Goal: Task Accomplishment & Management: Manage account settings

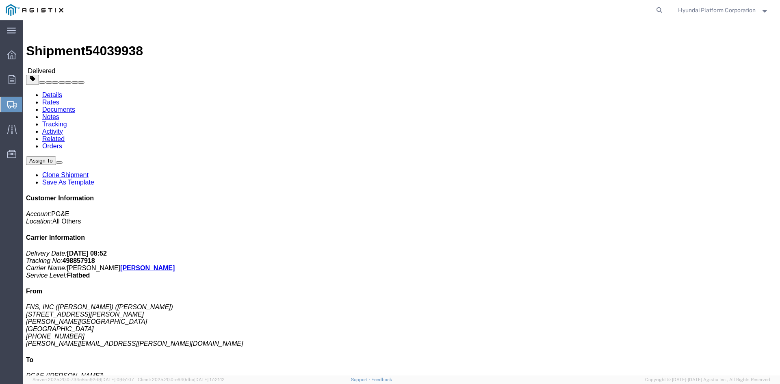
click at [0, 0] on span "Shipment Manager" at bounding box center [0, 0] width 0 height 0
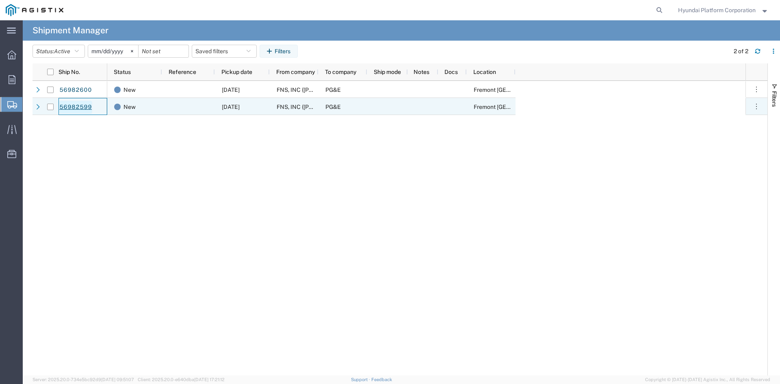
click at [83, 108] on link "56982599" at bounding box center [75, 107] width 33 height 13
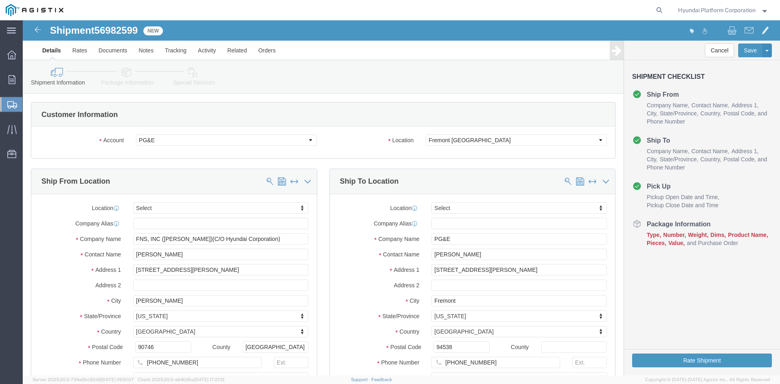
select select
click select "Select All Others [GEOGRAPHIC_DATA] [GEOGRAPHIC_DATA] [GEOGRAPHIC_DATA] [GEOGRA…"
select select "19996"
click select "Select All Others [GEOGRAPHIC_DATA] [GEOGRAPHIC_DATA] [GEOGRAPHIC_DATA] [GEOGRA…"
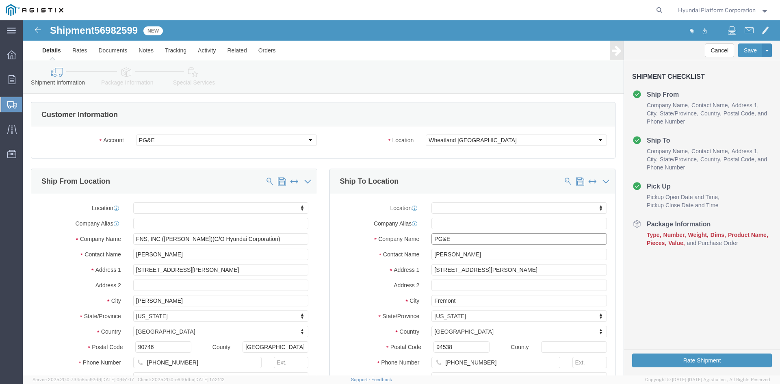
drag, startPoint x: 458, startPoint y: 218, endPoint x: 459, endPoint y: 231, distance: 12.6
click input "PG&E"
click input "[PERSON_NAME]"
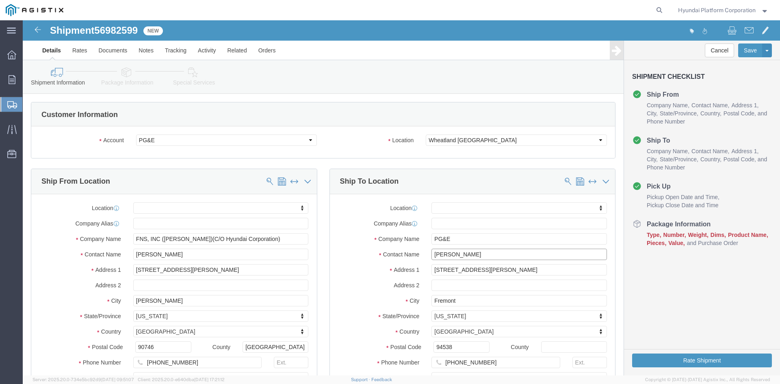
click input "[PERSON_NAME]"
type input "lejon"
click p "- PG&E - ([PERSON_NAME]) [STREET_ADDRESS]"
select select "CA"
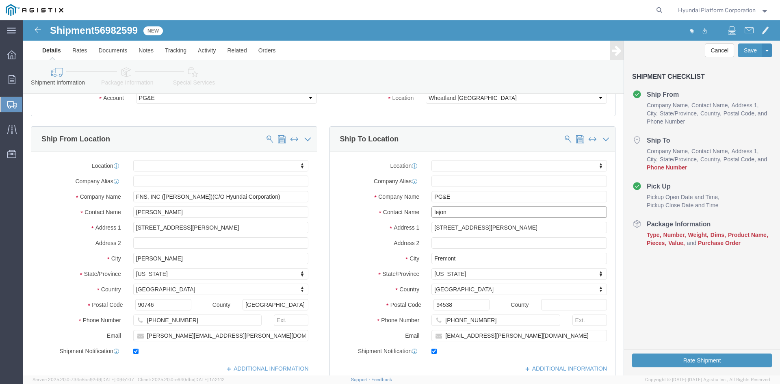
scroll to position [162, 0]
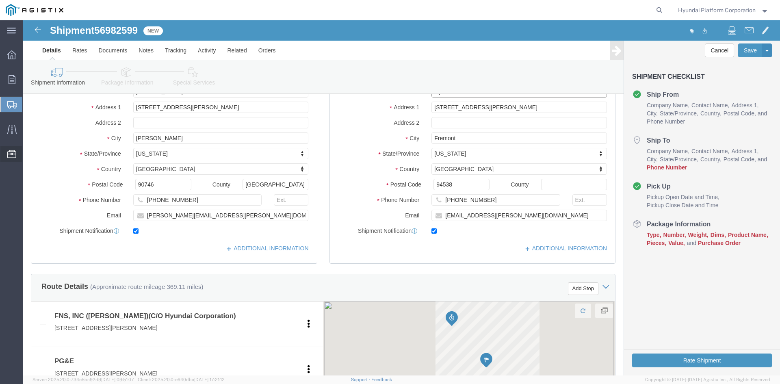
type input "[PERSON_NAME]"
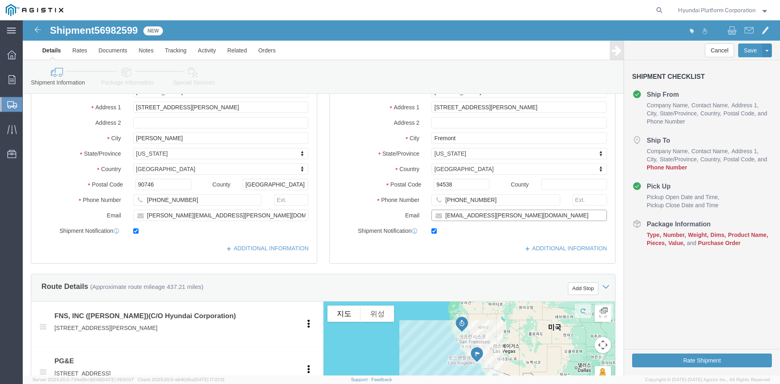
click input "[EMAIL_ADDRESS][PERSON_NAME][DOMAIN_NAME]"
paste input "[EMAIL_ADDRESS][PERSON_NAME][DOMAIN_NAME]"
type input "[EMAIL_ADDRESS][PERSON_NAME][DOMAIN_NAME]"
click input "[PHONE_NUMBER]"
paste input "[PHONE_NUMBER]"
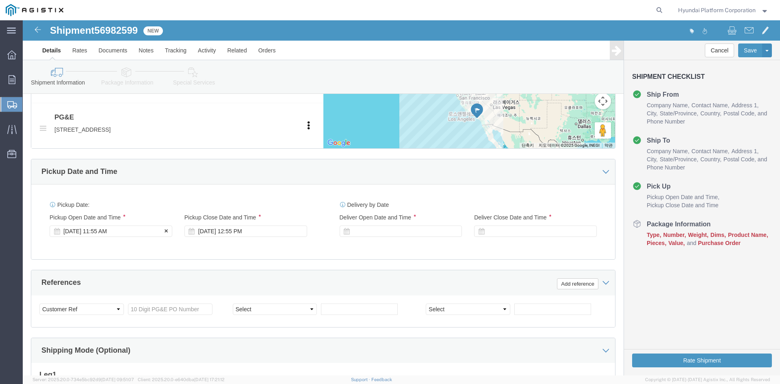
type input "[PHONE_NUMBER]"
click div "[DATE] 11:55 AM"
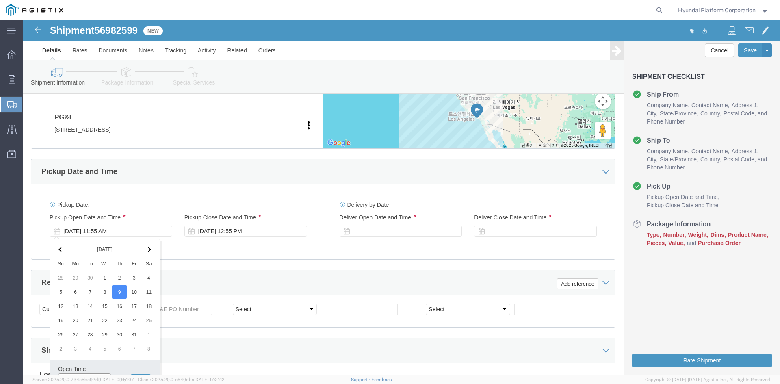
scroll to position [415, 0]
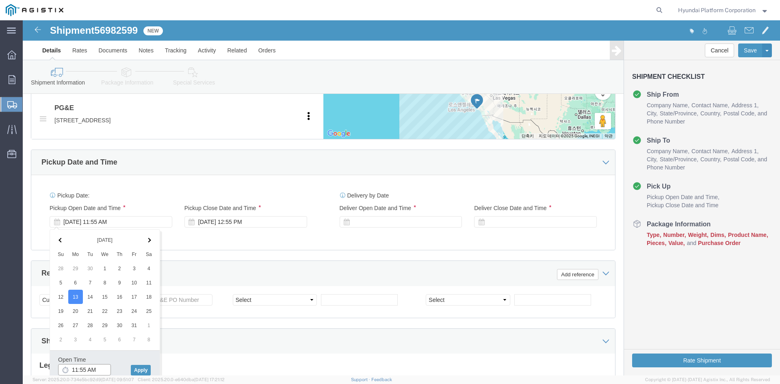
click input "11:55 AM"
click input "8:55 AM"
type input "8:00AM"
click button "Apply"
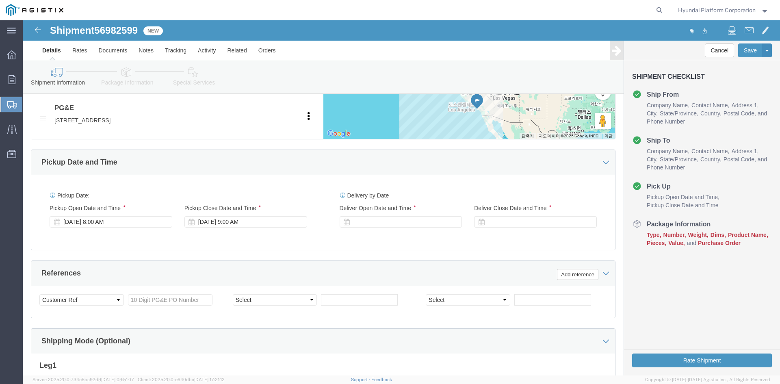
click div "Pickup Start Date Pickup Start Time Pickup Open Date and Time [DATE] 8:00 AM Pi…"
click div "[DATE] 9:00 AM"
click div "Pickup Date: Pickup Start Date Pickup Start Time Pickup Open Date and Time [DAT…"
click div
click input "10:00 AM"
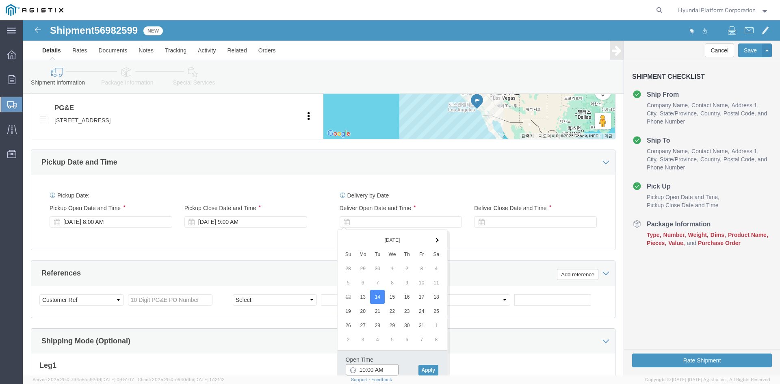
type input "7:00 AM"
click button "Apply"
click div
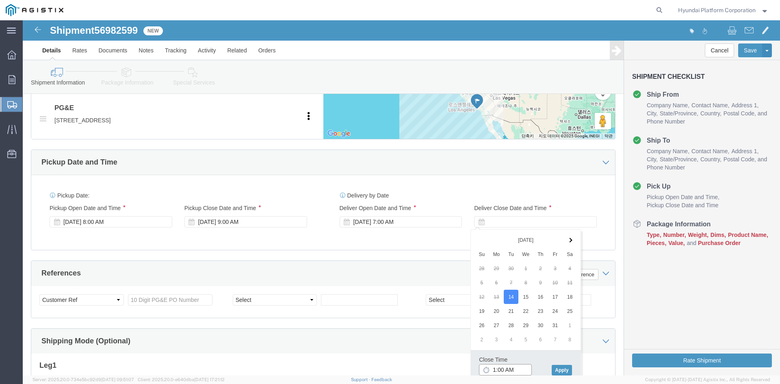
click input "1:00 AM"
type input "1:00 pm"
click button "Apply"
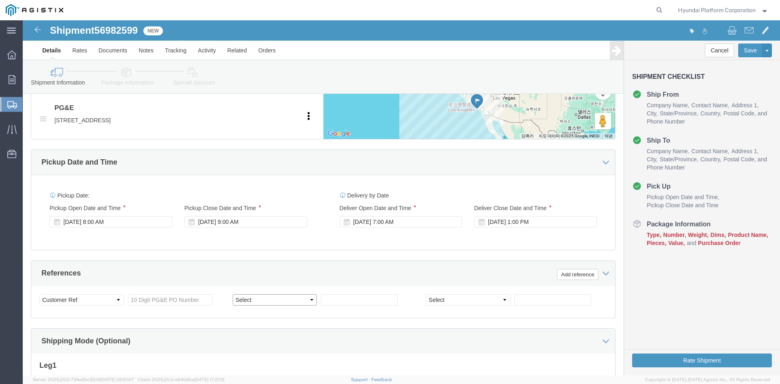
click select "Select Account Type Activity ID Airline Appointment Number ASN Batch Request # …"
select select "PURCHORD"
click select "Select Account Type Activity ID Airline Appointment Number ASN Batch Request # …"
select select "PURCHORD"
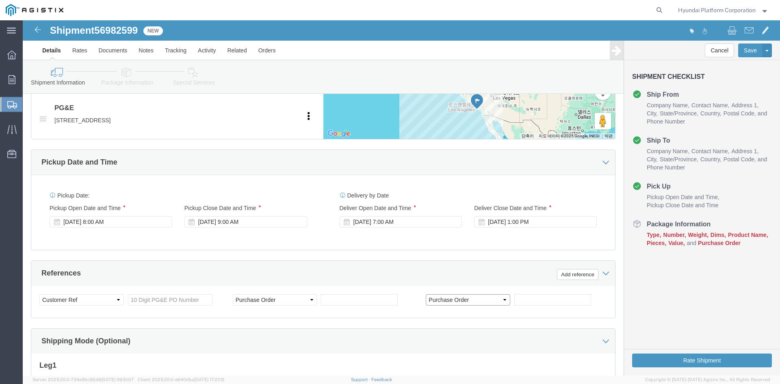
click select "Select Account Type Activity ID Airline Appointment Number ASN Batch Request # …"
drag, startPoint x: 173, startPoint y: 277, endPoint x: 162, endPoint y: 147, distance: 130.8
click input "text"
paste input "3501397802"
type input "3501397802"
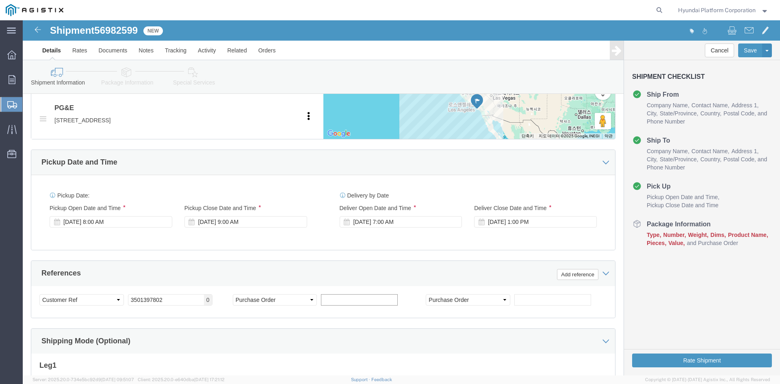
click input "text"
paste input "3501399906"
type input "3501399906"
click input "text"
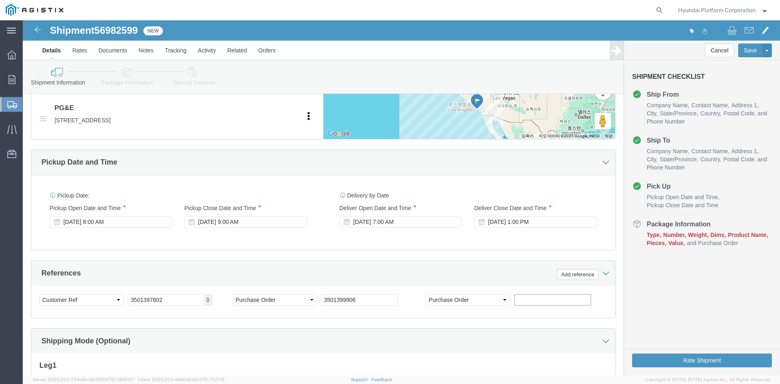
paste input "3501384105"
type input "3501384105"
click div "References Add reference"
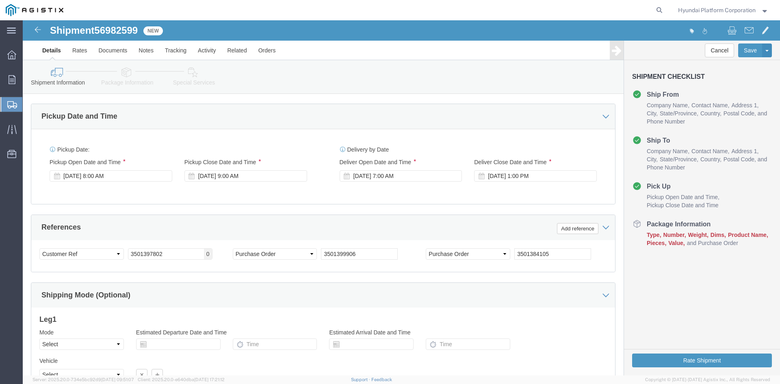
scroll to position [537, 0]
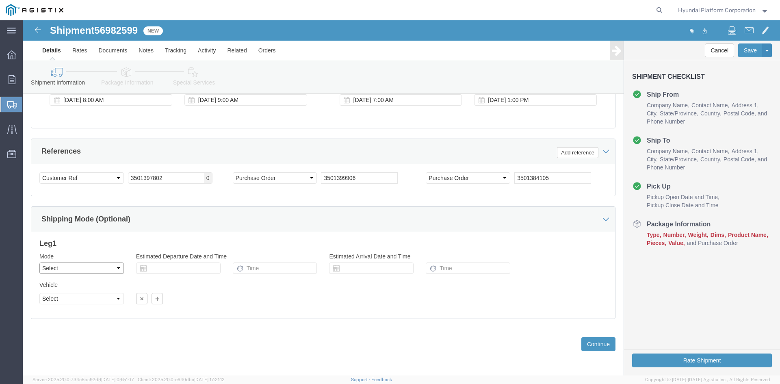
click select "Select Air Less than Truckload Multi-Leg Ocean Freight Rail Small Parcel Truckl…"
select select "TL"
click select "Select Air Less than Truckload Multi-Leg Ocean Freight Rail Small Parcel Truckl…"
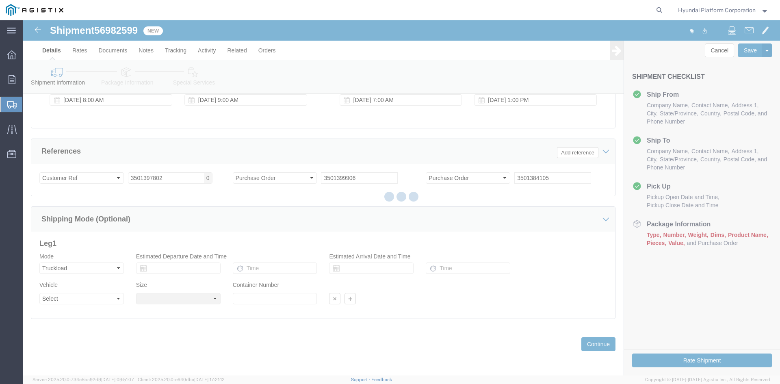
click at [102, 300] on div at bounding box center [401, 197] width 757 height 355
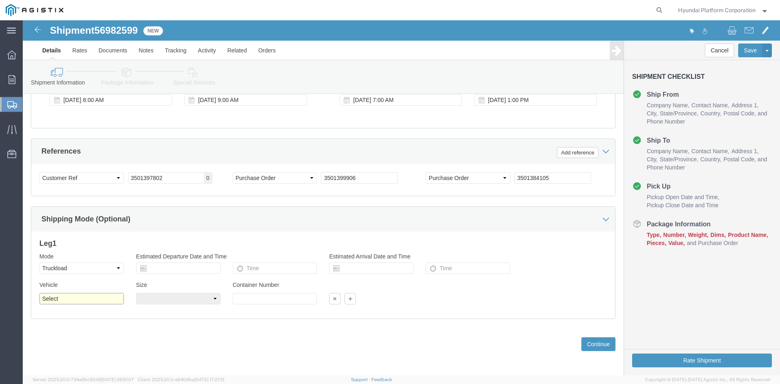
click select "Select 1-Ton (PSS) 10 Wheel 10 Yard Dump Truck 20 Yard Dump Truck Bobtail Botto…"
select select "FLBD"
click div "Please fix the following errors Customer Information Account Select Hyundai Pla…"
click div "Previous Continue"
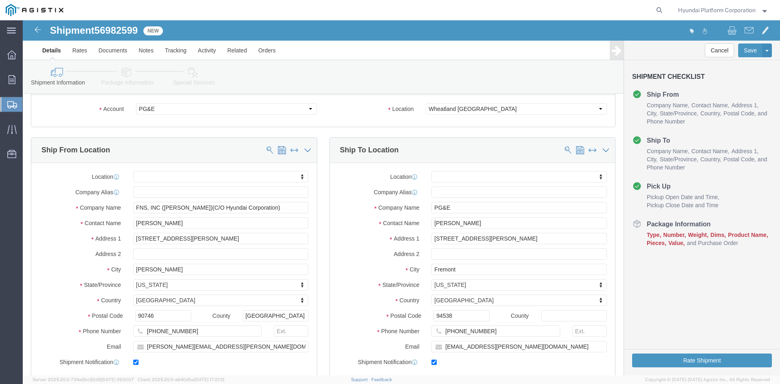
scroll to position [0, 0]
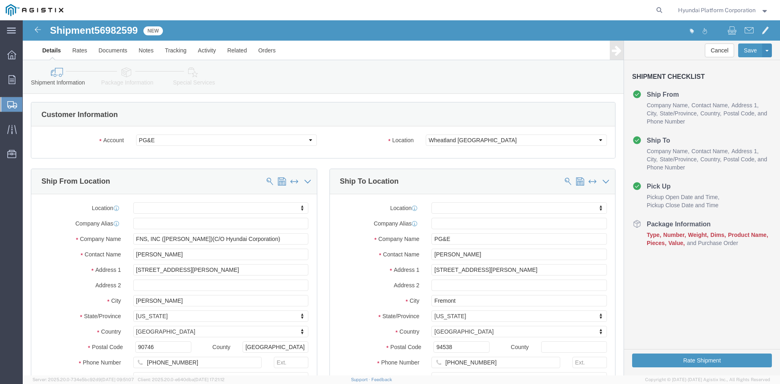
click link "Package Information"
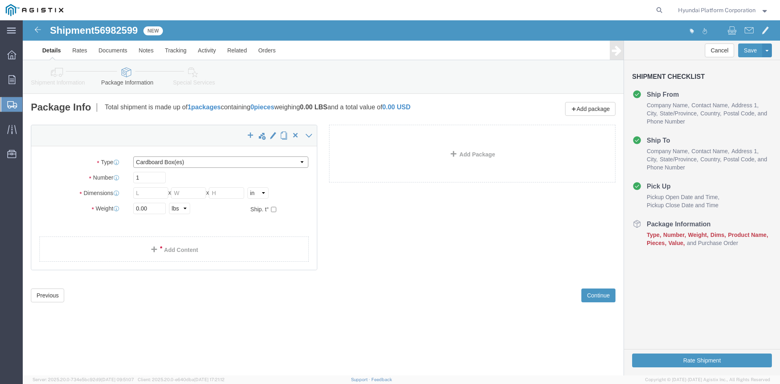
click select "Select Bulk Bundle(s) Cardboard Box(es) Carton(s) Crate(s) Drum(s) (Fiberboard)…"
select select "PSNS"
click select "Select Bulk Bundle(s) Cardboard Box(es) Carton(s) Crate(s) Drum(s) (Fiberboard)…"
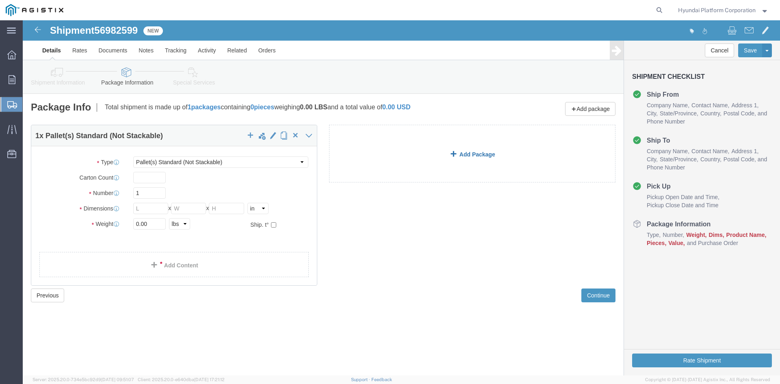
click link "Add Package"
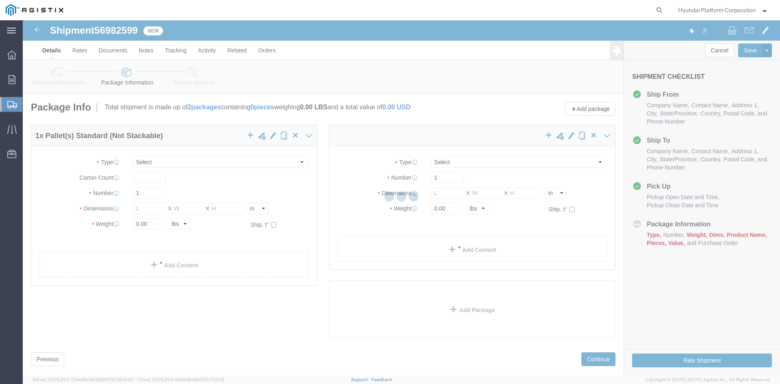
select select "PSNS"
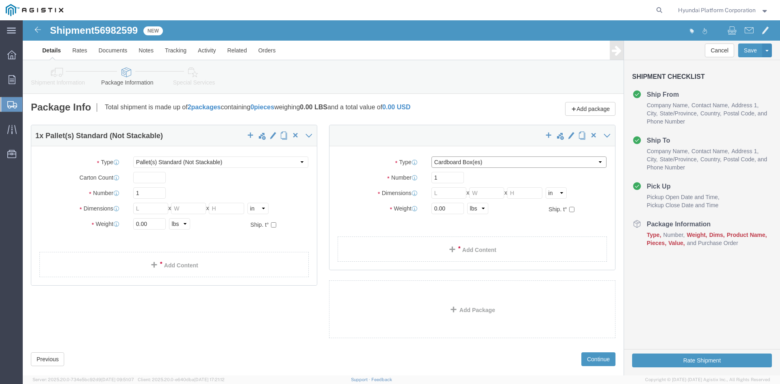
click select "Select Bulk Bundle(s) Cardboard Box(es) Carton(s) Crate(s) Drum(s) (Fiberboard)…"
select select "PSNS"
click select "Select Bulk Bundle(s) Cardboard Box(es) Carton(s) Crate(s) Drum(s) (Fiberboard)…"
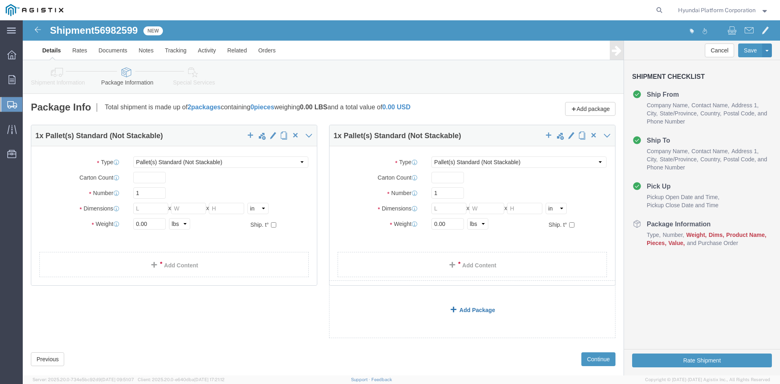
click link "Add Package"
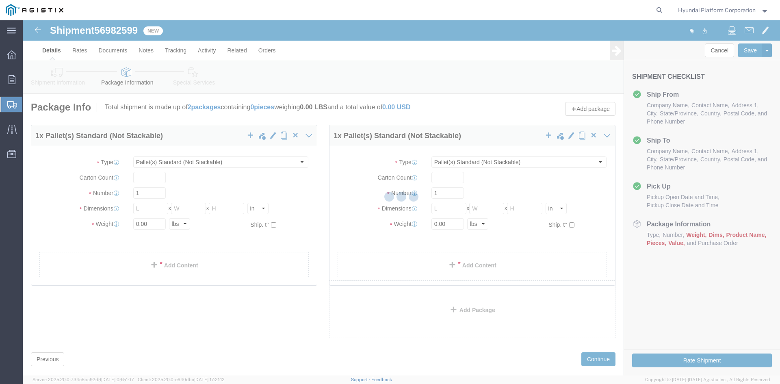
click at [569, 108] on div at bounding box center [401, 197] width 757 height 355
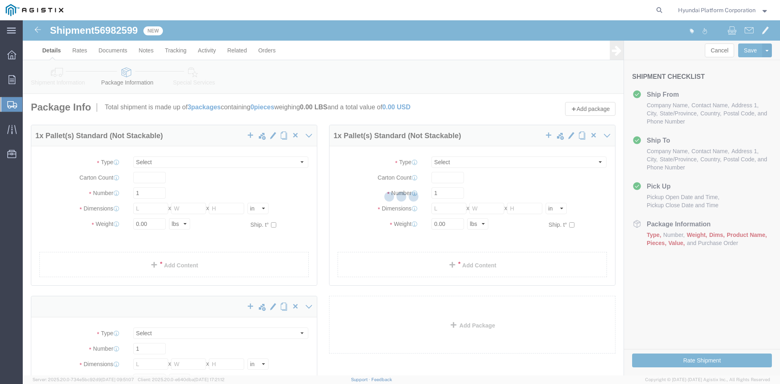
select select "PSNS"
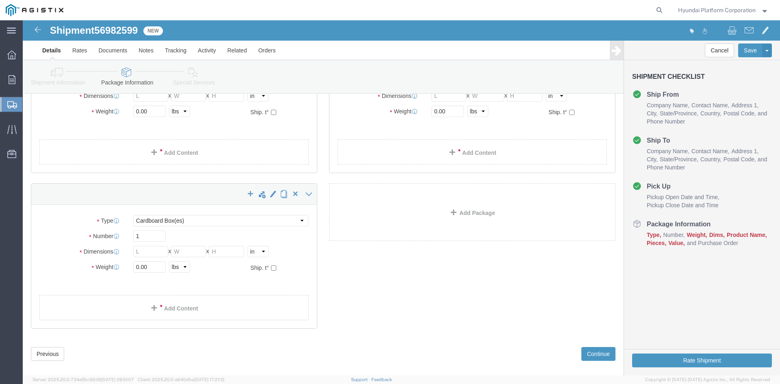
scroll to position [123, 0]
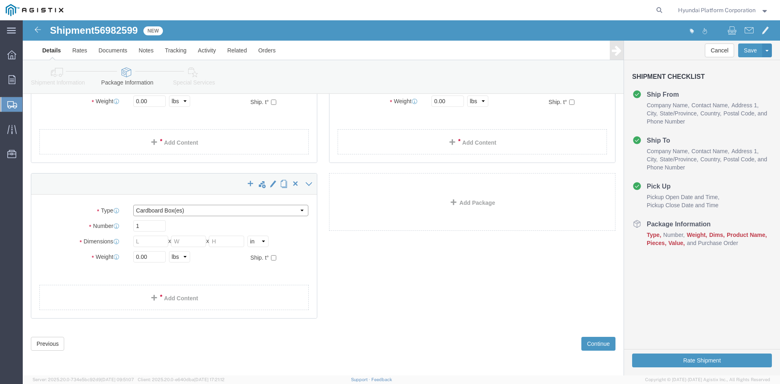
drag, startPoint x: 194, startPoint y: 189, endPoint x: 186, endPoint y: 205, distance: 17.4
click select "Select Bulk Bundle(s) Cardboard Box(es) Carton(s) Crate(s) Drum(s) (Fiberboard)…"
select select "PSNS"
click select "Select Bulk Bundle(s) Cardboard Box(es) Carton(s) Crate(s) Drum(s) (Fiberboard)…"
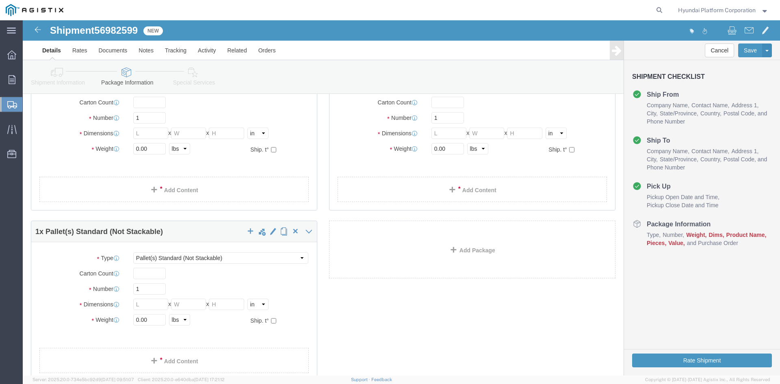
scroll to position [0, 0]
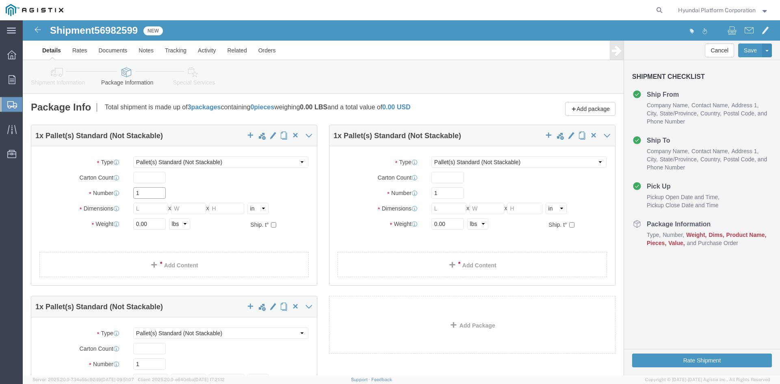
click input "1"
type input "10"
click div "Package Type Select Bulk Bundle(s) Cardboard Box(es) Carton(s) Crate(s) Drum(s)…"
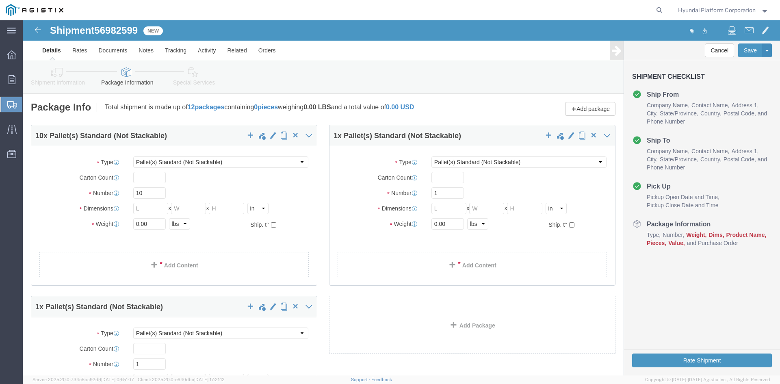
click div "10 x Pallet(s) Standard (Not Stackable) Package Type Select Bulk Bundle(s) Card…"
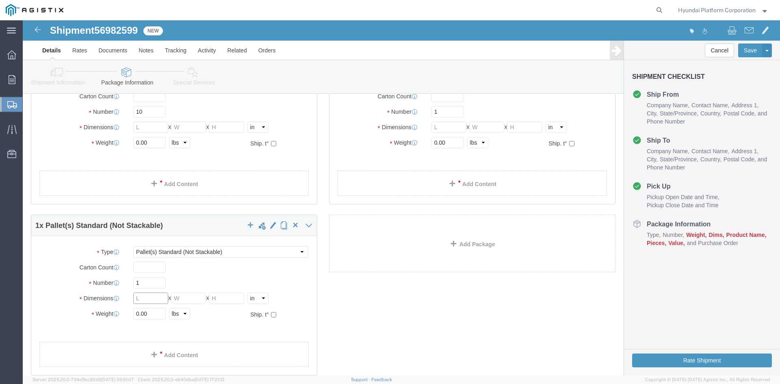
click input "text"
click input "1"
click input "2"
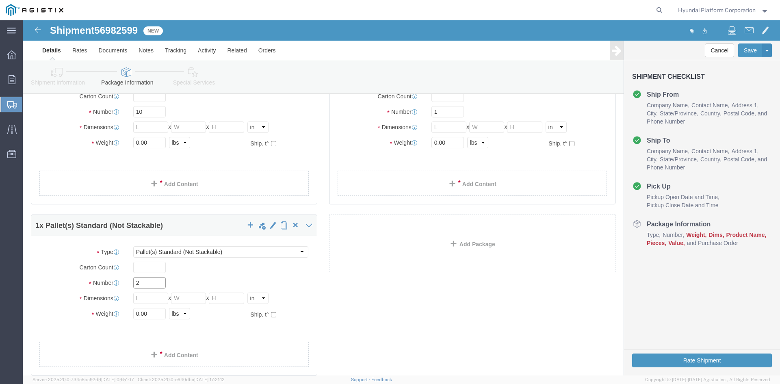
type input "2"
click div "Package Type Select Bulk Bundle(s) Cardboard Box(es) Carton(s) Crate(s) Drum(s)…"
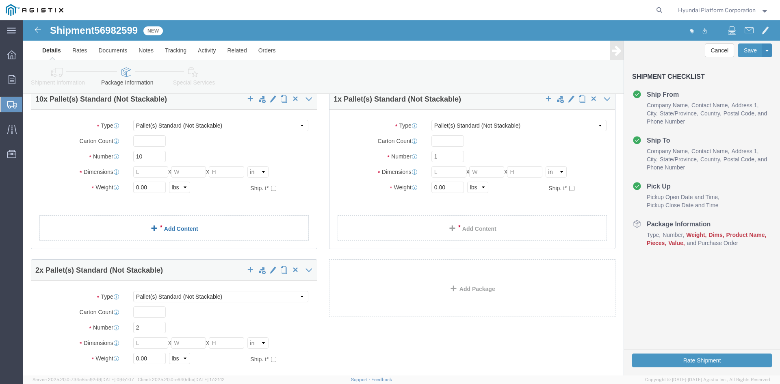
scroll to position [0, 0]
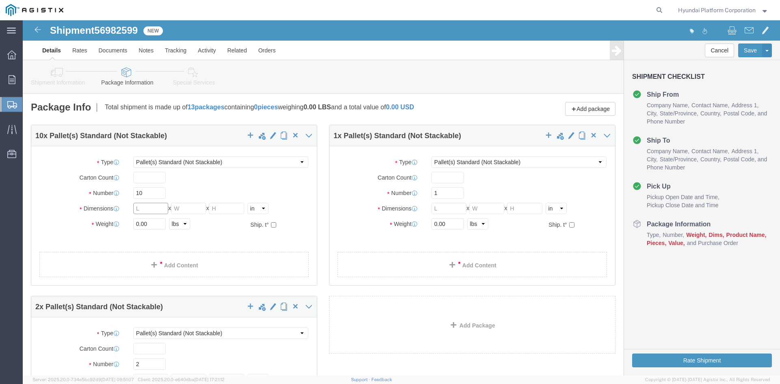
click input "text"
type input "30.5"
type input "26.5"
type input "49"
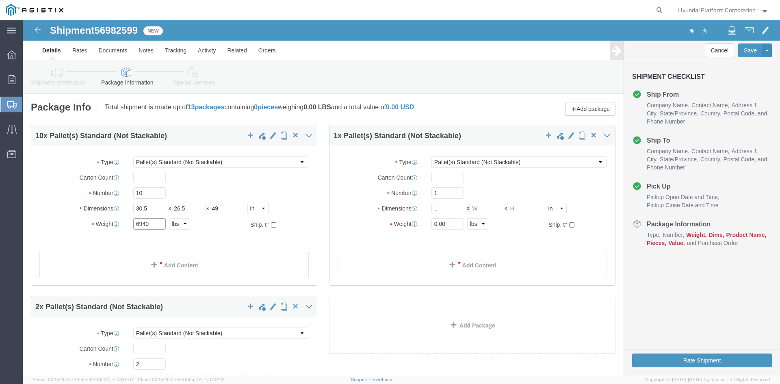
type input "6940"
click input "text"
type input "30.5"
type input "3"
type input "33.7"
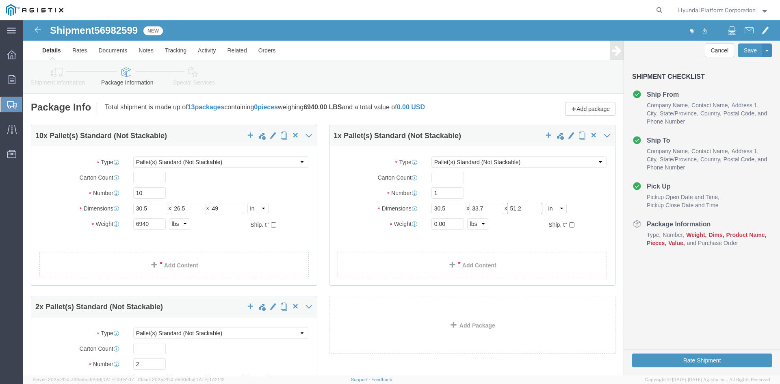
type input "51.2"
type input "3"
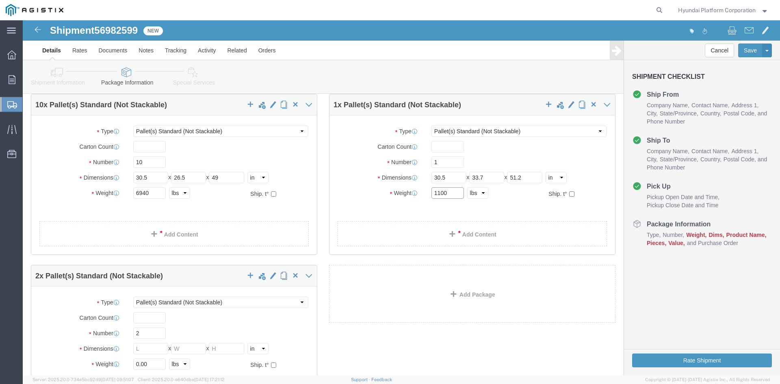
scroll to position [81, 0]
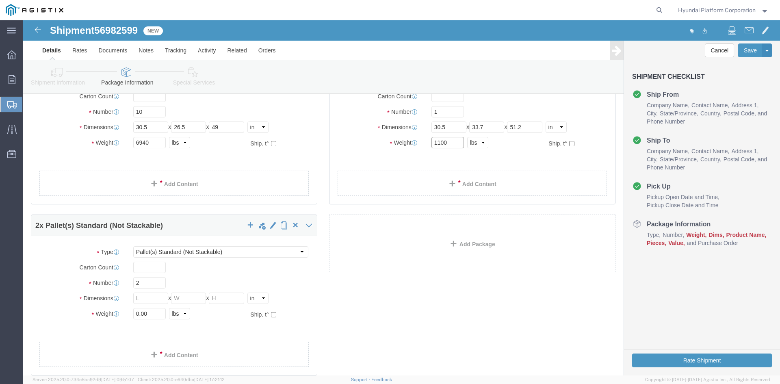
type input "1100"
click div "Package Type Select Bulk Bundle(s) Cardboard Box(es) Carton(s) Crate(s) Drum(s)…"
click input "text"
type input "30.5"
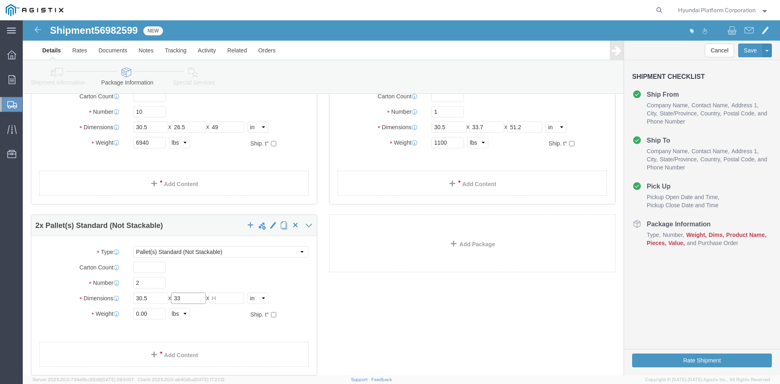
type input "33"
type input "83.5"
type input "2"
type input "4044"
click link "Add Content"
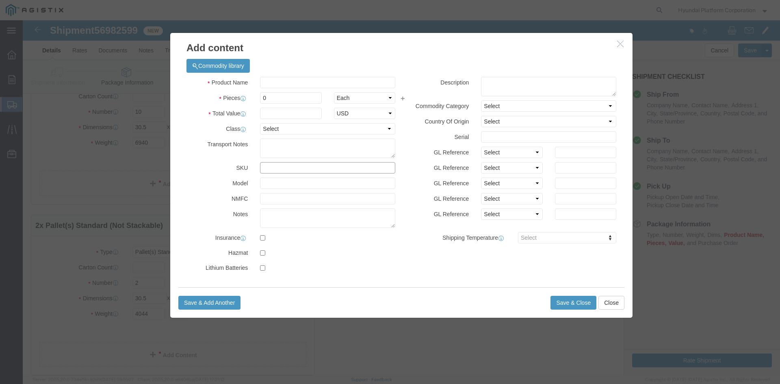
click input "text"
type input "M260828"
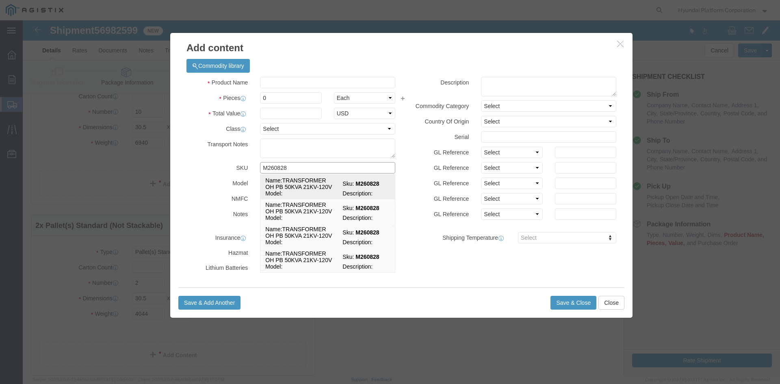
click td "Name: TRANSFORMER OH PB 50KVA 21KV-120V"
select select
select select "USD"
type input "TRANSFORMER OH PB 50KVA 21KV-120V"
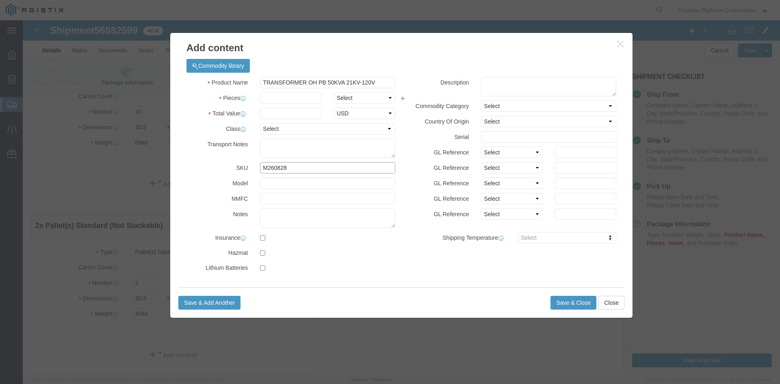
type input "M260828"
click select "Select Bag Barrels 100Board Feet Bottle Box Blister Pack Carats Can Capsule Car…"
drag, startPoint x: 341, startPoint y: 75, endPoint x: 283, endPoint y: 81, distance: 57.9
click select "Select Bag Barrels 100Board Feet Bottle Box Blister Pack Carats Can Capsule Car…"
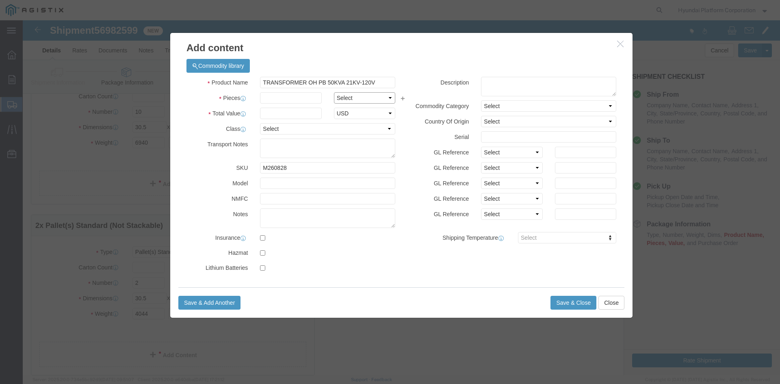
select select "EA"
click select "Select Bag Barrels 100Board Feet Bottle Box Blister Pack Carats Can Capsule Car…"
click input "text"
type input "10"
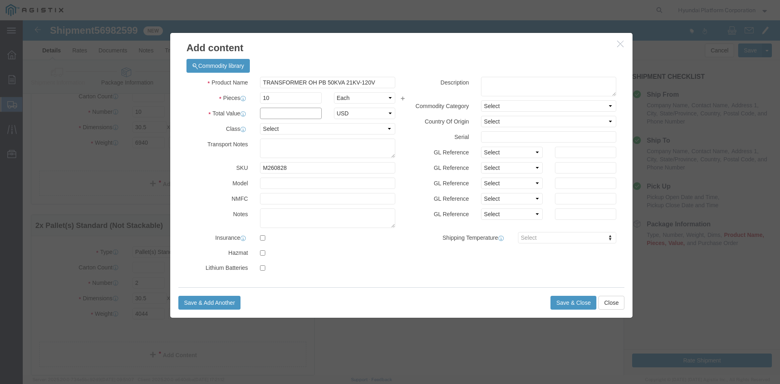
click input "text"
type input "24200"
click select "Select 50 55 60 65 70 85 92.5 100 125 175 250 300 400"
select select "50"
click select "Select 50 55 60 65 70 85 92.5 100 125 175 250 300 400"
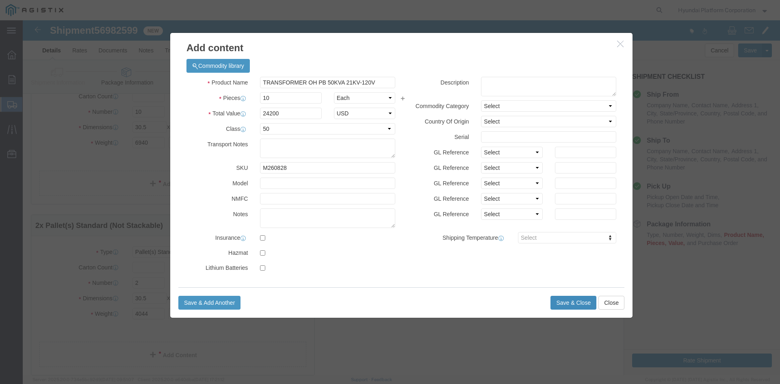
click button "Save & Close"
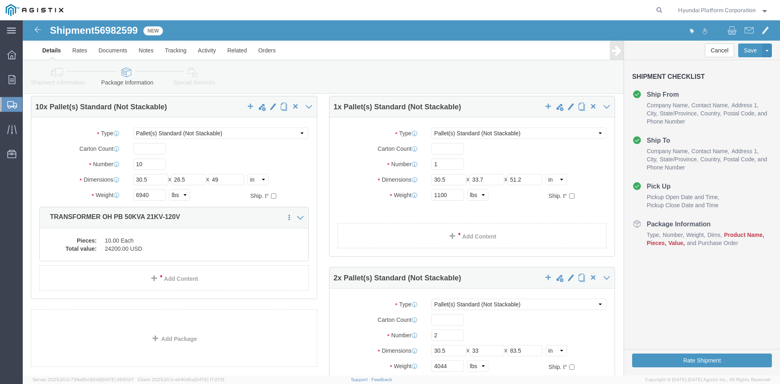
scroll to position [0, 0]
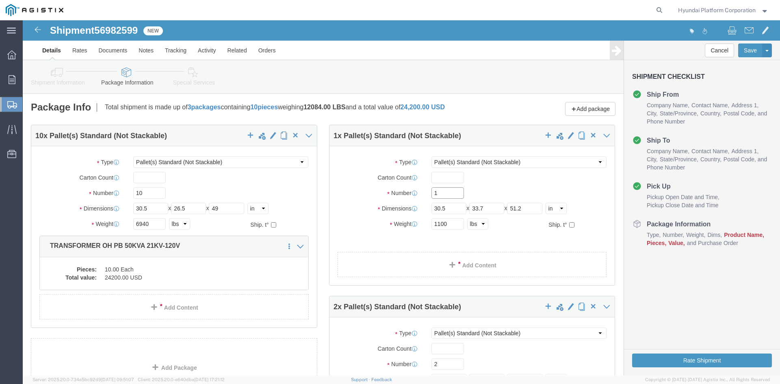
click input "1"
click link "Add Content"
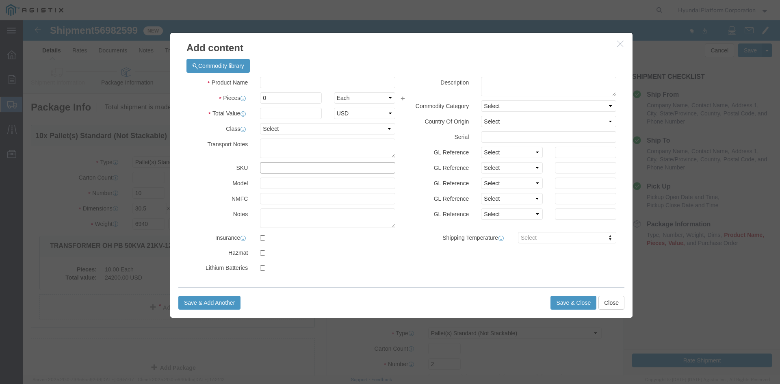
click input "text"
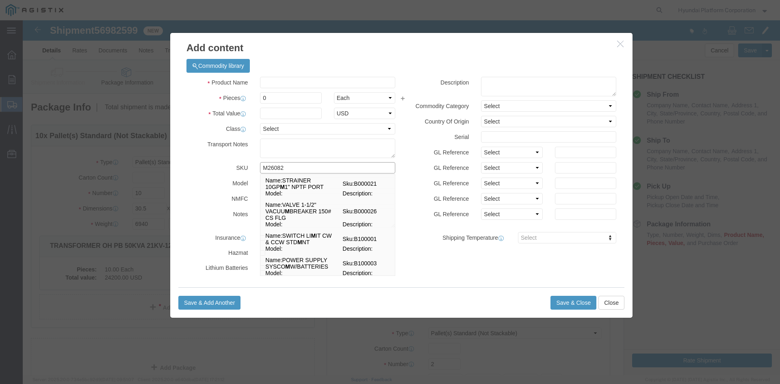
type input "M260829"
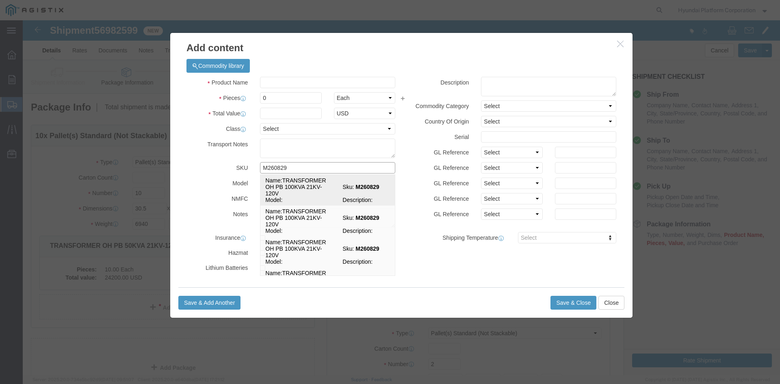
click td "Name: TRANSFORMER OH PB 100KVA 21KV-120V"
select select
select select "USD"
type input "TRANSFORMER OH PB 100KVA 21KV-120V"
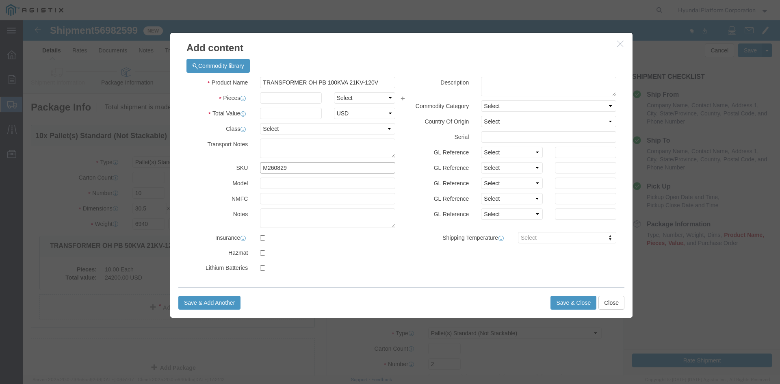
type input "M260829"
click select "Select Bag Barrels 100Board Feet Bottle Box Blister Pack Carats Can Capsule Car…"
select select "EA"
click input "text"
type input "1"
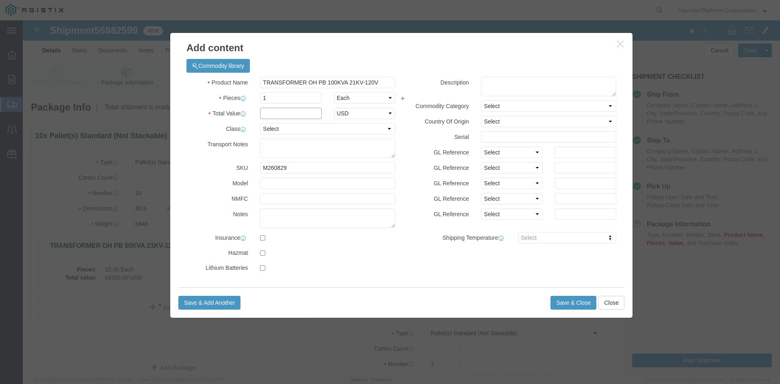
click input "text"
type input "3810"
click select "Select 50 55 60 65 70 85 92.5 100 125 175 250 300 400"
select select "100"
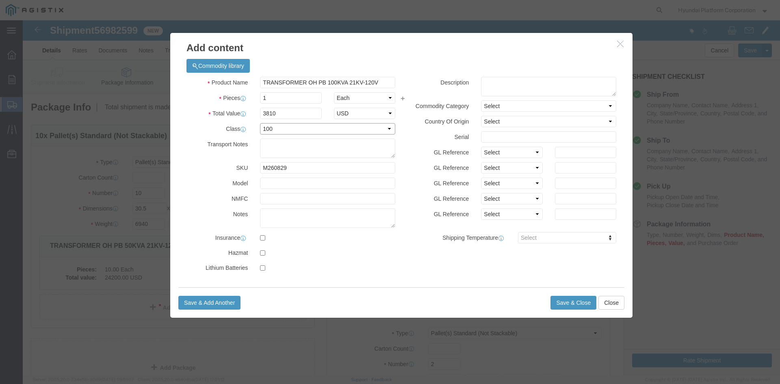
click select "Select 50 55 60 65 70 85 92.5 100 125 175 250 300 400"
click div "Save & Add Another Save & Close Close"
click button "Save & Close"
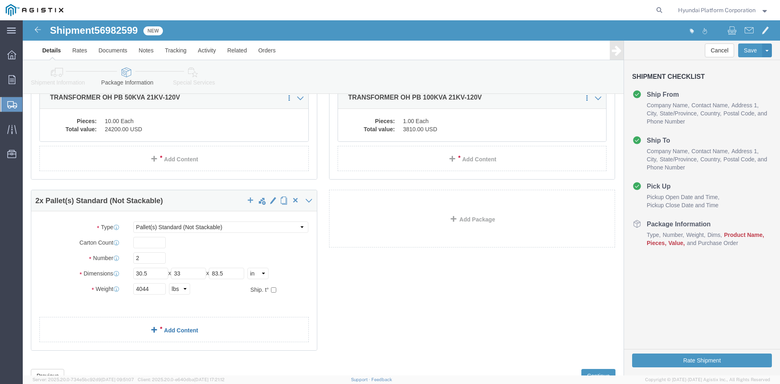
scroll to position [162, 0]
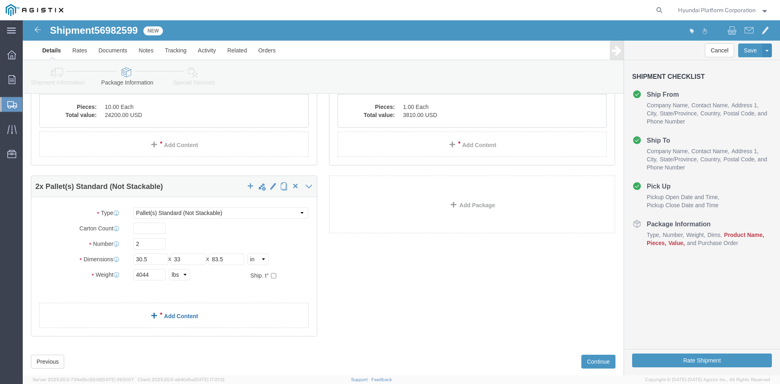
click link "Add Content"
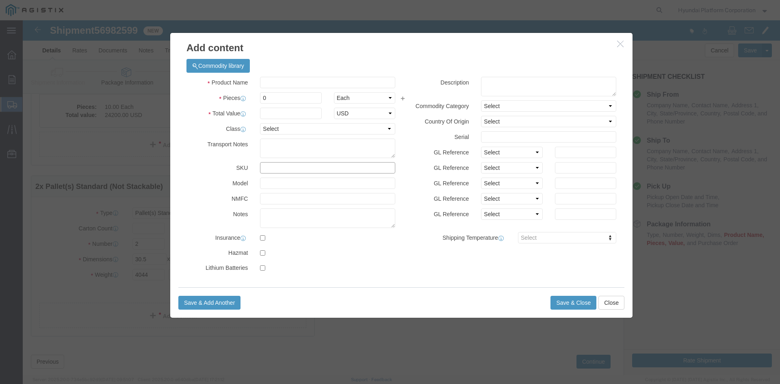
click input "text"
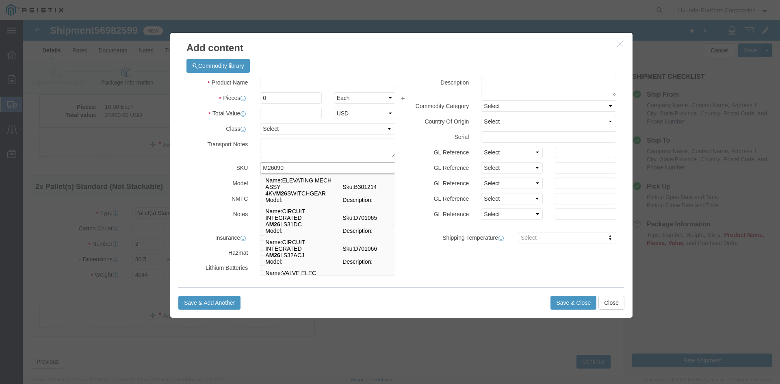
type input "M260901"
click td "Sku: M260901"
select select
select select "USD"
type input "TRANSFORMER OH PB 150KVA 12KV-480YV"
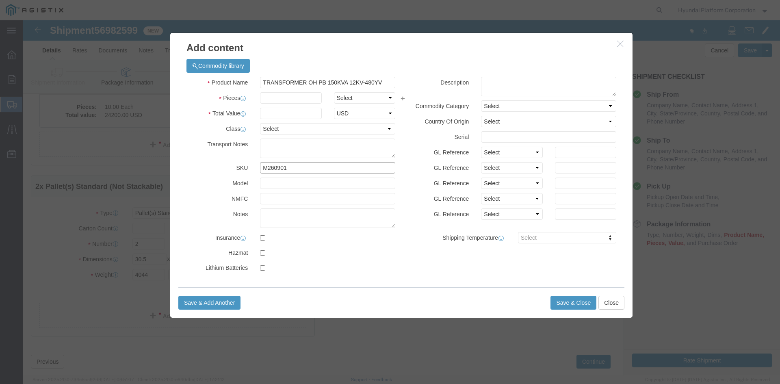
type input "M260901"
click select "Select Bag Barrels 100Board Feet Bottle Box Blister Pack Carats Can Capsule Car…"
select select "EA"
click div "Product Name TRANSFORMER OH PB 150KVA 12KV-480YV Pieces Select Bag Barrels 100B…"
click input "text"
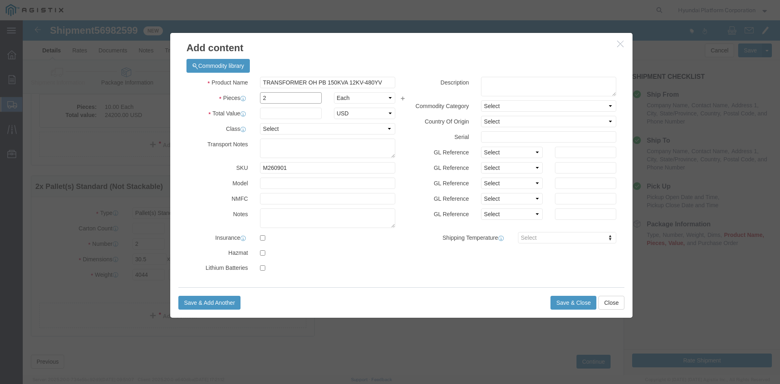
type input "2"
click input "text"
type input "15440"
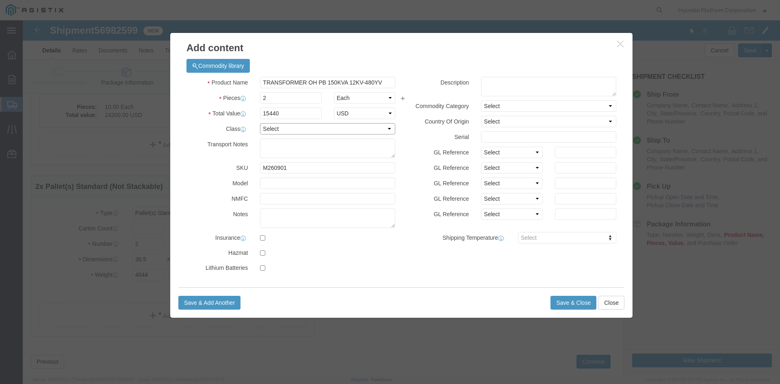
click select "Select 50 55 60 65 70 85 92.5 100 125 175 250 300 400"
select select "125"
click select "Select 50 55 60 65 70 85 92.5 100 125 175 250 300 400"
click div "Product Name TRANSFORMER OH PB 150KVA 12KV-480YV Pieces 2 Select Bag Barrels 10…"
click button "Save & Close"
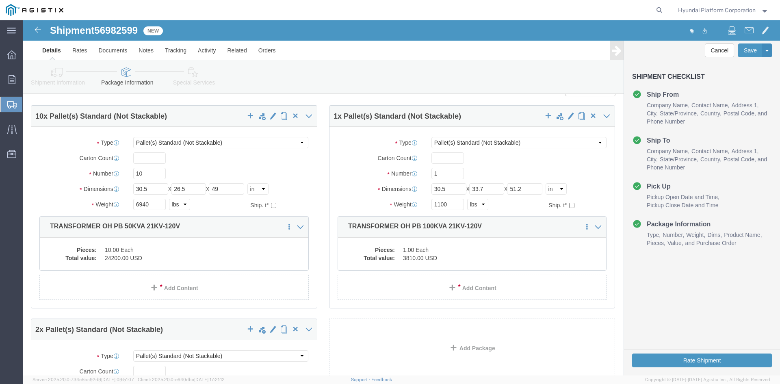
scroll to position [0, 0]
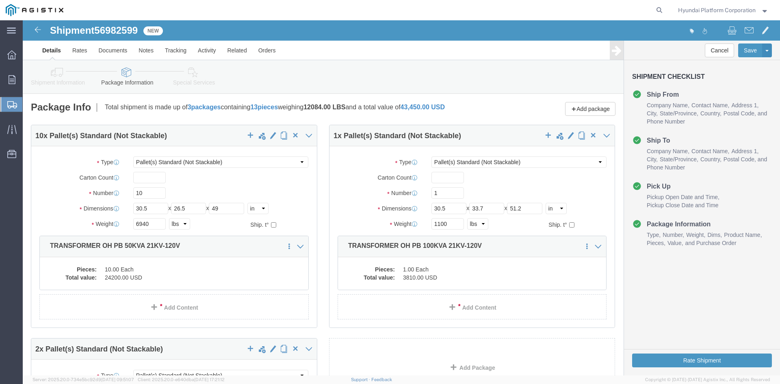
click link "Special Services"
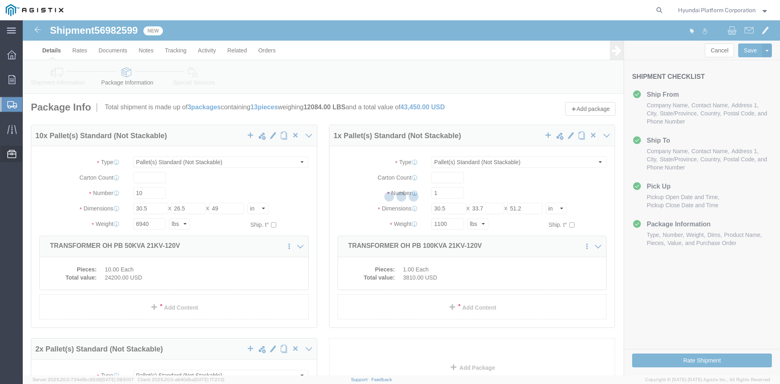
select select
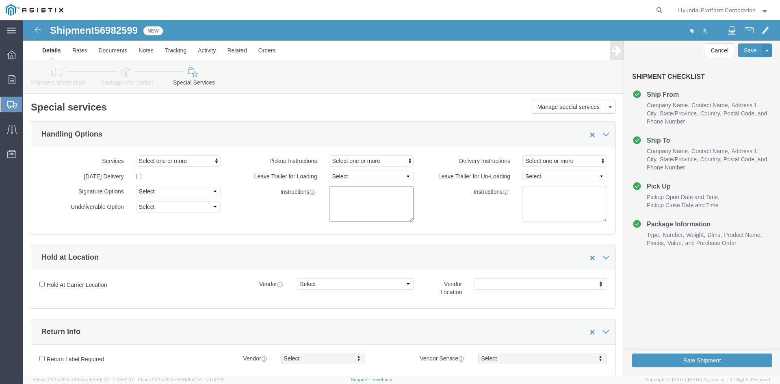
drag, startPoint x: 316, startPoint y: 178, endPoint x: 320, endPoint y: 173, distance: 6.9
click textarea
paste textarea "*More than 20 straps needed *Corner Protector/guard needed *Please note that if…"
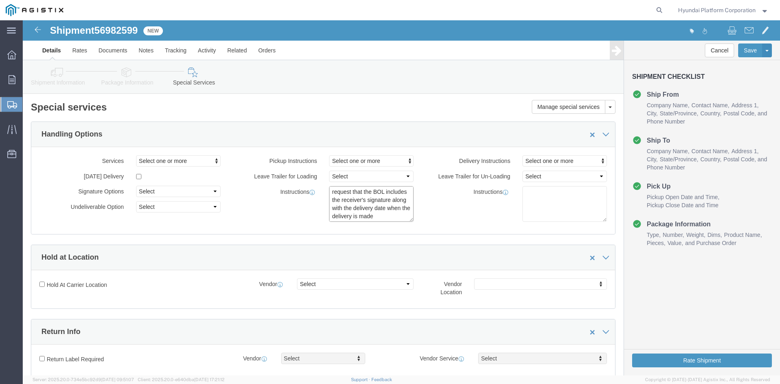
click textarea "*More than 20 straps needed *Corner Protector/guard needed *Please note that if…"
type textarea "*More than 10 straps needed *Corner Protector/guard needed *Please note that if…"
click button "Rate Shipment"
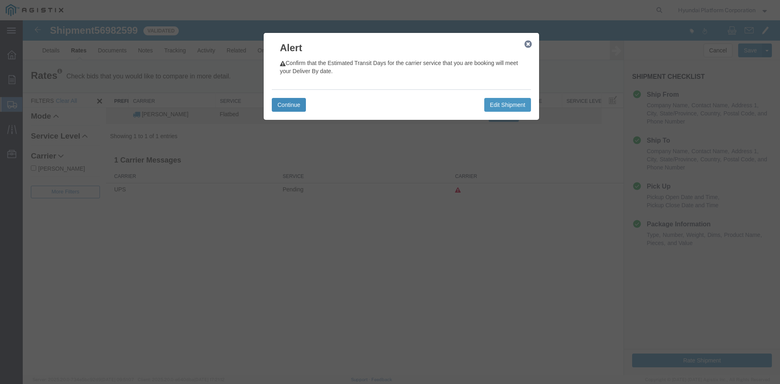
click at [303, 108] on button "Continue" at bounding box center [289, 105] width 34 height 14
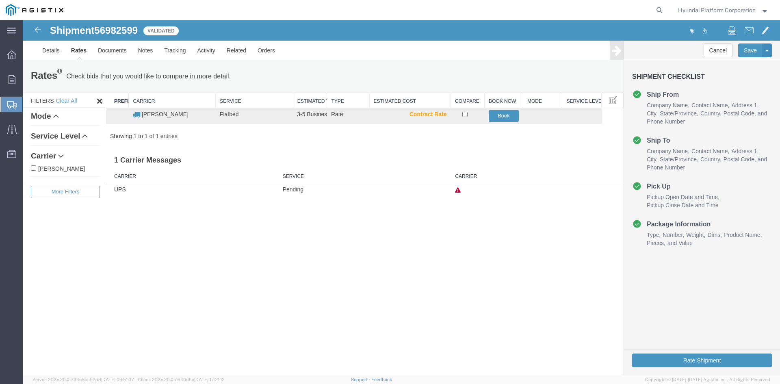
click at [109, 28] on span "56982599" at bounding box center [115, 30] width 43 height 11
copy span "56982599"
click at [513, 116] on button "Book" at bounding box center [503, 116] width 30 height 12
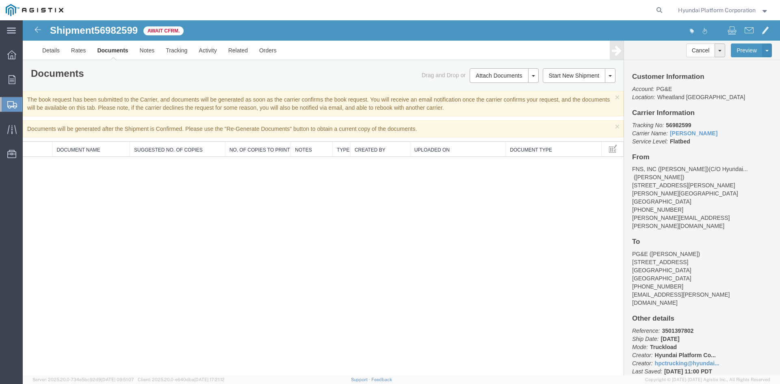
click at [143, 73] on div "Documents Ship Label Format: Plain Thermal" at bounding box center [174, 74] width 298 height 13
click at [0, 0] on span "Shipment Manager" at bounding box center [0, 0] width 0 height 0
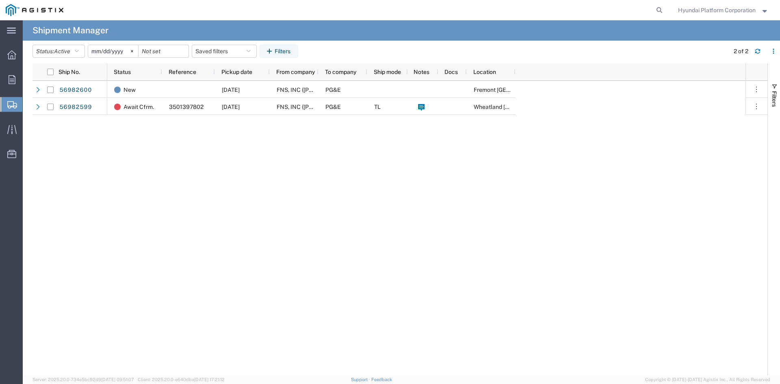
drag, startPoint x: 407, startPoint y: 230, endPoint x: 294, endPoint y: 173, distance: 126.0
click at [407, 230] on div "New [DATE] FNS, INC ([PERSON_NAME])(C/O Hyundai Corporation) PG&E Fremont DC Aw…" at bounding box center [426, 228] width 638 height 294
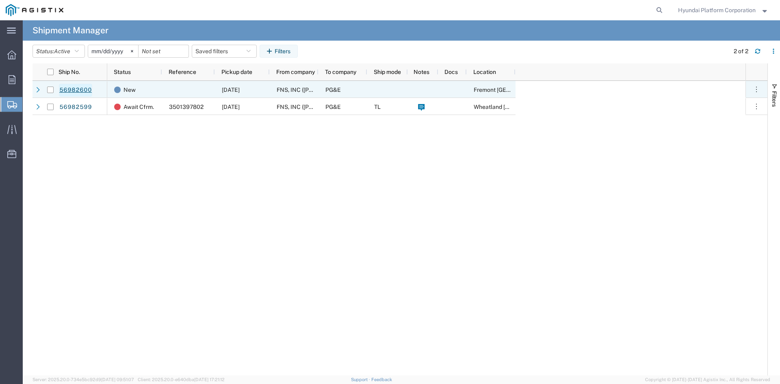
click at [90, 87] on link "56982600" at bounding box center [75, 90] width 33 height 13
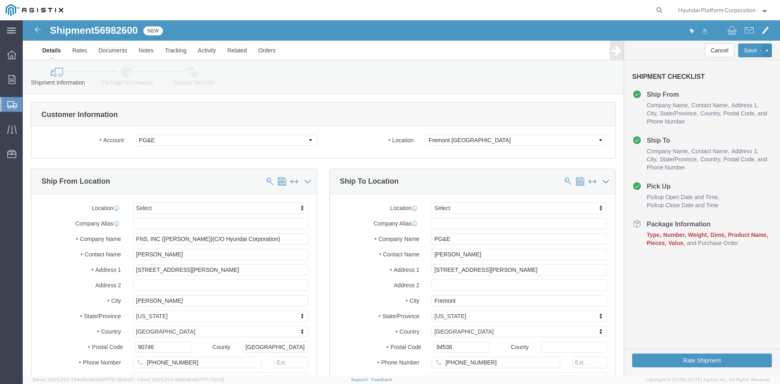
select select
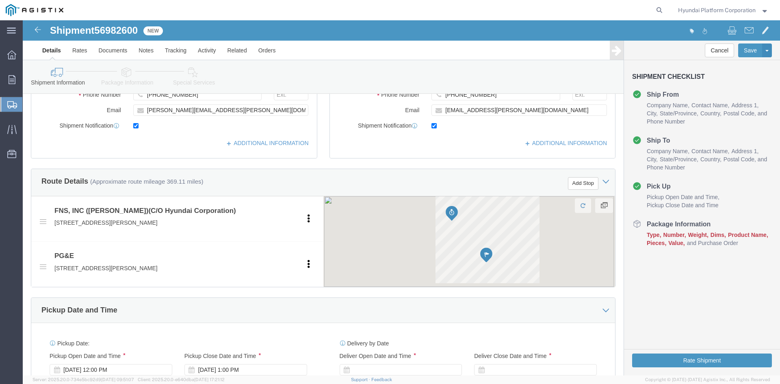
scroll to position [325, 0]
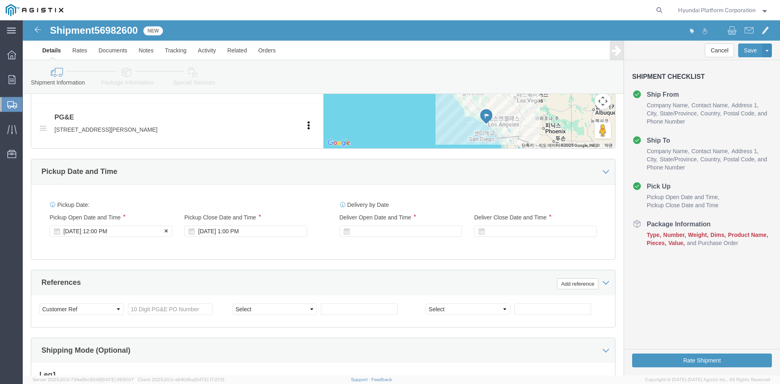
click div "[DATE] 12:00 PM"
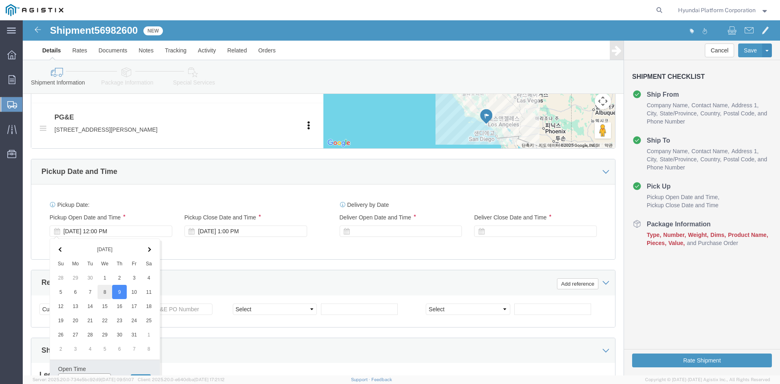
scroll to position [415, 0]
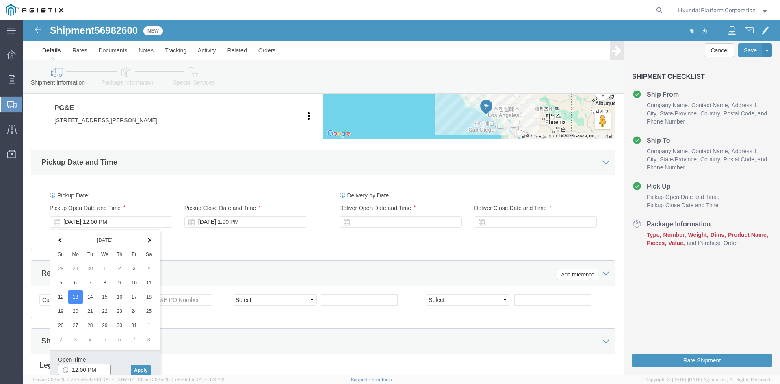
click input "12:00 PM"
click input "8:00 PM"
click input "10:00 PM"
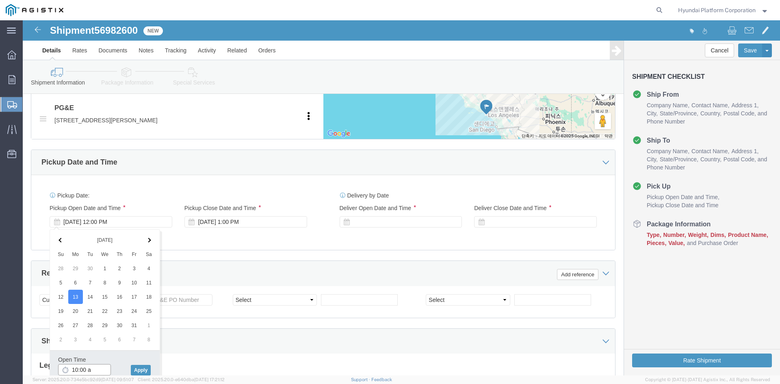
type input "10:00 am"
click button "Apply"
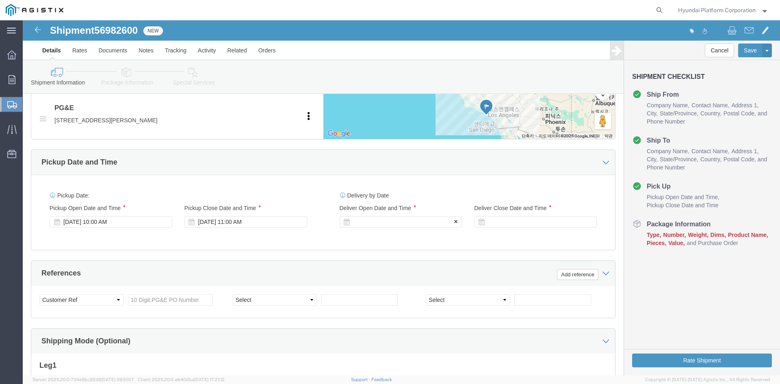
click div
click input "7:00 PM"
type input "7:00 am"
click button "Apply"
click div
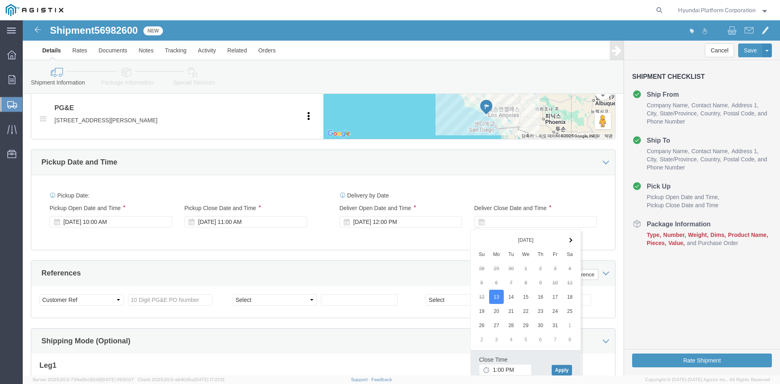
click button "Apply"
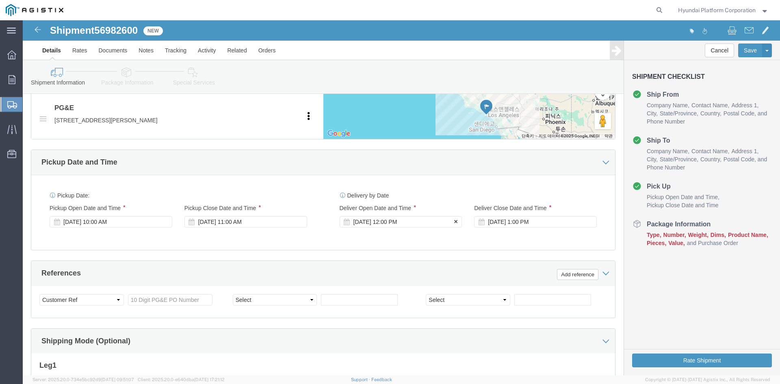
click div "[DATE] 12:00 PM"
click button "Apply"
click div "[DATE] 10:00 AM"
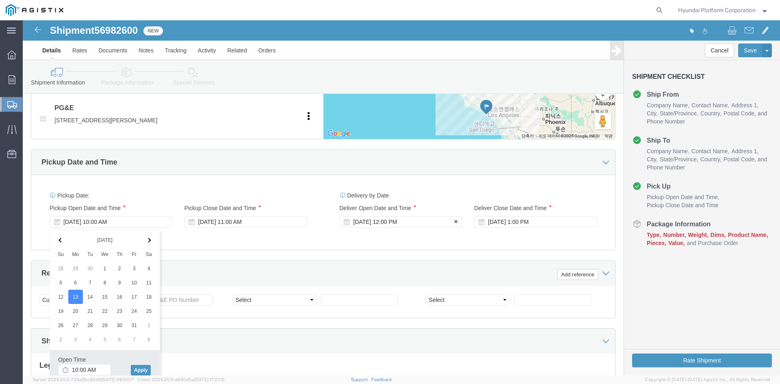
click div "[DATE] 12:00 PM"
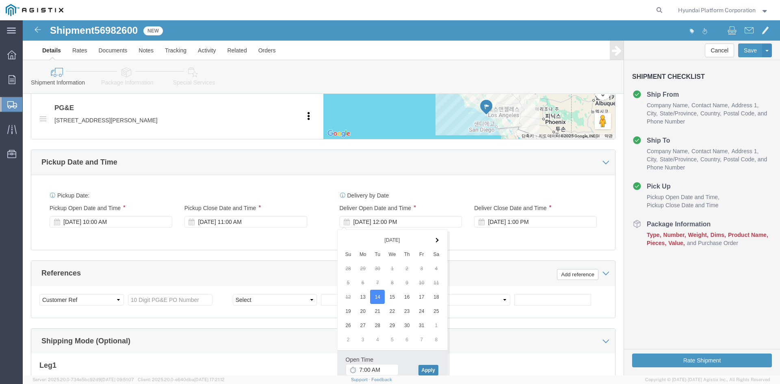
click button "Apply"
click div "[DATE] 8:00 AM"
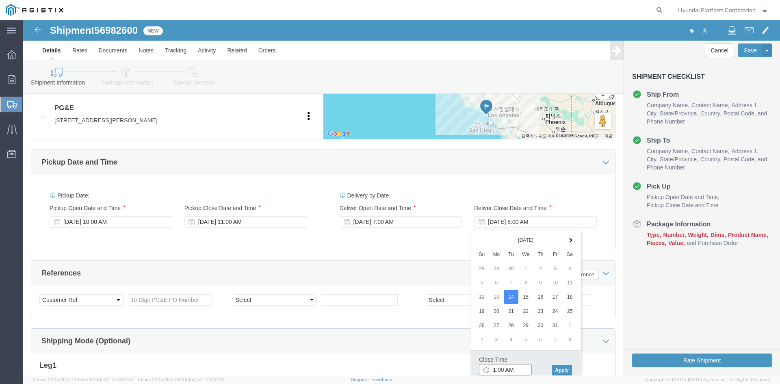
click input "1:00 AM"
type input "1:00 pm"
click button "Apply"
click div "Select Account Type Activity ID Airline Appointment Number ASN Batch Request # …"
click input "text"
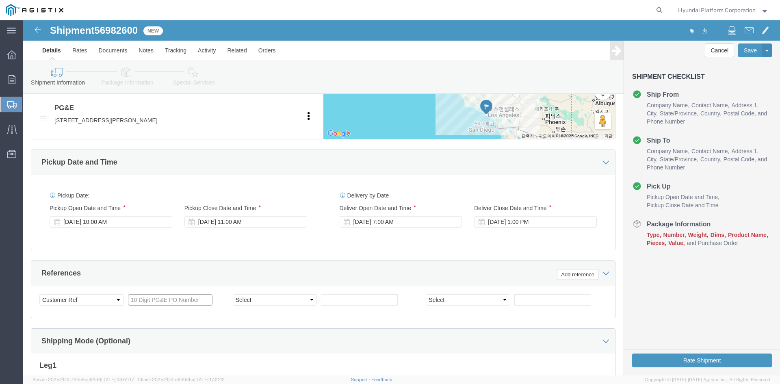
click input "text"
paste input "3501397803"
type input "3501397803"
click select "Select Account Type Activity ID Airline Appointment Number ASN Batch Request # …"
select select "PURCHORD"
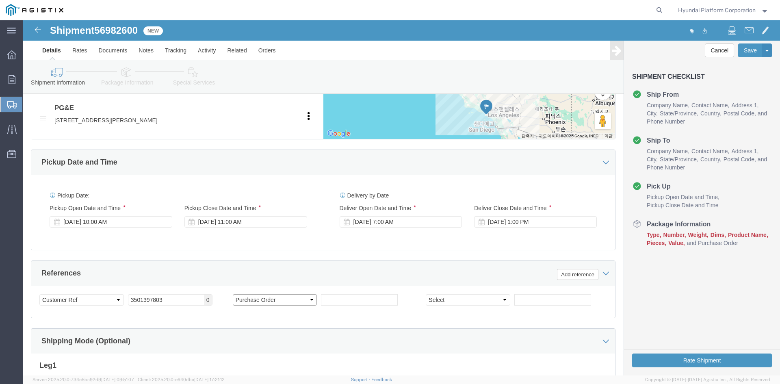
click select "Select Account Type Activity ID Airline Appointment Number ASN Batch Request # …"
click input "text"
paste input "3501398706"
type input "3501398706"
click select "Select Account Type Activity ID Airline Appointment Number ASN Batch Request # …"
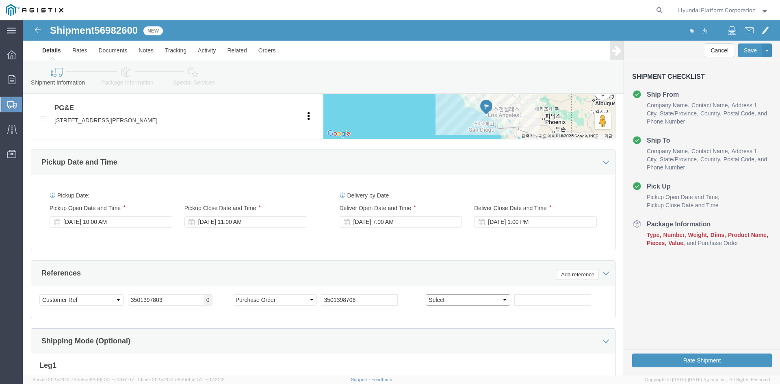
select select "PURCHORD"
click select "Select Account Type Activity ID Airline Appointment Number ASN Batch Request # …"
click input "text"
paste input "3501400328"
type input "3501400328"
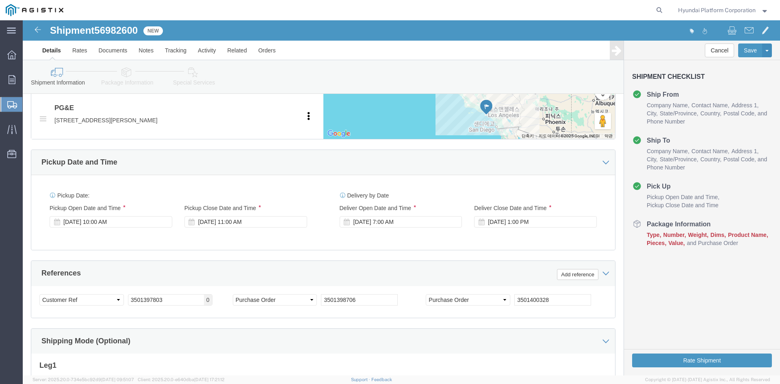
click div "References Add reference"
click button "Add reference"
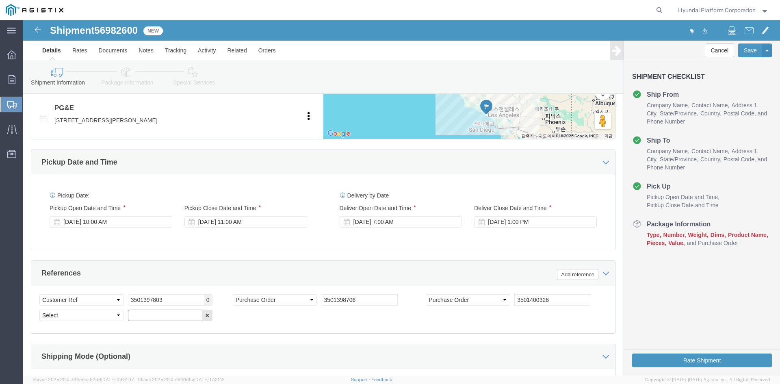
click input "text"
paste input "3501386490"
type input "3501386490"
click div "Select Account Type Activity ID Airline Appointment Number ASN Batch Request # …"
click button "Add reference"
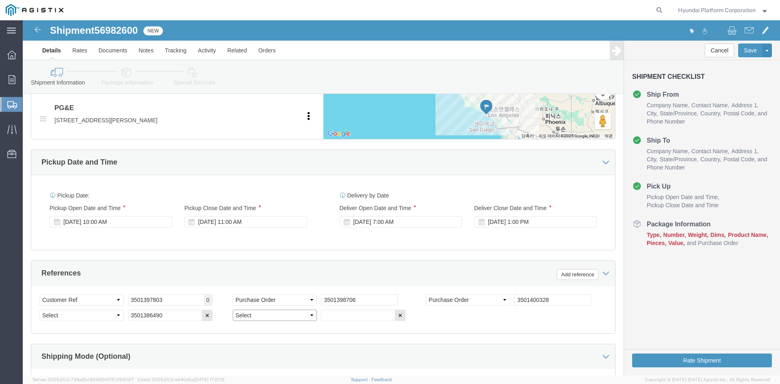
drag, startPoint x: 247, startPoint y: 294, endPoint x: 249, endPoint y: 290, distance: 4.9
click select "Select Account Type Activity ID Airline Appointment Number ASN Batch Request # …"
select select "PURCHORD"
click select "Select Account Type Activity ID Airline Appointment Number ASN Batch Request # …"
click div "References Add reference"
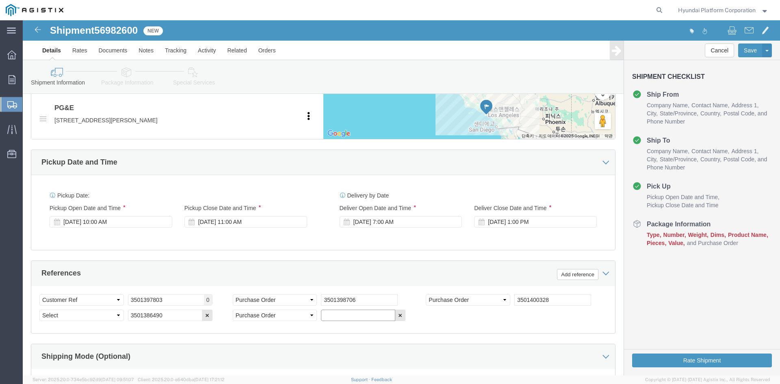
click input "text"
paste input "3501388223"
type input "3501388223"
click div "References Add reference"
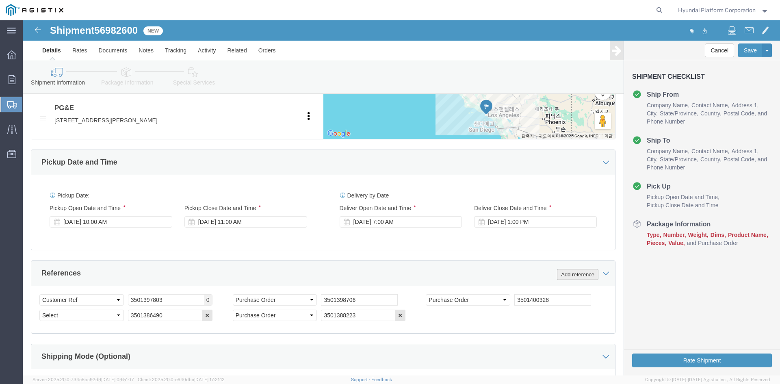
click button "Add reference"
drag, startPoint x: 450, startPoint y: 294, endPoint x: 449, endPoint y: 289, distance: 4.9
click select "Select Account Type Activity ID Airline Appointment Number ASN Batch Request # …"
select select "PURCHORD"
click select "Select Account Type Activity ID Airline Appointment Number ASN Batch Request # …"
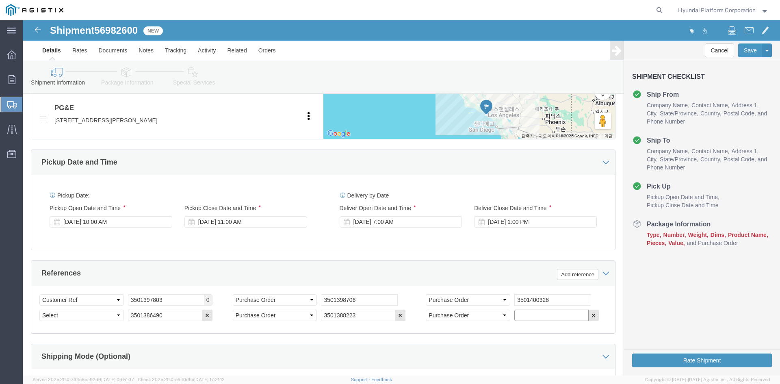
click input "text"
paste input "3501393487"
type input "3501393487"
click div "References Add reference"
click button "Add reference"
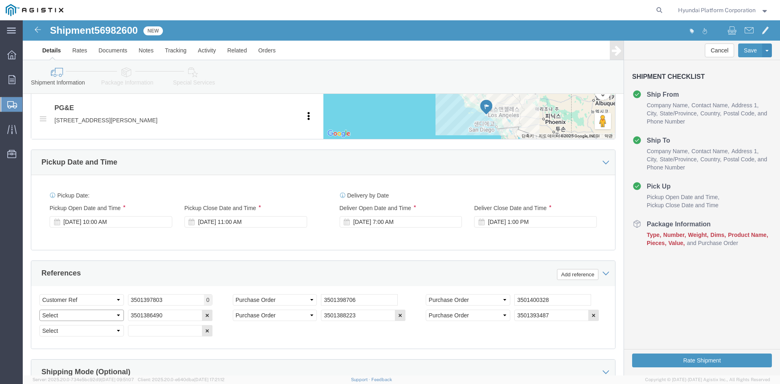
click select "Select Account Type Activity ID Airline Appointment Number ASN Batch Request # …"
select select "PURCHORD"
click select "Select Account Type Activity ID Airline Appointment Number ASN Batch Request # …"
select select "PURCHORD"
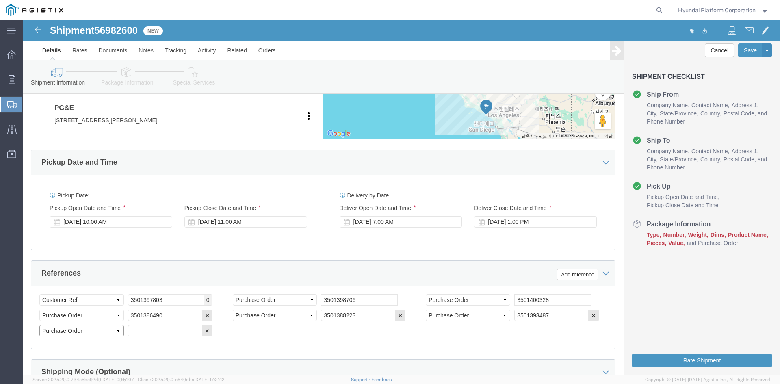
click select "Select Account Type Activity ID Airline Appointment Number ASN Batch Request # …"
click input "text"
paste input "3501393571"
type input "3501393571"
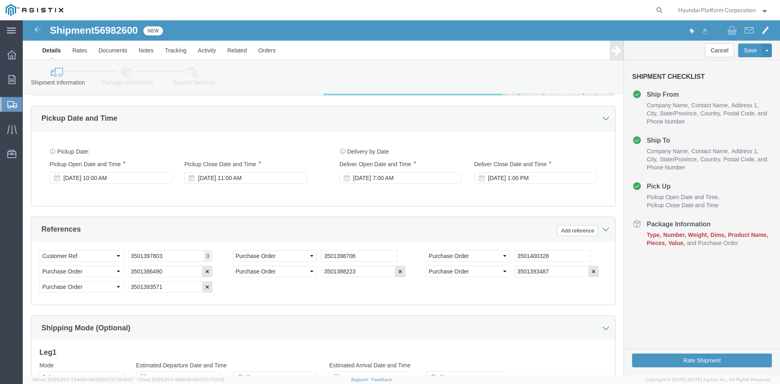
scroll to position [568, 0]
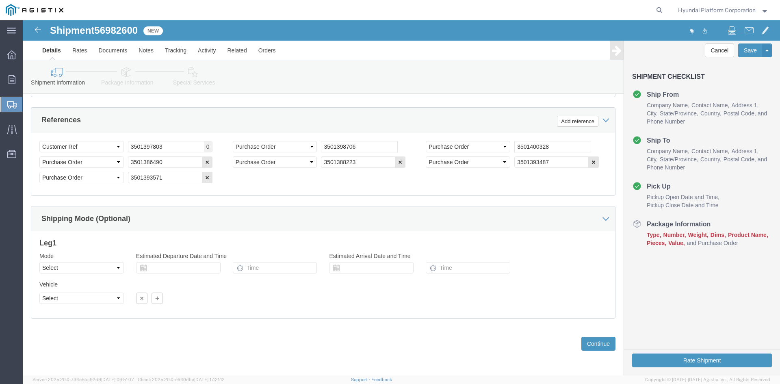
click div "Mode Select Air Less than Truckload Multi-Leg Ocean Freight Rail Small Parcel T…"
click select "Select Air Less than Truckload Multi-Leg Ocean Freight Rail Small Parcel Truckl…"
select select "TL"
click select "Select Air Less than Truckload Multi-Leg Ocean Freight Rail Small Parcel Truckl…"
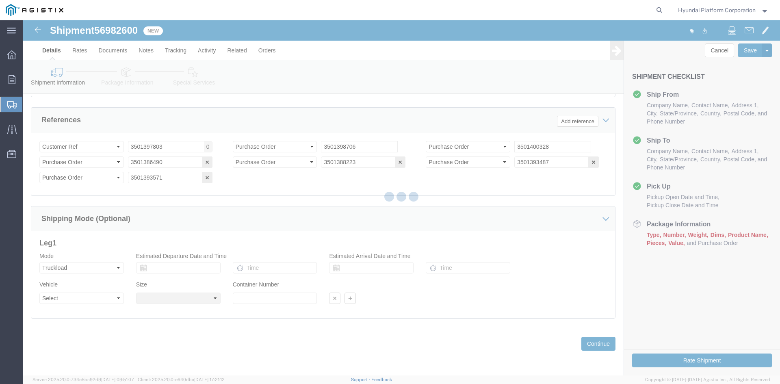
click at [89, 303] on div at bounding box center [401, 197] width 757 height 355
click at [90, 301] on div at bounding box center [401, 197] width 757 height 355
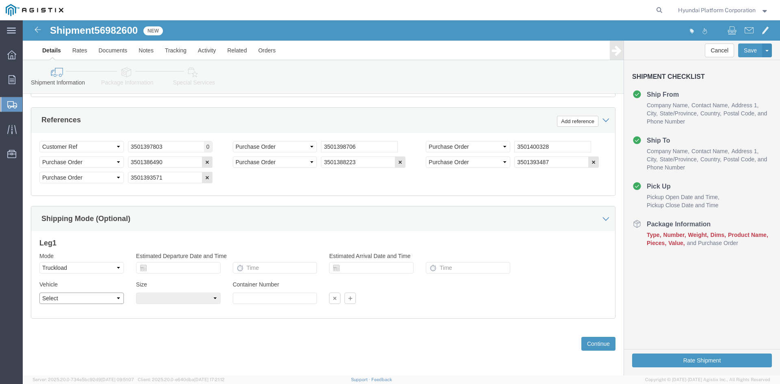
click select "Select"
click div "Vehicle Select"
click select "Select"
drag, startPoint x: 86, startPoint y: 277, endPoint x: 88, endPoint y: 270, distance: 6.8
click select "Select"
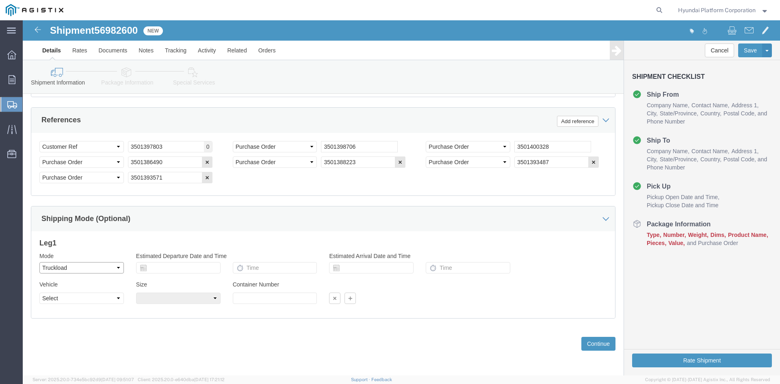
click select "Select Air Less than Truckload Multi-Leg Ocean Freight Rail Small Parcel Truckl…"
click div "Previous Continue"
click select "Select"
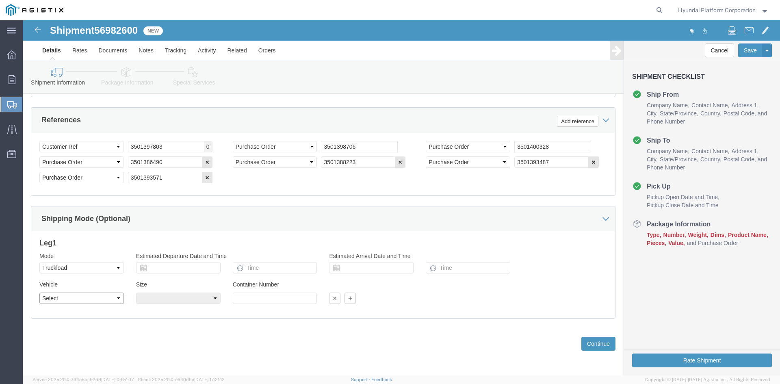
drag, startPoint x: 81, startPoint y: 281, endPoint x: 85, endPoint y: 264, distance: 17.5
click select "Select"
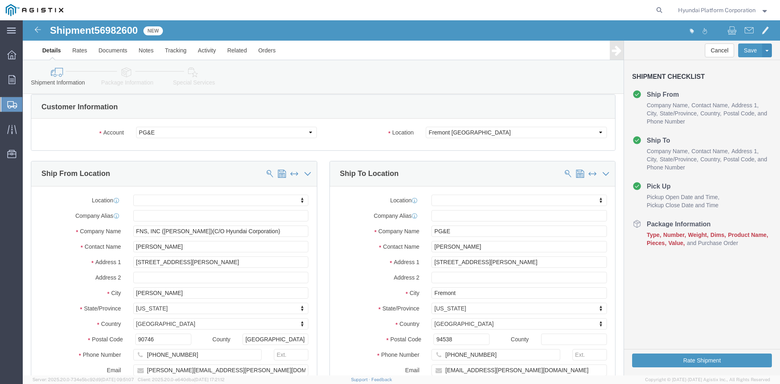
scroll to position [0, 0]
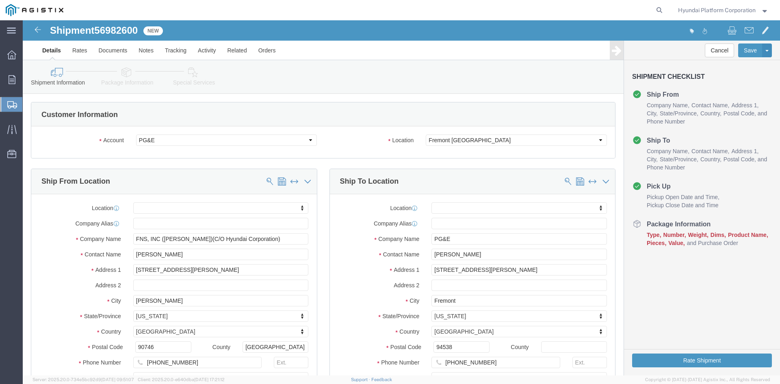
click link "Package Information"
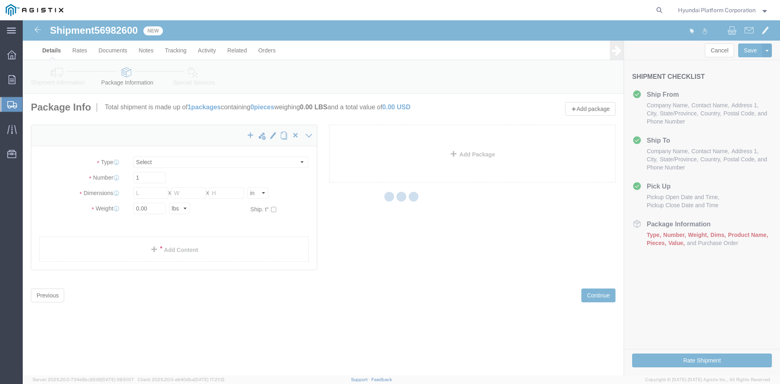
select select "CBOX"
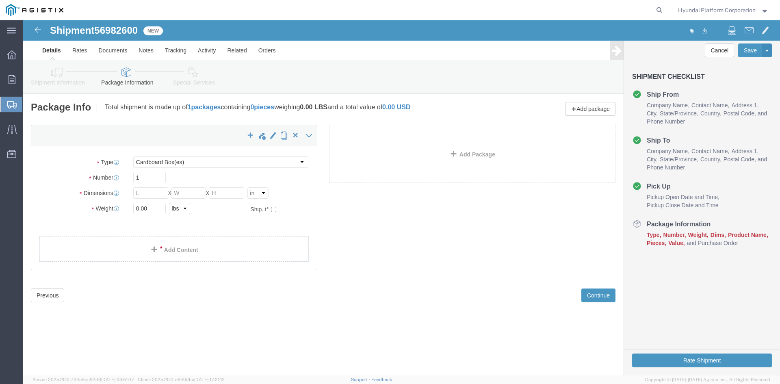
click icon
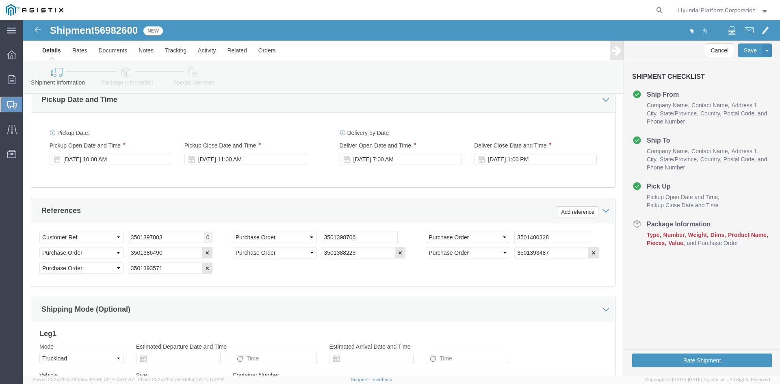
scroll to position [528, 0]
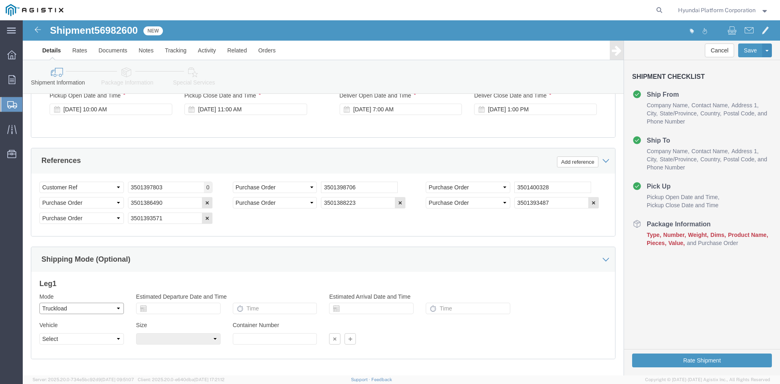
click select "Select Air Less than Truckload Multi-Leg Ocean Freight Rail Small Parcel Truckl…"
click select "Select"
drag, startPoint x: 79, startPoint y: 321, endPoint x: 81, endPoint y: 298, distance: 23.3
click select "Select"
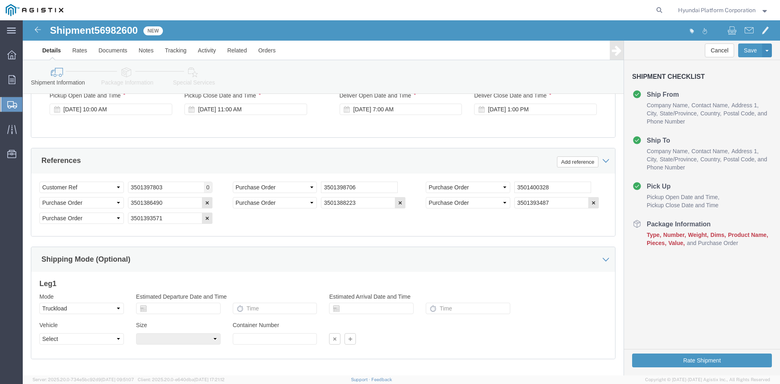
click div "Mode Select Air Less than Truckload Multi-Leg Ocean Freight Rail Small Parcel T…"
click select "Select Air Less than Truckload Multi-Leg Ocean Freight Rail Small Parcel Truckl…"
click select "Select"
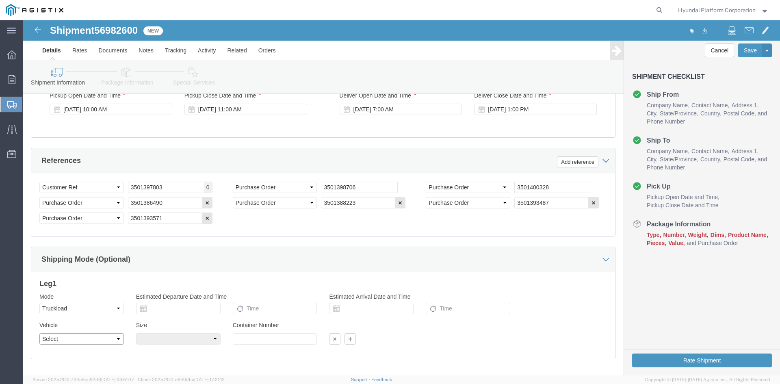
click select "Select"
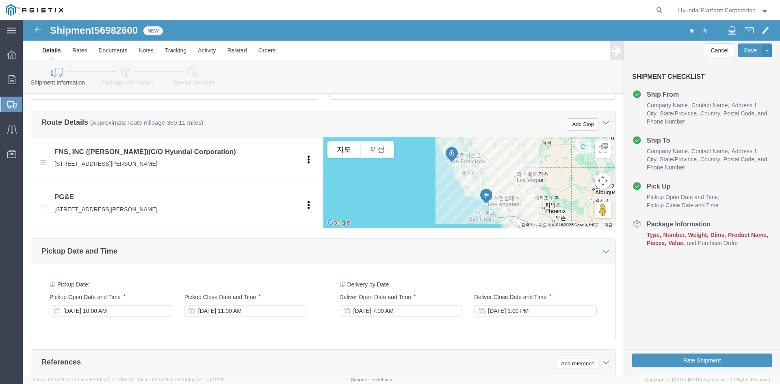
scroll to position [284, 0]
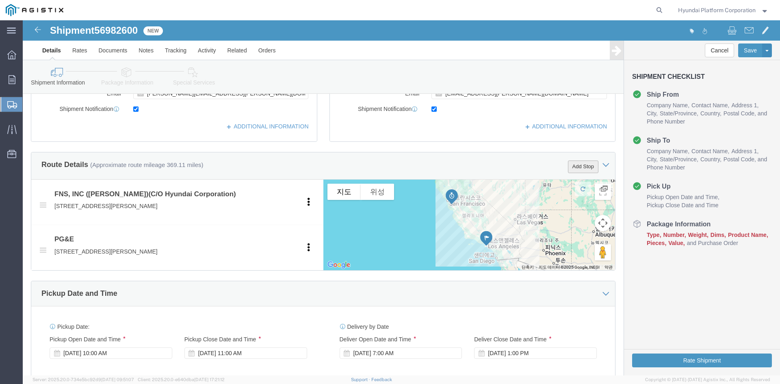
click button "Add Stop"
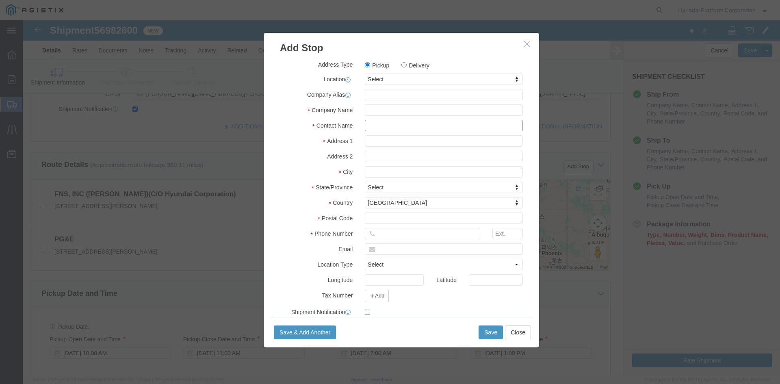
click input "text"
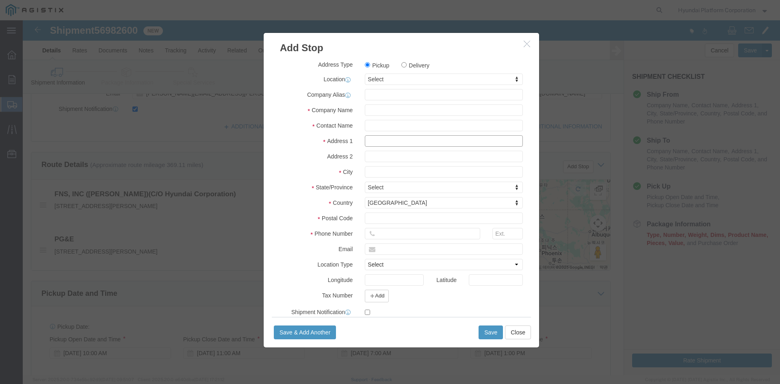
click input "text"
type input "[PERSON_NAME]"
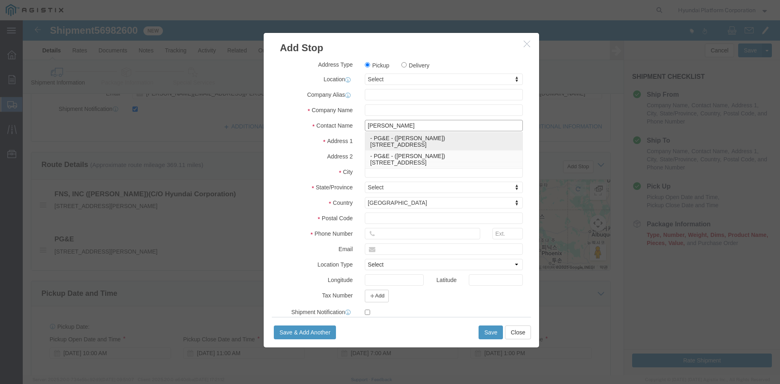
click p "- PG&E - ([PERSON_NAME]) [STREET_ADDRESS]"
type input "PG&E"
type input "[PERSON_NAME]"
type input "[STREET_ADDRESS]"
type input "[GEOGRAPHIC_DATA]"
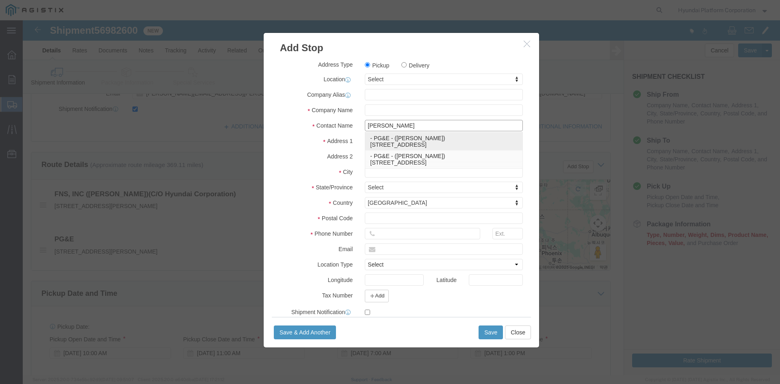
type input "93725"
select select "CA"
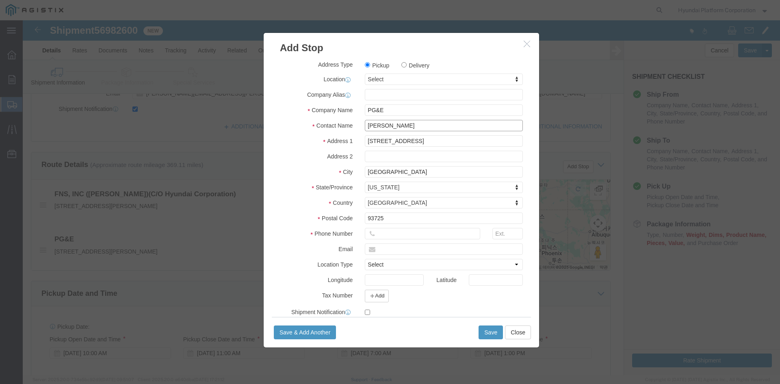
type input "[PERSON_NAME]"
click label "Delivery"
click input "Delivery"
radio input "true"
select select
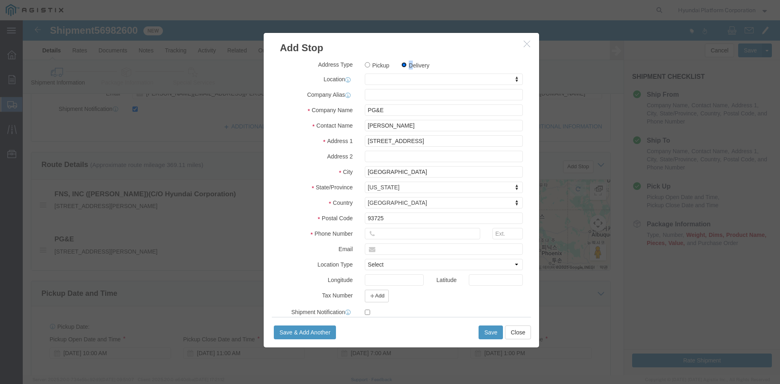
click input "Delivery"
click input "text"
paste input "[PERSON_NAME][EMAIL_ADDRESS][PERSON_NAME][DOMAIN_NAME]"
type input "[PERSON_NAME][EMAIL_ADDRESS][PERSON_NAME][DOMAIN_NAME]"
click input "text"
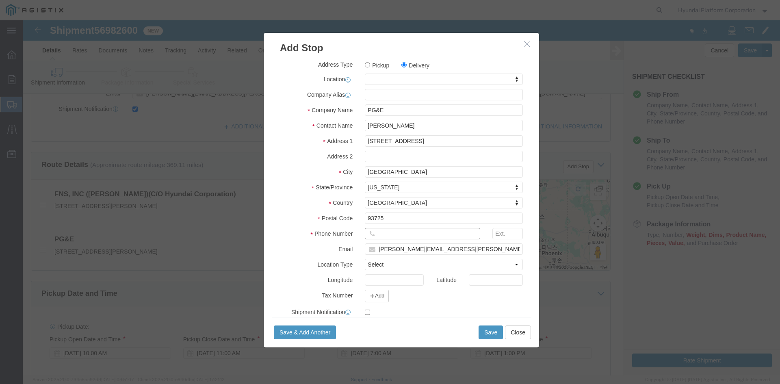
click input "text"
paste input "[PHONE_NUMBER]"
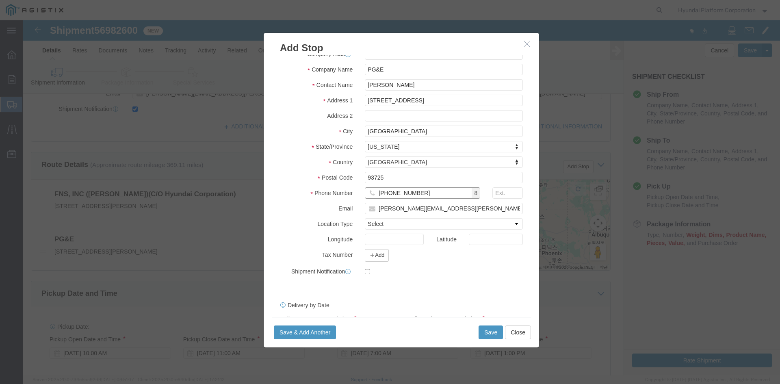
type input "[PHONE_NUMBER]"
click div "Address Type Pickup Delivery Location My Profile Location (OBSOLETE) [PERSON_NA…"
click div "Shipment Notification"
click label
click input "checkbox"
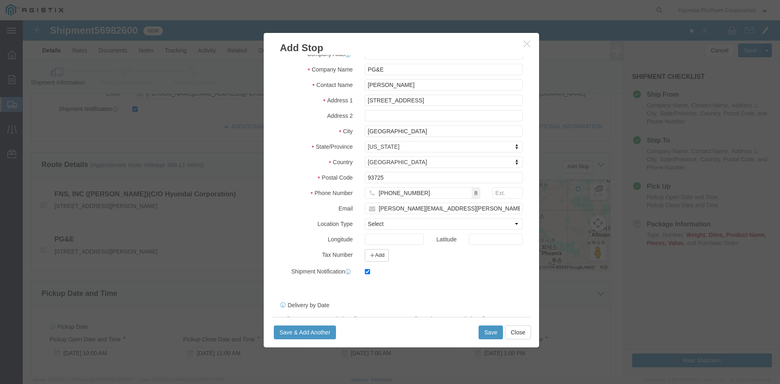
click label
click input "checkbox"
click label
click input "checkbox"
click label
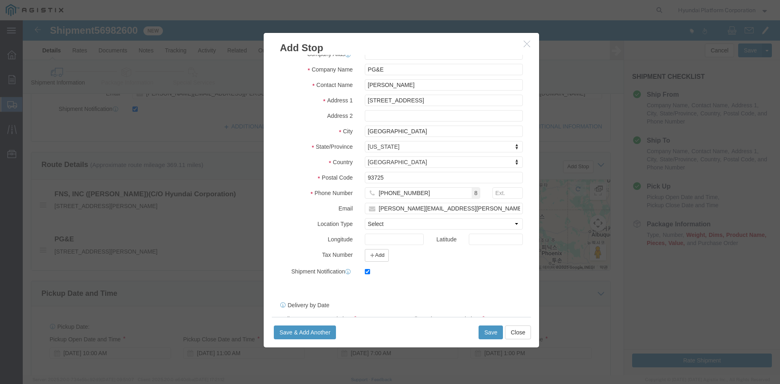
click input "checkbox"
click label
click input "checkbox"
checkbox input "true"
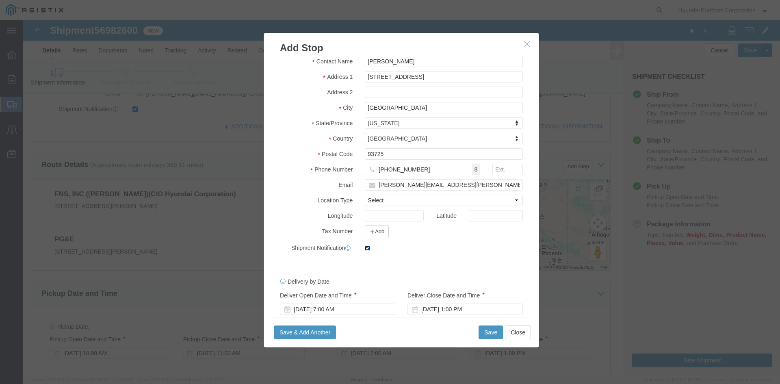
scroll to position [76, 0]
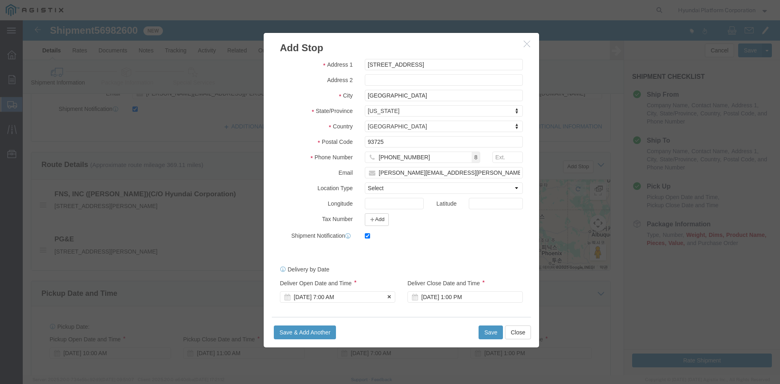
click div "[DATE] 7:00 AM"
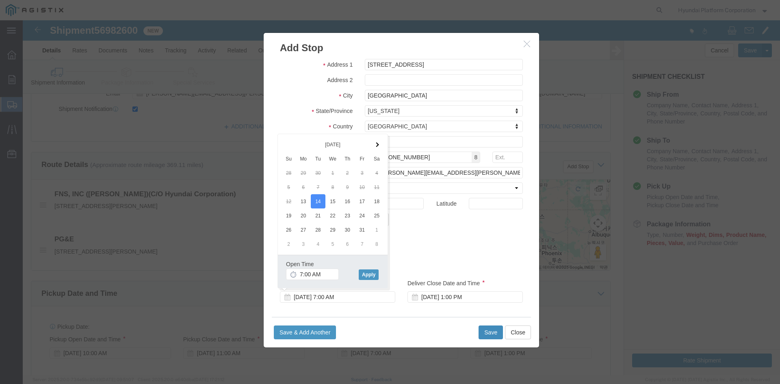
click button "Save"
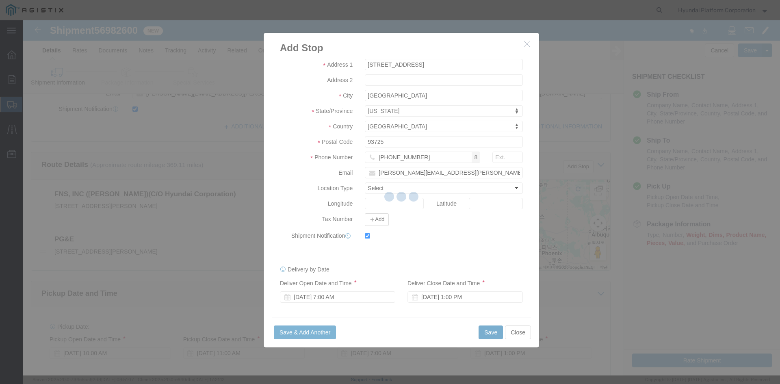
select select "D"
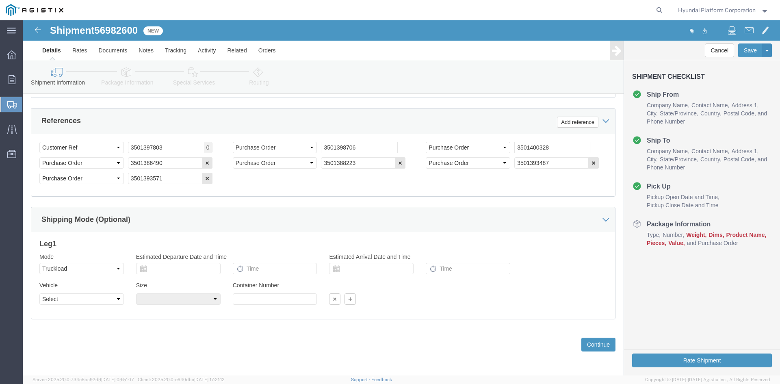
scroll to position [625, 0]
click select "Select"
click select "Select Air Less than Truckload Multi-Leg Ocean Freight Rail Small Parcel Truckl…"
click div "Vehicle"
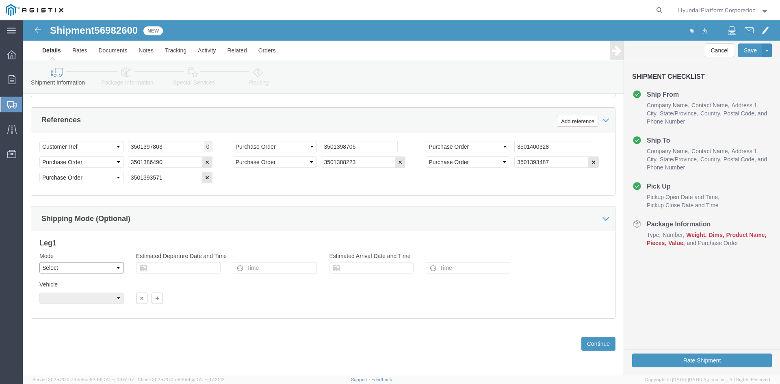
click select "Select Air Less than Truckload Multi-Leg Ocean Freight Rail Small Parcel Truckl…"
select select "TL"
click select "Select Air Less than Truckload Multi-Leg Ocean Freight Rail Small Parcel Truckl…"
click div "Please fix the following errors Customer Information Account Select Hyundai Pla…"
click select "Select 1-Ton (PSS) 10 Wheel 10 Yard Dump Truck 20 Yard Dump Truck Bobtail Botto…"
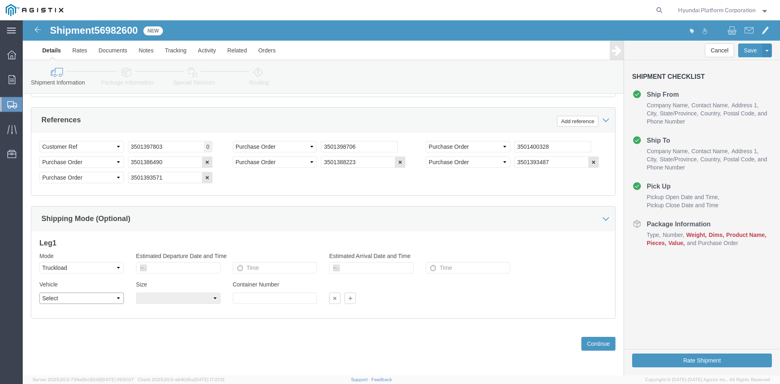
select select "FLBD"
click select "Select 1-Ton (PSS) 10 Wheel 10 Yard Dump Truck 20 Yard Dump Truck Bobtail Botto…"
click div "Previous Continue"
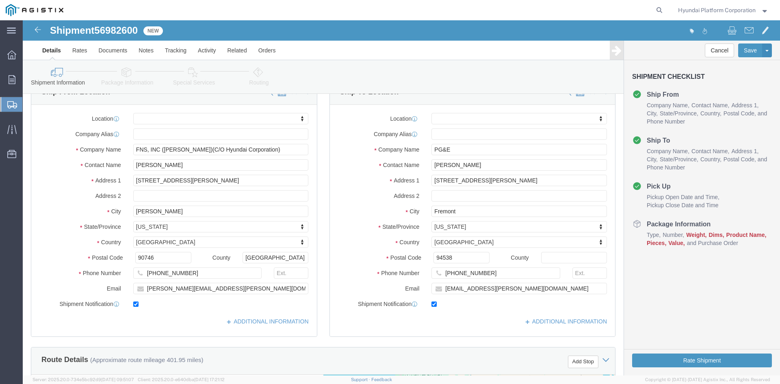
scroll to position [0, 0]
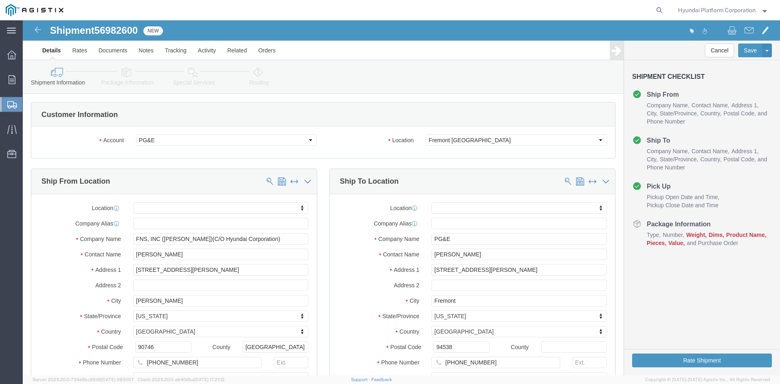
click link "Package Information"
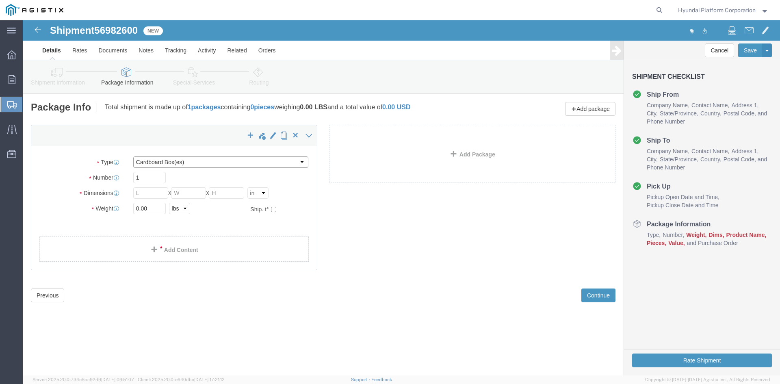
click select "Select Bulk Bundle(s) Cardboard Box(es) Carton(s) Crate(s) Drum(s) (Fiberboard)…"
select select "PSNS"
click select "Select Bulk Bundle(s) Cardboard Box(es) Carton(s) Crate(s) Drum(s) (Fiberboard)…"
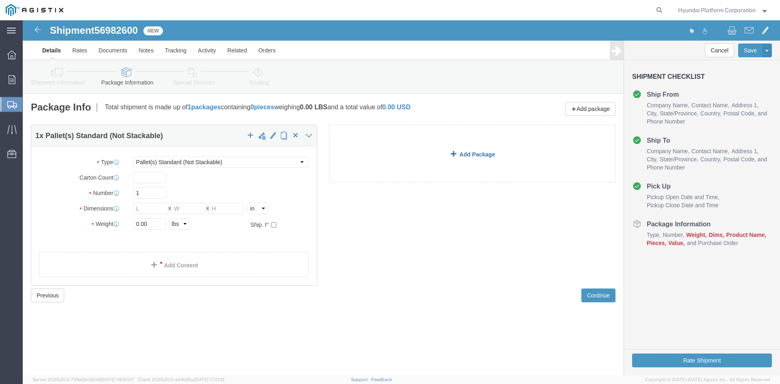
click link "Add Package"
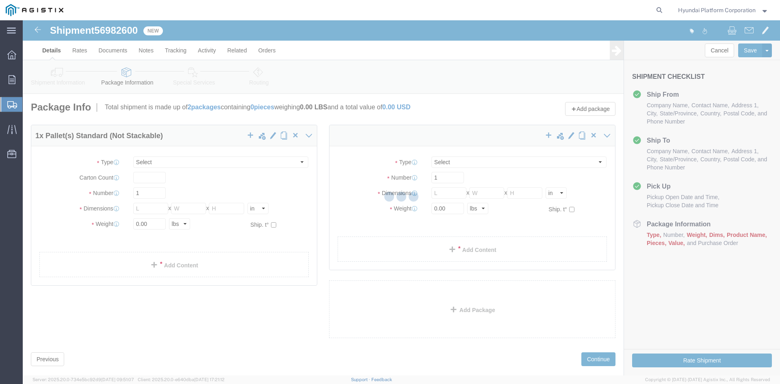
select select "PSNS"
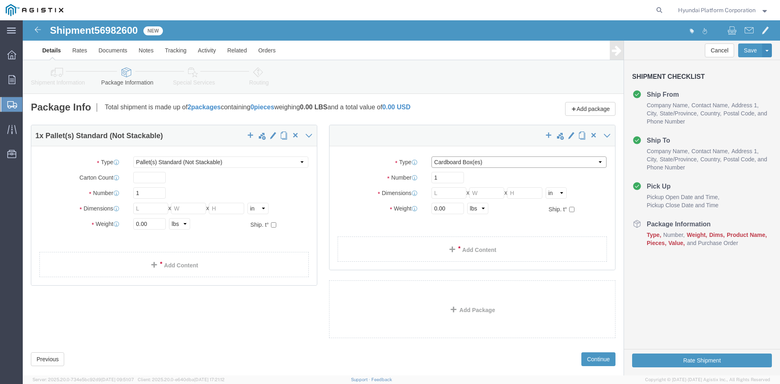
drag, startPoint x: 463, startPoint y: 163, endPoint x: 441, endPoint y: 143, distance: 30.5
click select "Select Bulk Bundle(s) Cardboard Box(es) Carton(s) Crate(s) Drum(s) (Fiberboard)…"
select select "PSNS"
click select "Select Bulk Bundle(s) Cardboard Box(es) Carton(s) Crate(s) Drum(s) (Fiberboard)…"
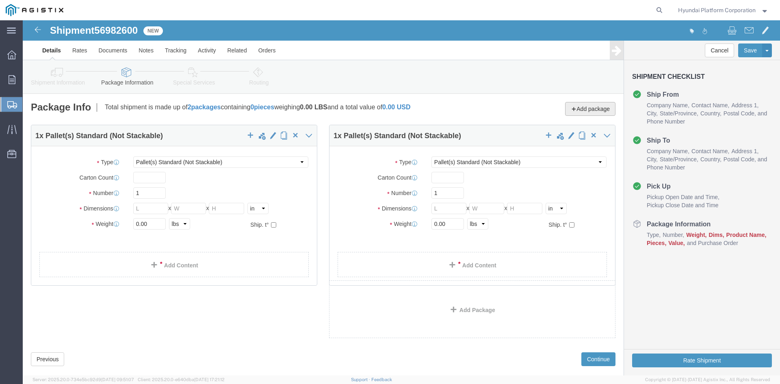
click button "Add package"
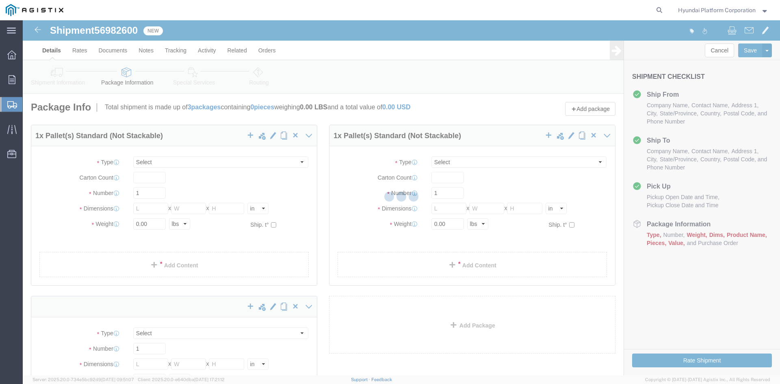
select select "PSNS"
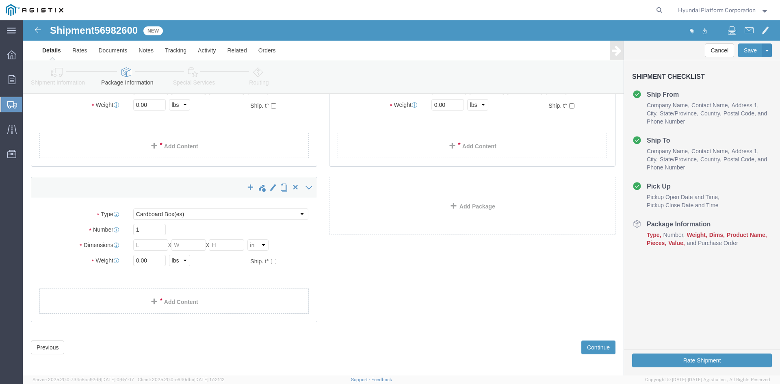
scroll to position [123, 0]
drag, startPoint x: 237, startPoint y: 188, endPoint x: 236, endPoint y: 195, distance: 7.0
click select "Select Bulk Bundle(s) Cardboard Box(es) Carton(s) Crate(s) Drum(s) (Fiberboard)…"
select select "PSNS"
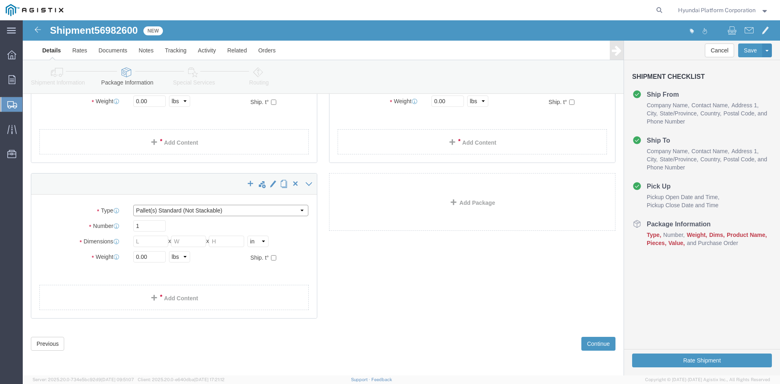
click select "Select Bulk Bundle(s) Cardboard Box(es) Carton(s) Crate(s) Drum(s) (Fiberboard)…"
click link "Add Package"
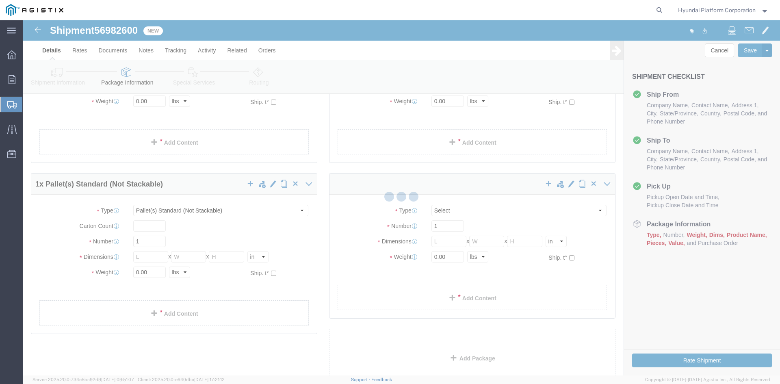
scroll to position [0, 0]
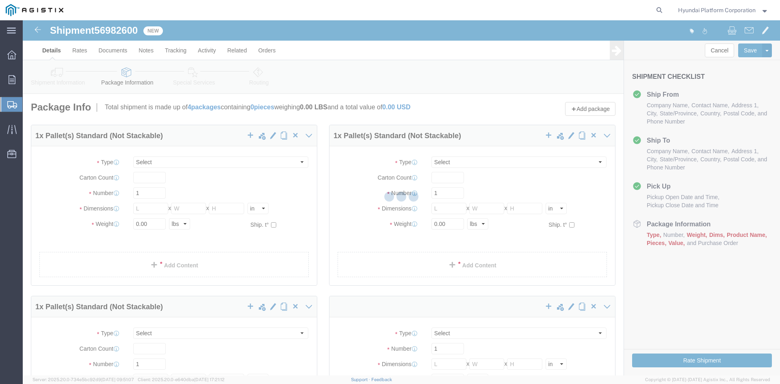
select select "PSNS"
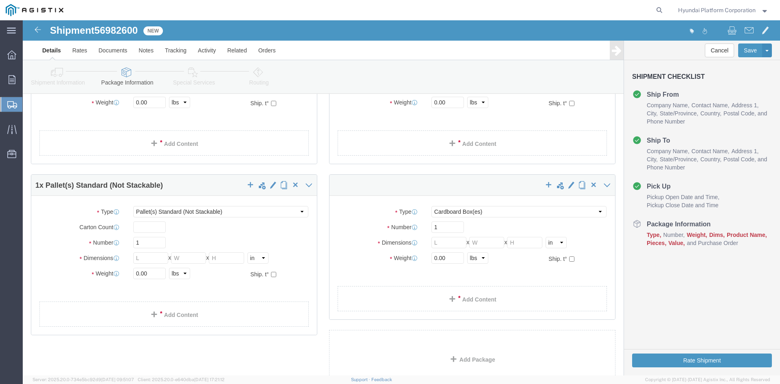
scroll to position [122, 0]
click select "Select Bulk Bundle(s) Cardboard Box(es) Carton(s) Crate(s) Drum(s) (Fiberboard)…"
select select "PSNS"
click select "Select Bulk Bundle(s) Cardboard Box(es) Carton(s) Crate(s) Drum(s) (Fiberboard)…"
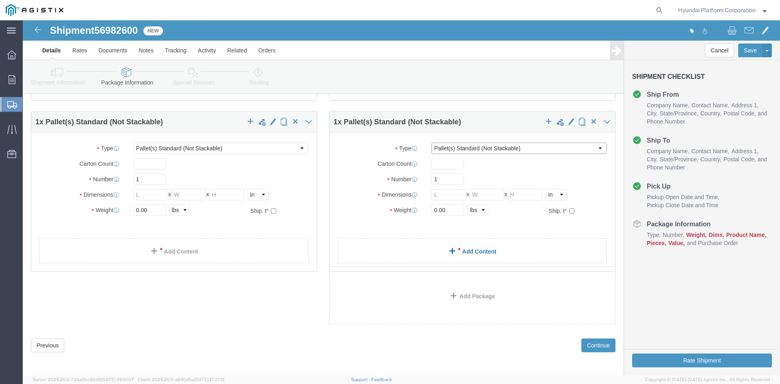
scroll to position [186, 0]
click link "Add Package"
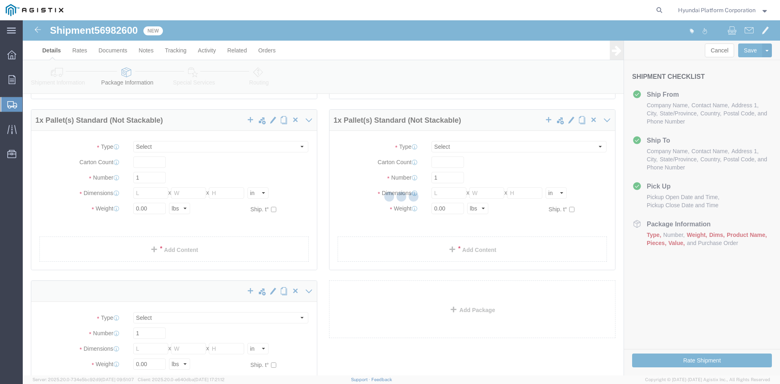
select select "PSNS"
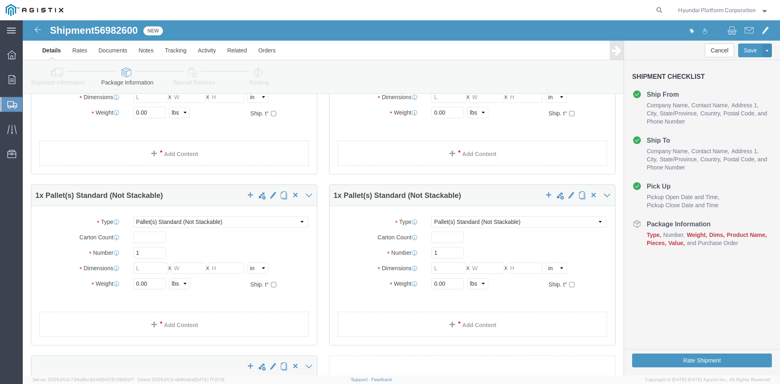
scroll to position [122, 0]
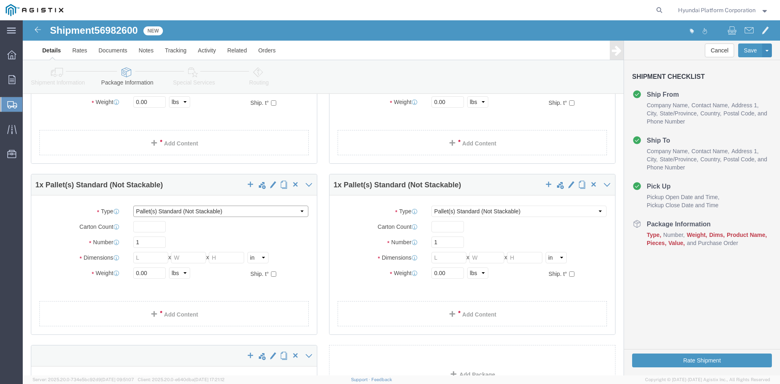
click select "Select Bulk Bundle(s) Cardboard Box(es) Carton(s) Crate(s) Drum(s) (Fiberboard)…"
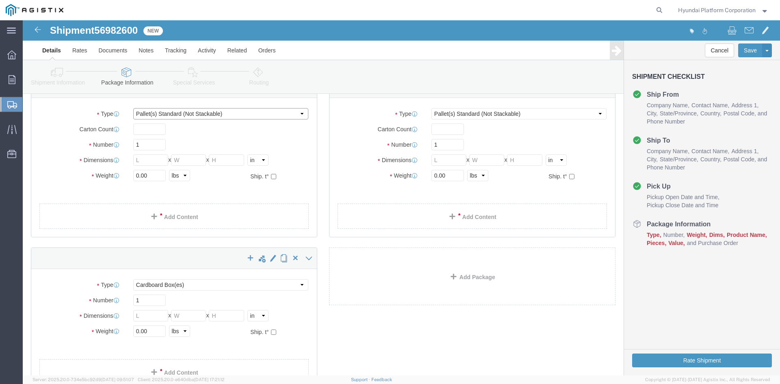
scroll to position [244, 0]
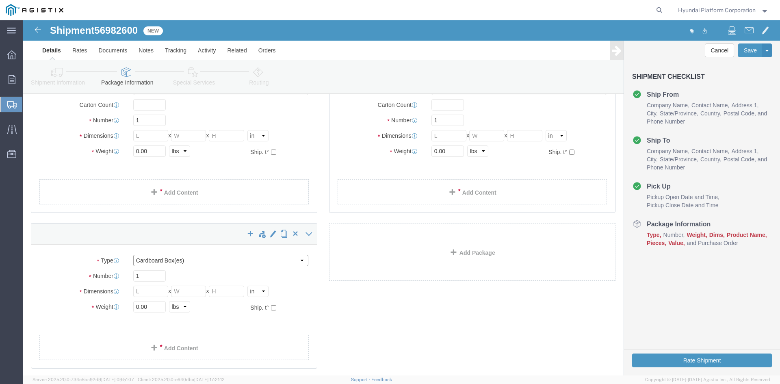
drag, startPoint x: 208, startPoint y: 241, endPoint x: 204, endPoint y: 246, distance: 6.4
click select "Select Bulk Bundle(s) Cardboard Box(es) Carton(s) Crate(s) Drum(s) (Fiberboard)…"
select select "PSNS"
click select "Select Bulk Bundle(s) Cardboard Box(es) Carton(s) Crate(s) Drum(s) (Fiberboard)…"
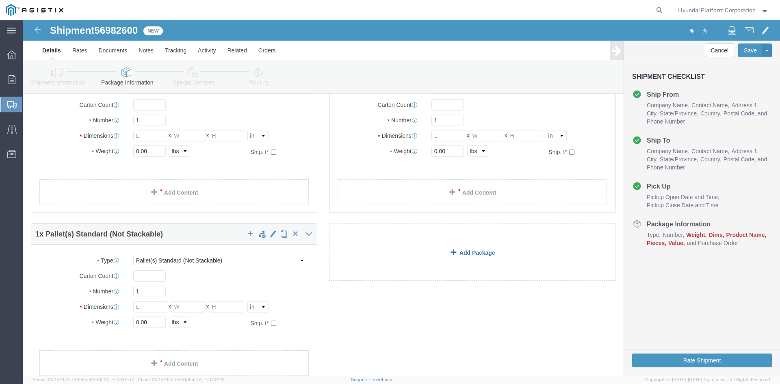
click link "Add Package"
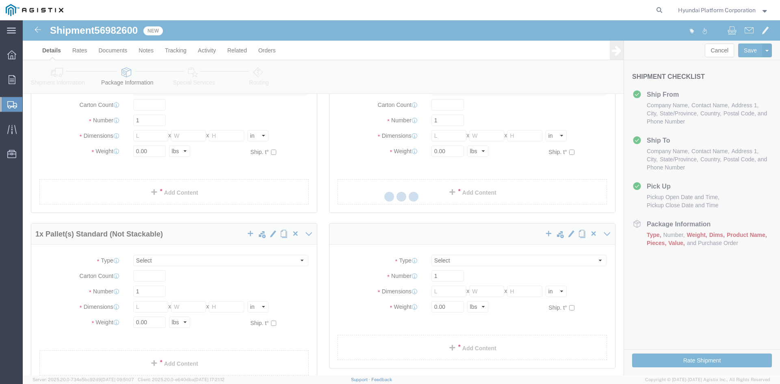
select select "PSNS"
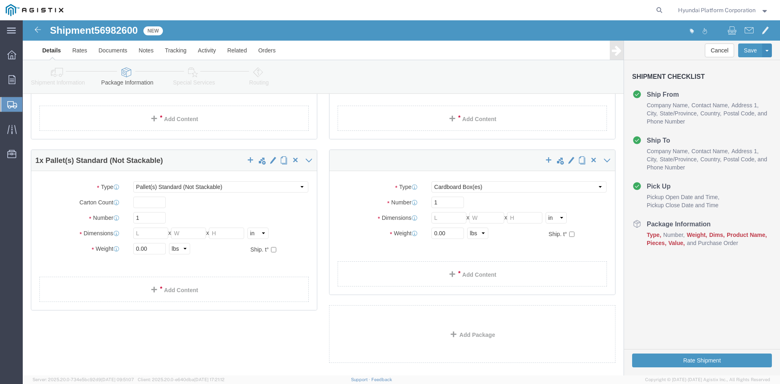
scroll to position [317, 0]
click select "Select Bulk Bundle(s) Cardboard Box(es) Carton(s) Crate(s) Drum(s) (Fiberboard)…"
select select "PSNS"
click select "Select Bulk Bundle(s) Cardboard Box(es) Carton(s) Crate(s) Drum(s) (Fiberboard)…"
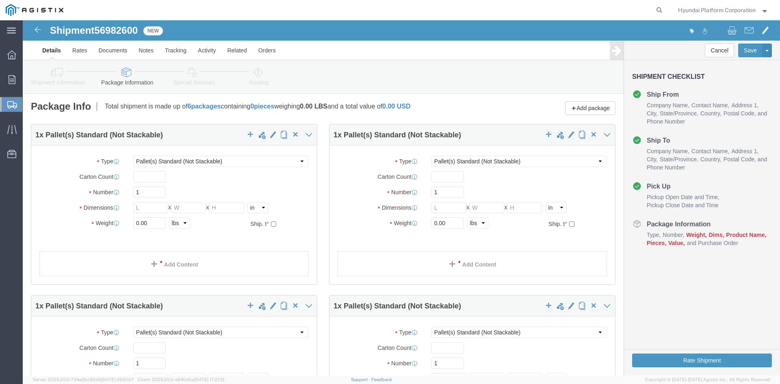
scroll to position [0, 0]
drag, startPoint x: 128, startPoint y: 175, endPoint x: 15, endPoint y: 147, distance: 116.2
click input "1"
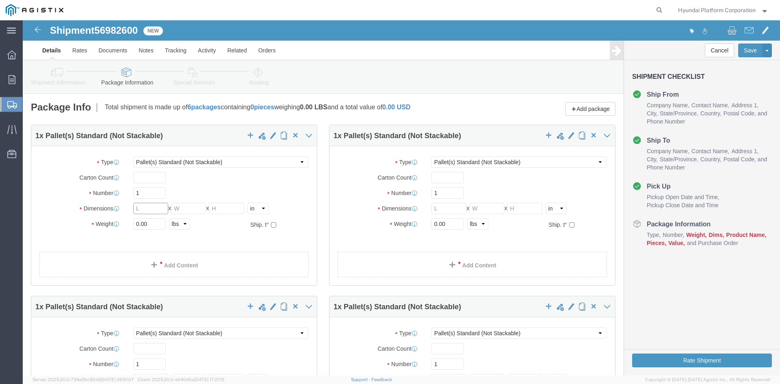
click input "text"
type input "30.5"
type input "2"
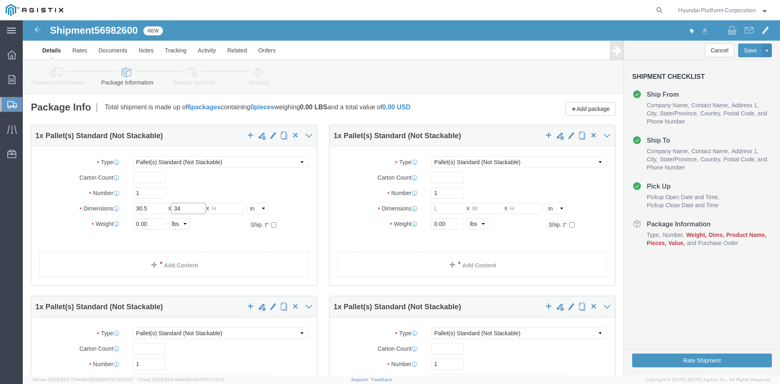
type input "34"
type input "35.5"
click input "0.00"
type input "606"
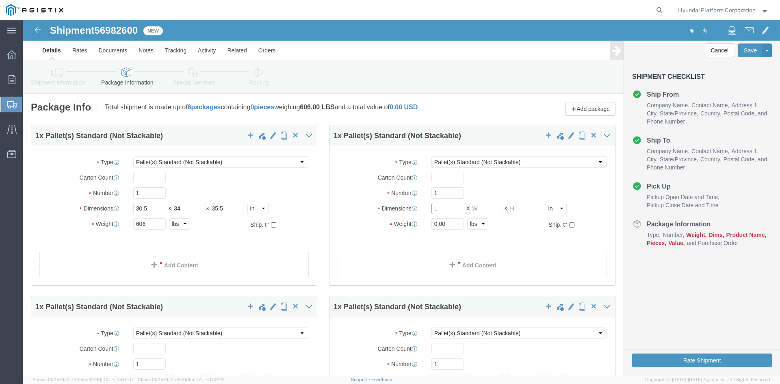
click input "text"
click input "1"
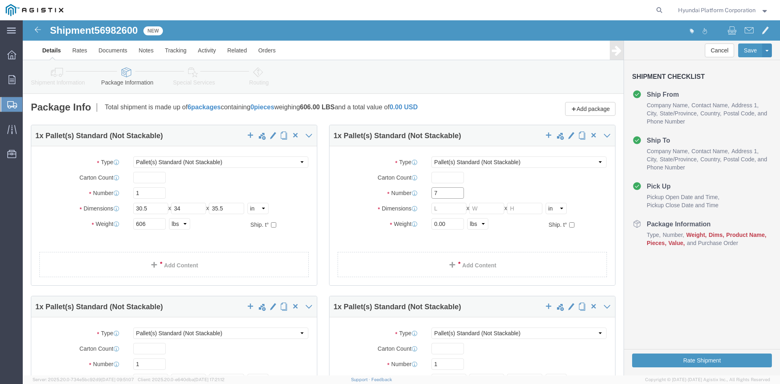
type input "7"
click input "text"
type input "30.5"
type input "33"
type input "83.5"
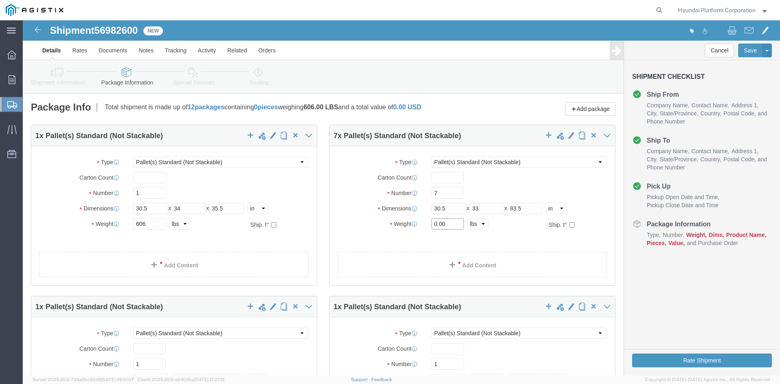
click input "0.00"
type input "8736"
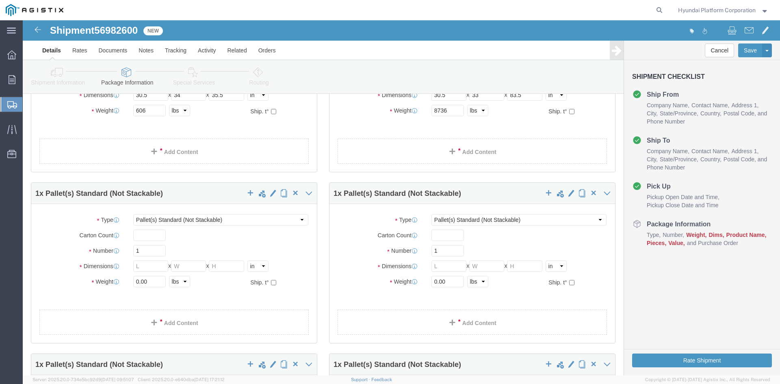
scroll to position [122, 0]
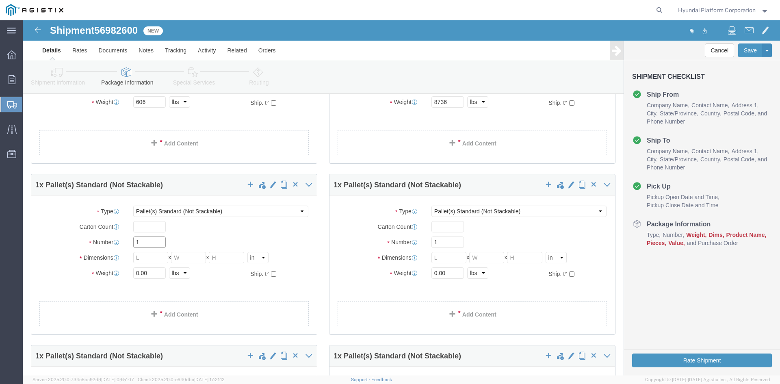
click input "1"
click input "5"
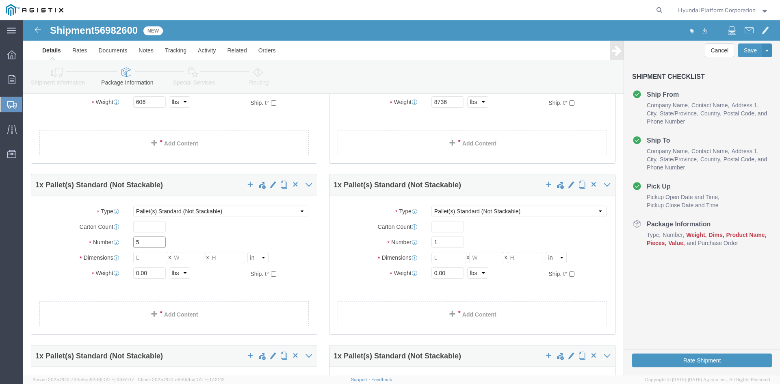
type input "5"
click div "Package Type Select Bulk Bundle(s) Cardboard Box(es) Carton(s) Crate(s) Drum(s)…"
click input "text"
type input "30.5"
type input "33"
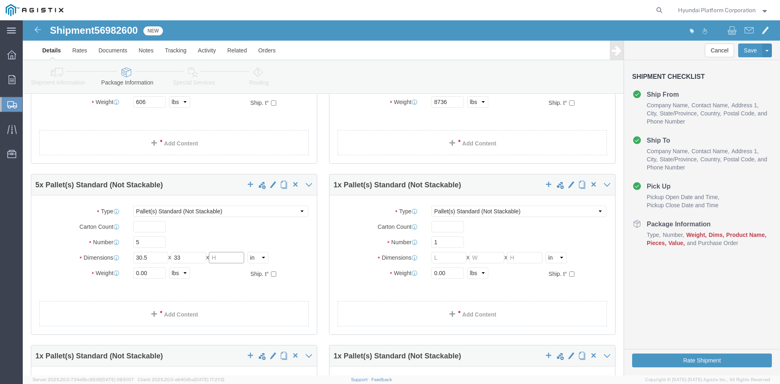
type input "3"
type input "83.5"
click input "0.00"
type input "35070"
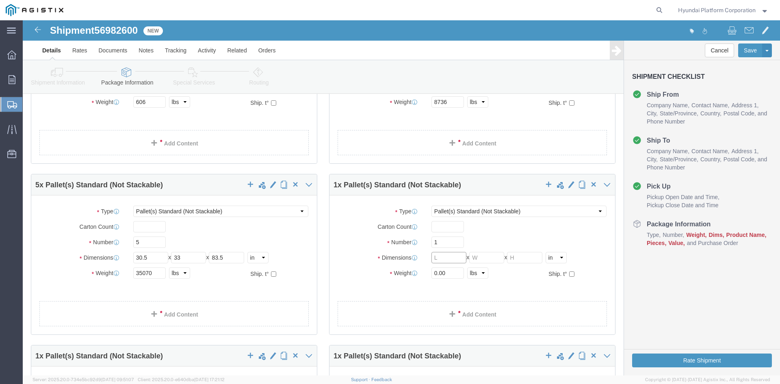
click input "text"
drag, startPoint x: 415, startPoint y: 237, endPoint x: 417, endPoint y: 222, distance: 15.2
click input "text"
click input "1"
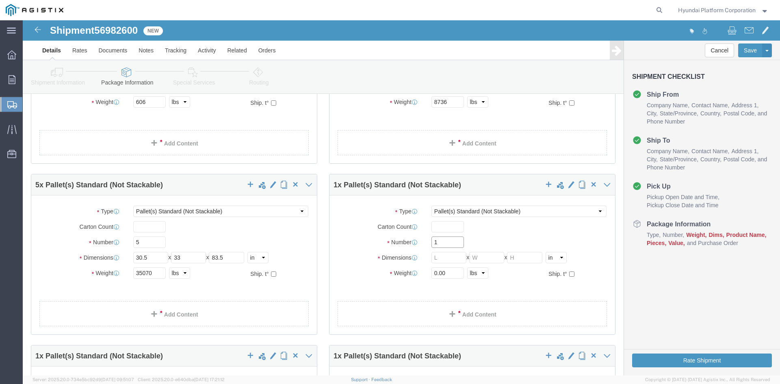
click input "1"
type input "4"
click input "text"
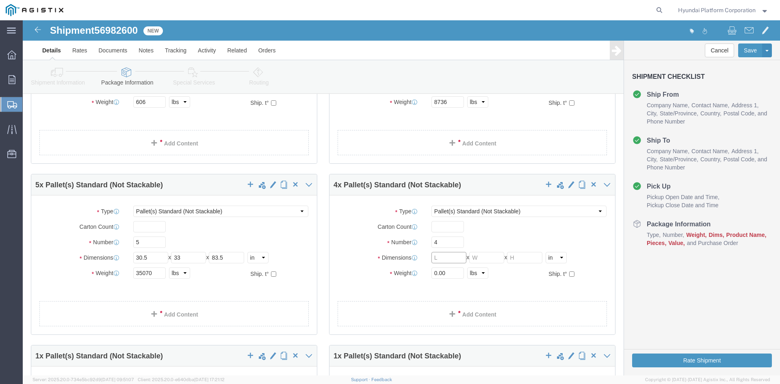
click input "text"
type input "30.5"
type input "33"
type input "83.5"
click input "0.00"
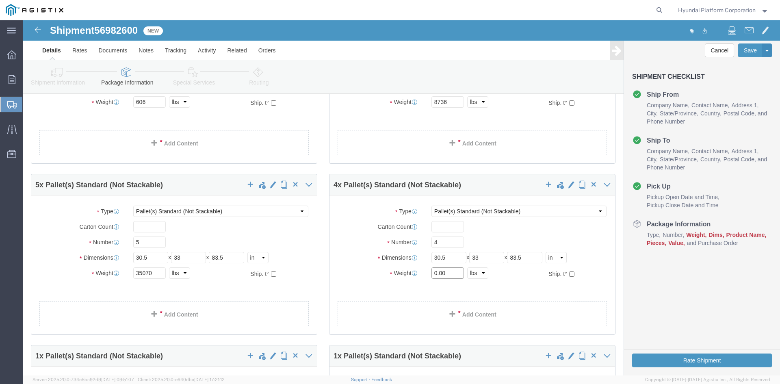
click input "0.00"
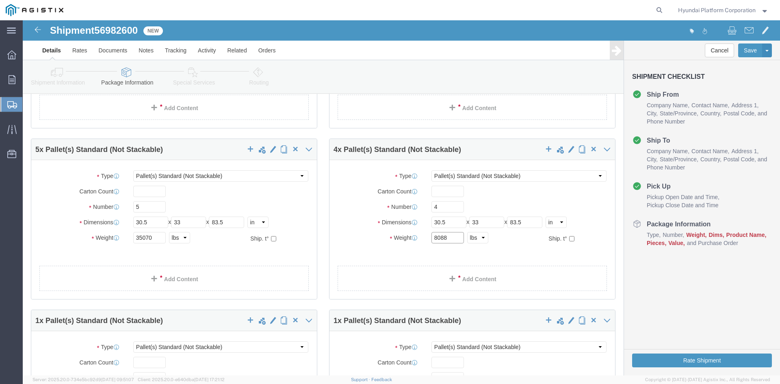
scroll to position [203, 0]
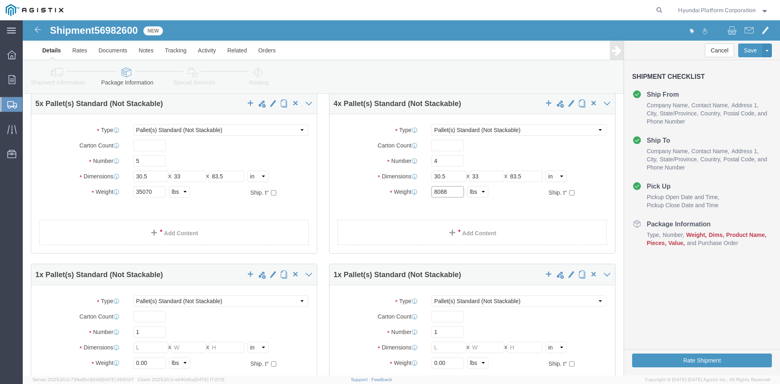
type input "8088"
click input "1"
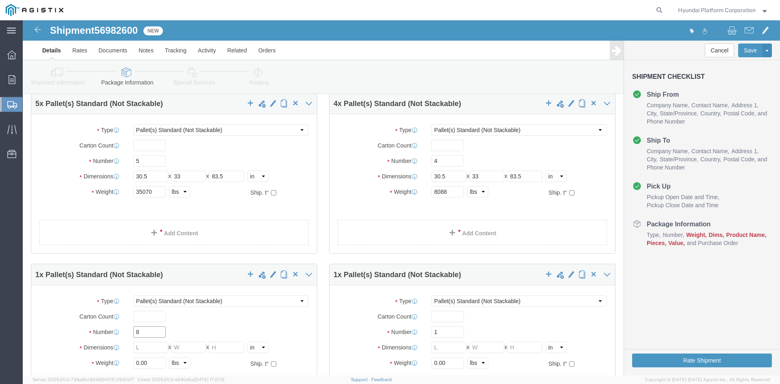
type input "8"
click input "text"
type input "30.5"
type input "33"
type input "83.5"
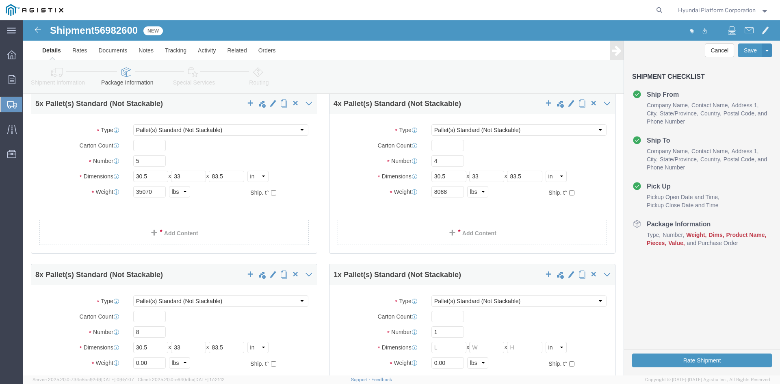
click div "Package Type Select Bulk Bundle(s) Cardboard Box(es) Carton(s) Crate(s) Drum(s)…"
click input "0.00"
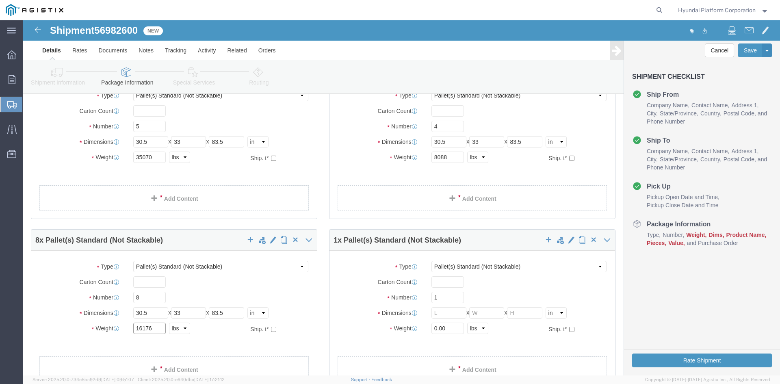
scroll to position [284, 0]
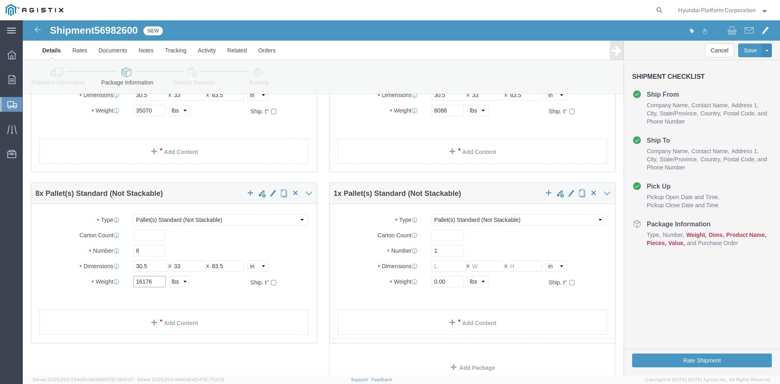
type input "16176"
click input "text"
click input "1"
type input "2"
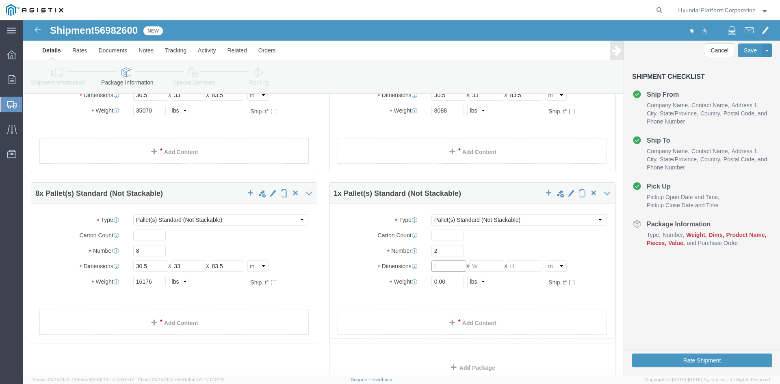
click input "text"
type input "30.5"
type input "26.5"
type input "49"
click input "0.00"
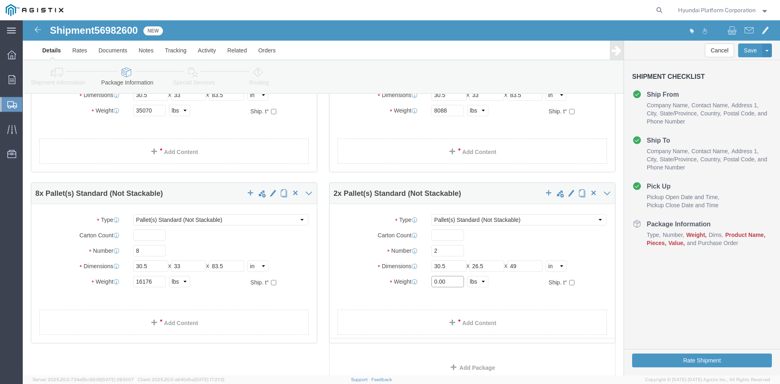
click input "0.00"
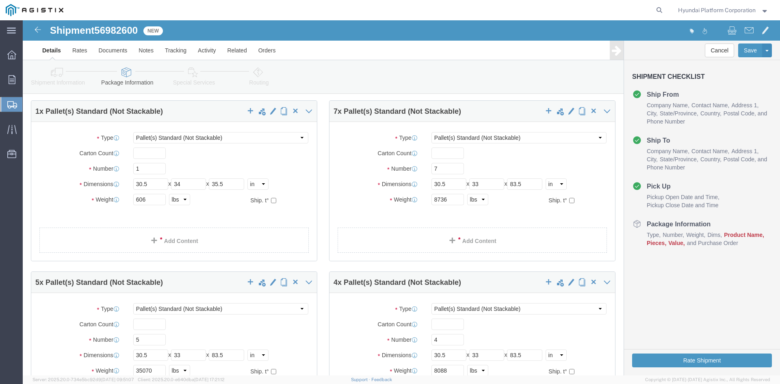
scroll to position [0, 0]
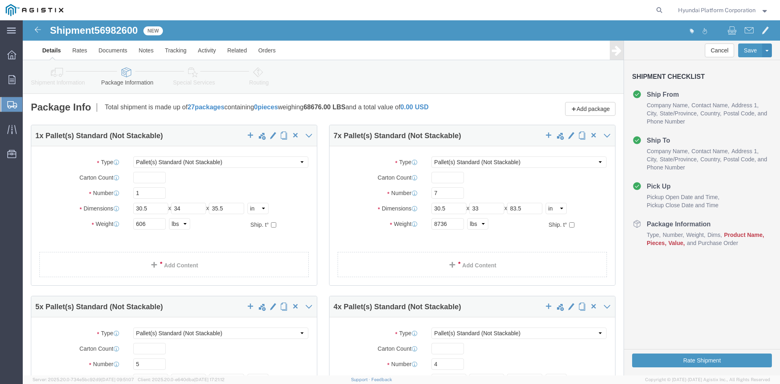
type input "1212"
click div "Add package"
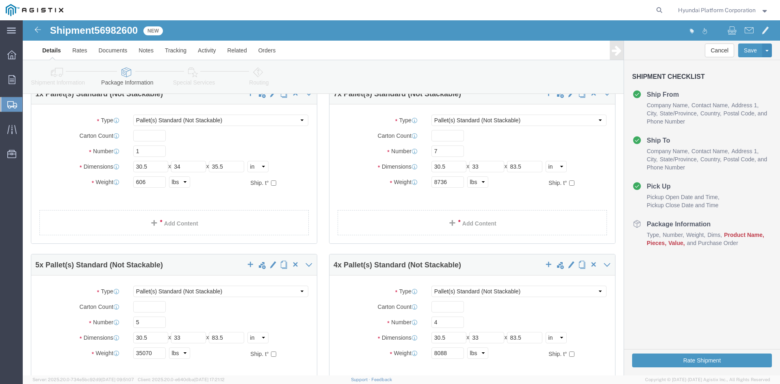
scroll to position [81, 0]
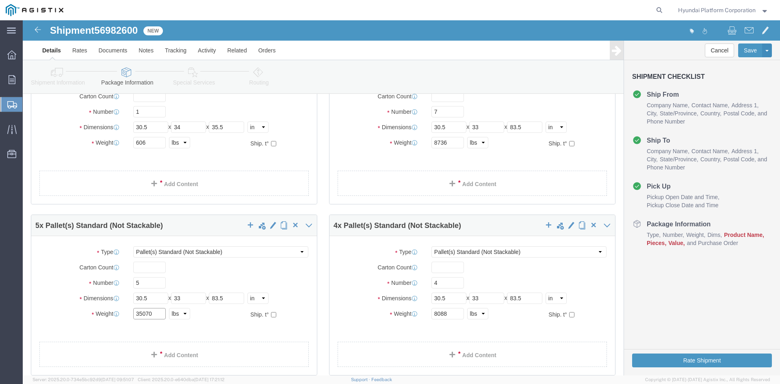
click input "35070"
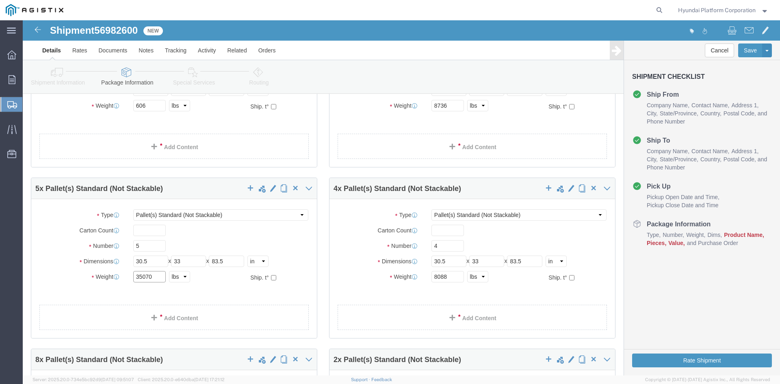
scroll to position [122, 0]
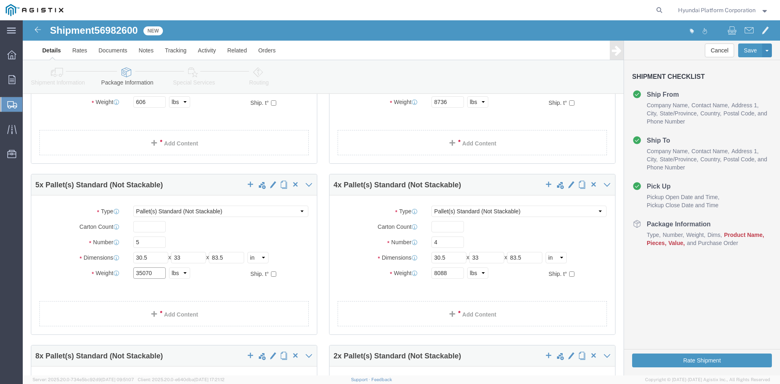
click input "35070"
type input "5500"
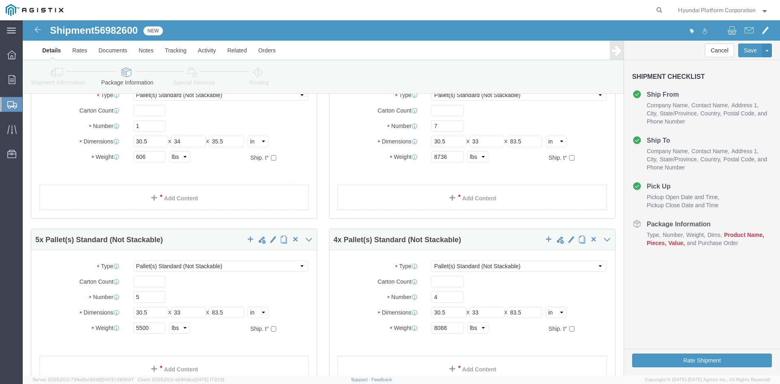
scroll to position [0, 0]
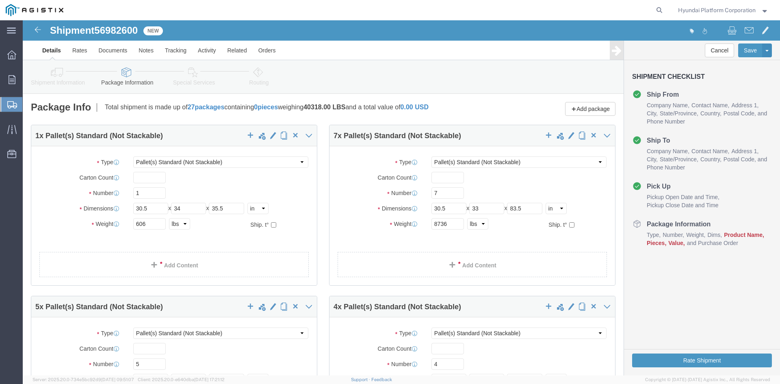
click p "Total shipment is made up of 27 packages containing 0 pieces weighing 40318.00 …"
click link "Special Services"
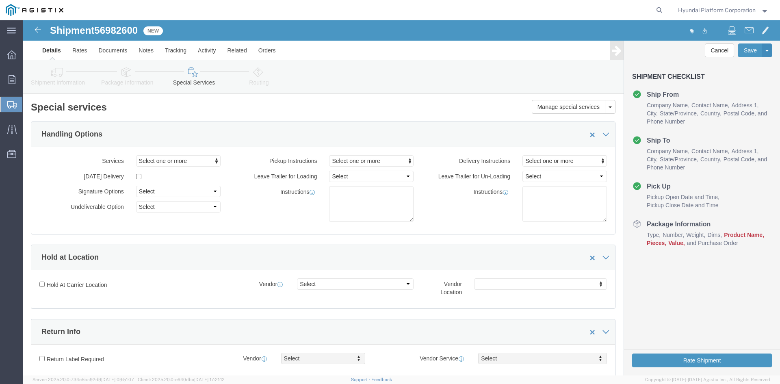
click link "Package Information"
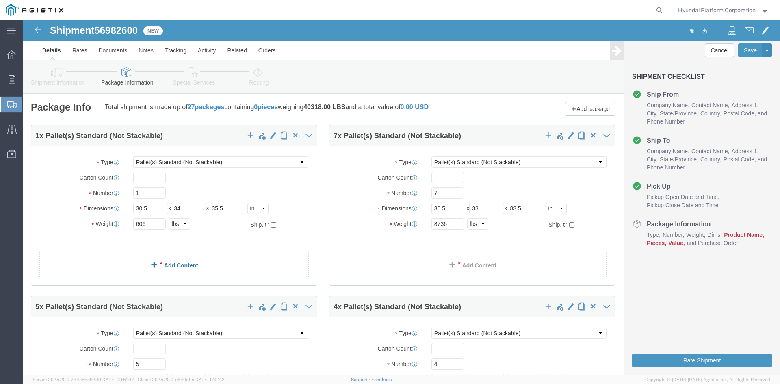
click link "Add Content"
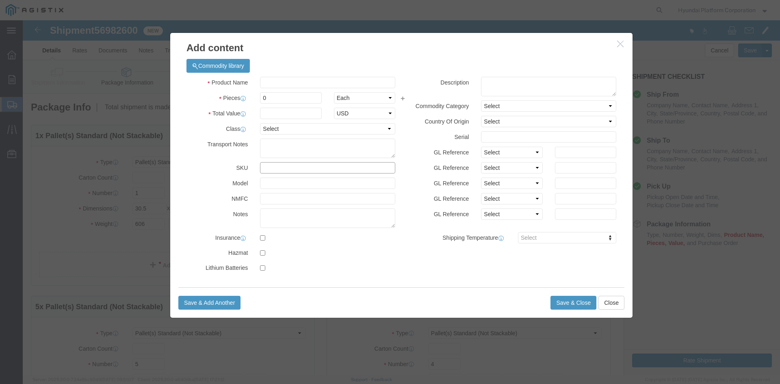
click input "text"
type input "M260054"
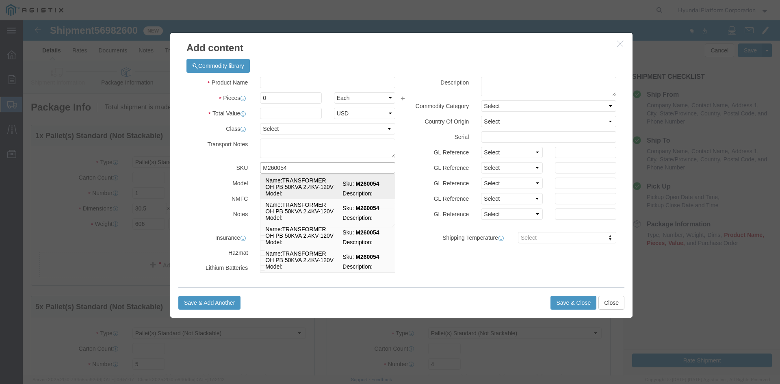
click span "Sku:"
select select
select select "USD"
type input "TRANSFORMER OH PB 50KVA 2.4KV-120V"
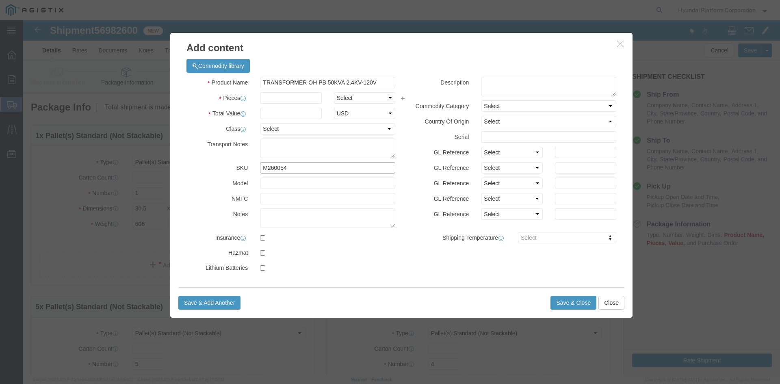
type input "M260054"
drag, startPoint x: 318, startPoint y: 77, endPoint x: 309, endPoint y: 77, distance: 9.3
click select "Select Bag Barrels 100Board Feet Bottle Box Blister Pack Carats Can Capsule Car…"
select select "EA"
click input "text"
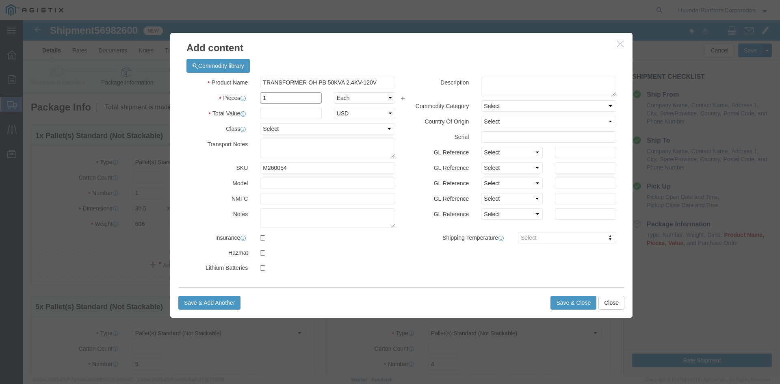
type input "1"
click select "Select ADP AED AFN ALL AMD AOA ARS ATS AUD AWG AZN BAM BBD BDT BGL BGN BHD BIF …"
click input "text"
type input "2620"
click div "Product Name TRANSFORMER OH PB 50KVA 2.4KV-120V Pieces 1 Select Bag Barrels 100…"
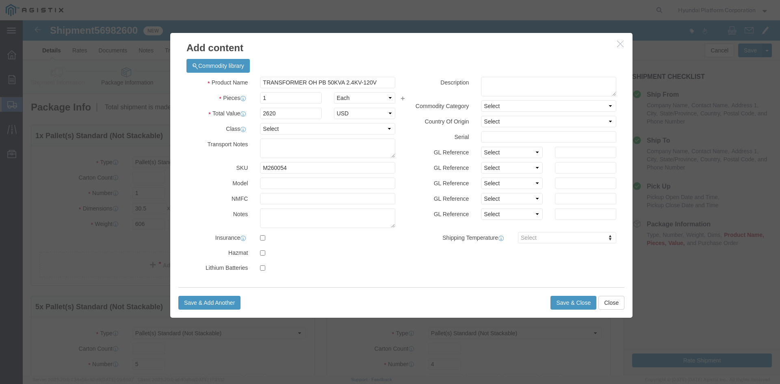
click div "Product Name TRANSFORMER OH PB 50KVA 2.4KV-120V Pieces 1 Select Bag Barrels 100…"
click select "Select 50 55 60 65 70 85 92.5 100 125 175 250 300 400"
select select "50"
click select "Select 50 55 60 65 70 85 92.5 100 125 175 250 300 400"
click button "Save & Close"
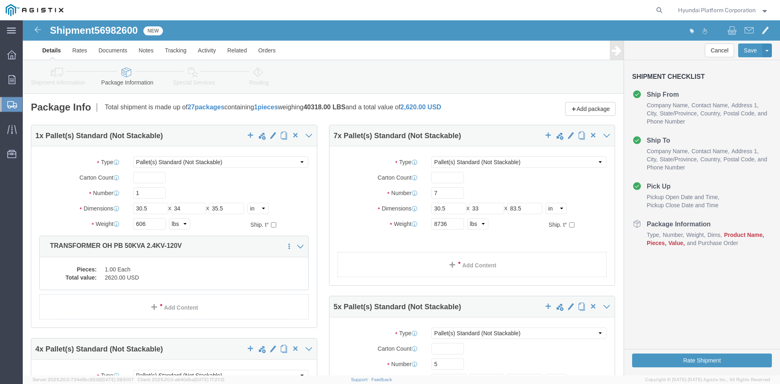
drag, startPoint x: 443, startPoint y: 237, endPoint x: 420, endPoint y: 224, distance: 26.5
click link "Add Content"
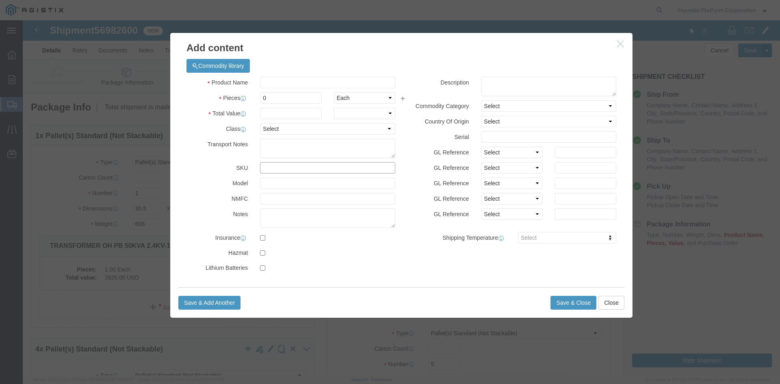
click input "text"
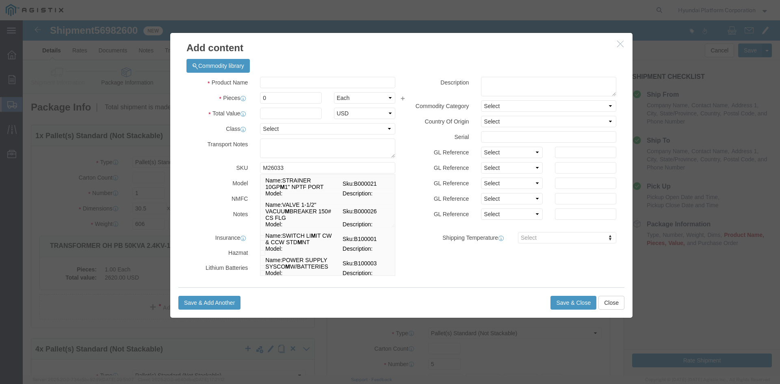
type input "M260333"
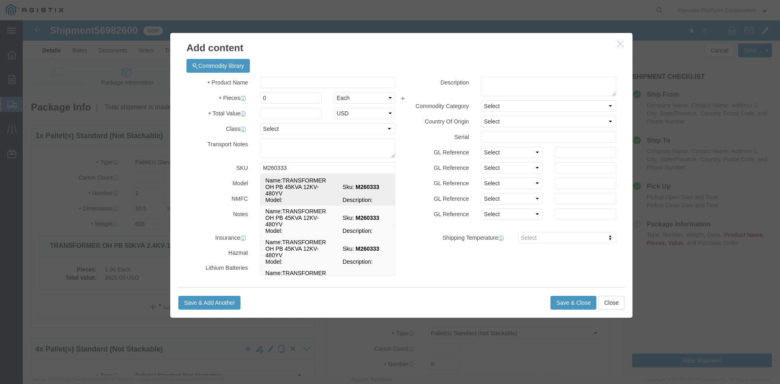
click td "Name: TRANSFORMER OH PB 45KVA 12KV-480YV"
select select
select select "USD"
type input "TRANSFORMER OH PB 45KVA 12KV-480YV"
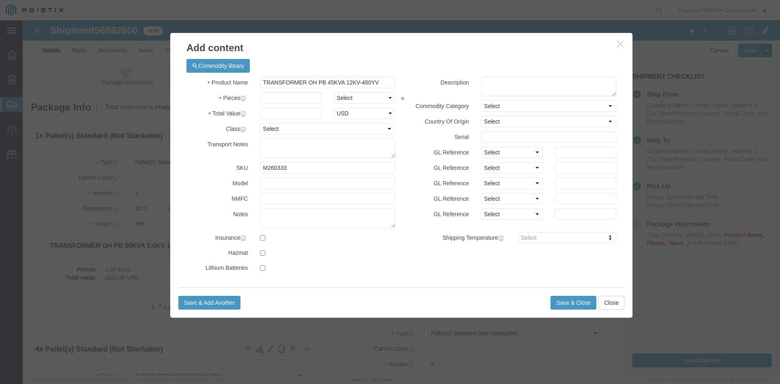
type input "M260333"
click select "Select Bag Barrels 100Board Feet Bottle Box Blister Pack Carats Can Capsule Car…"
select select "EA"
click input "text"
type input "7"
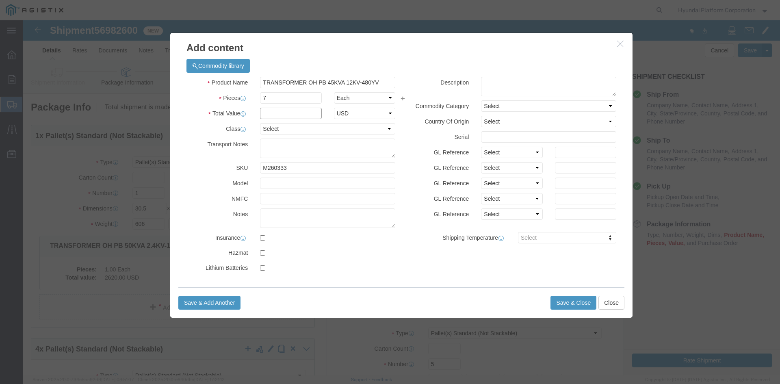
click input "text"
type input "35070"
click select "Select 50 55 60 65 70 85 92.5 100 125 175 250 300 400"
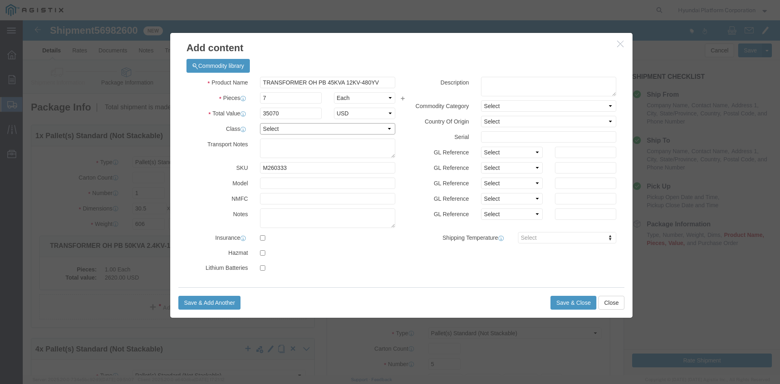
select select "50"
click select "Select 50 55 60 65 70 85 92.5 100 125 175 250 300 400"
click button "Save & Close"
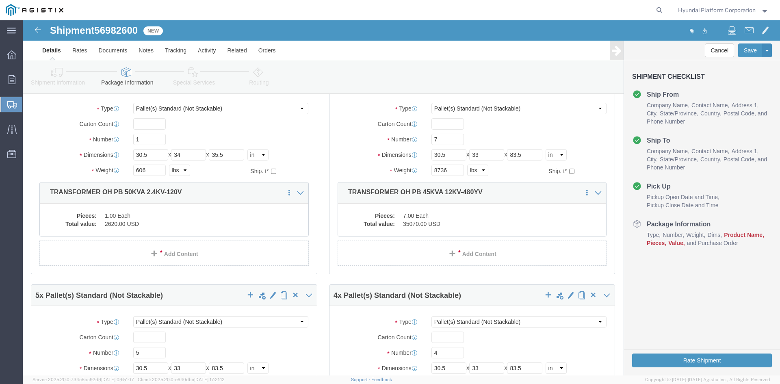
scroll to position [162, 0]
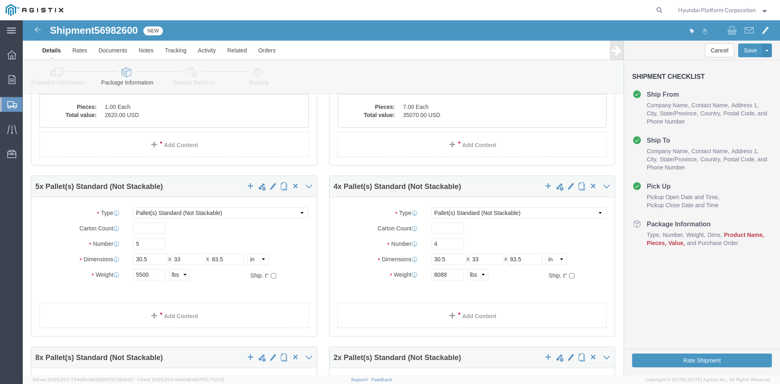
click link "Add Content"
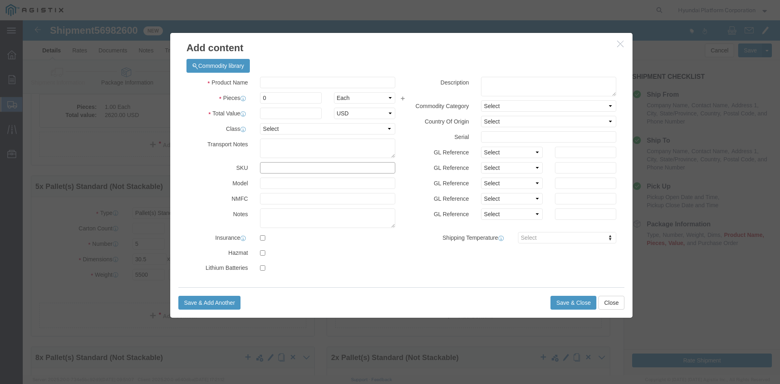
click input "text"
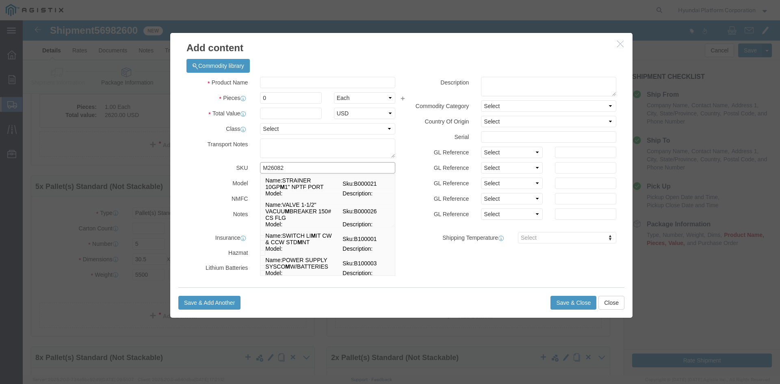
type input "M260829"
click input "M260829"
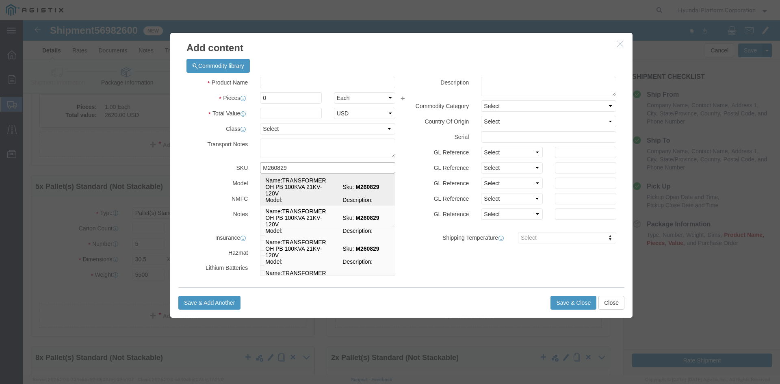
click span "Sku:"
select select
select select "USD"
type input "TRANSFORMER OH PB 100KVA 21KV-120V"
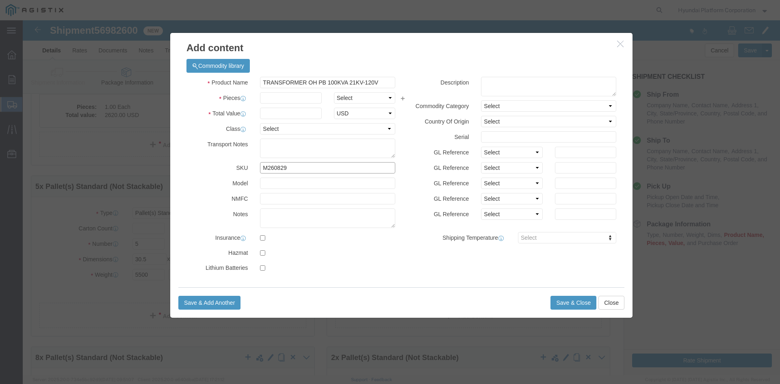
type input "M260829"
click select "Select Bag Barrels 100Board Feet Bottle Box Blister Pack Carats Can Capsule Car…"
select select "EA"
click div "Product Name TRANSFORMER OH PB 100KVA 21KV-120V Pieces Select Bag Barrels 100Bo…"
drag, startPoint x: 274, startPoint y: 78, endPoint x: 52, endPoint y: 98, distance: 223.0
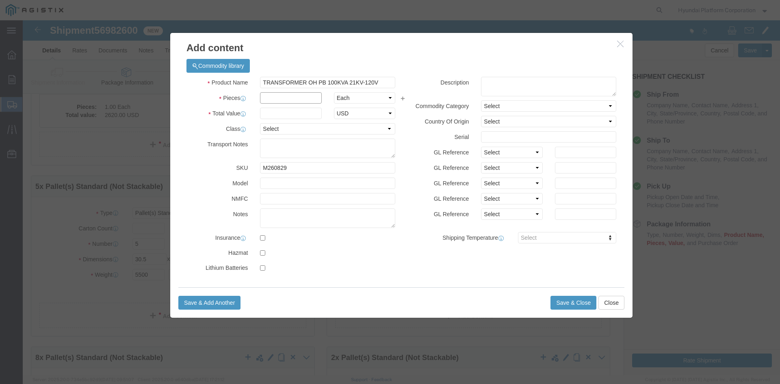
click input "text"
type input "5"
click input "text"
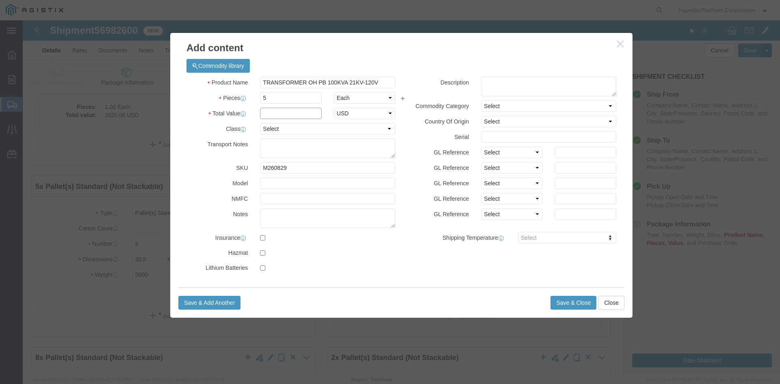
click input "text"
type input "19050"
click select "Select 50 55 60 65 70 85 92.5 100 125 175 250 300 400"
select select "100"
click select "Select 50 55 60 65 70 85 92.5 100 125 175 250 300 400"
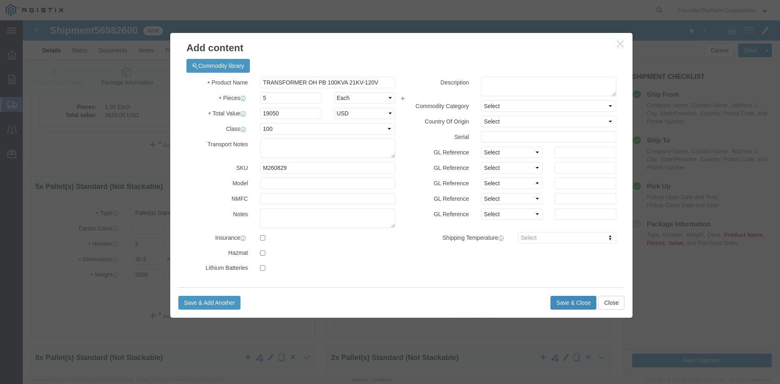
click button "Save & Close"
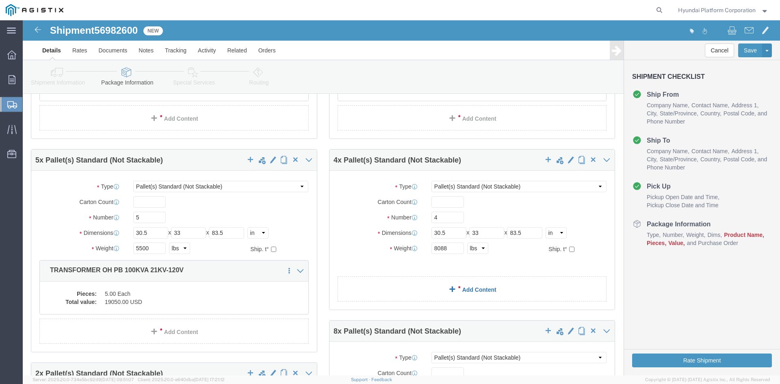
scroll to position [203, 0]
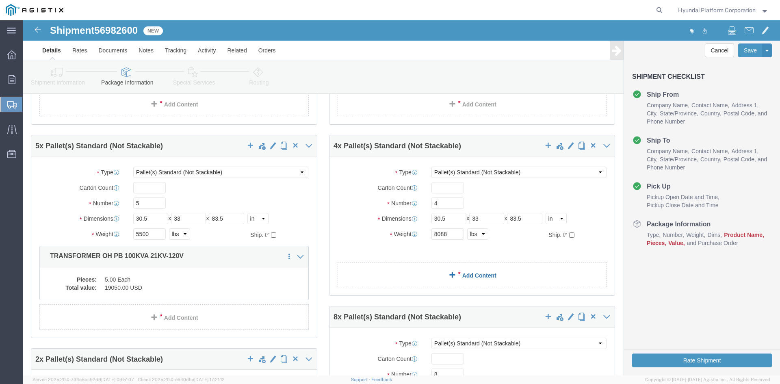
click span
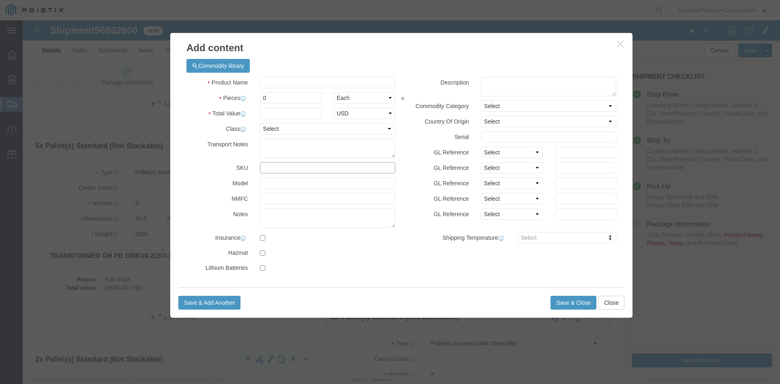
click input "text"
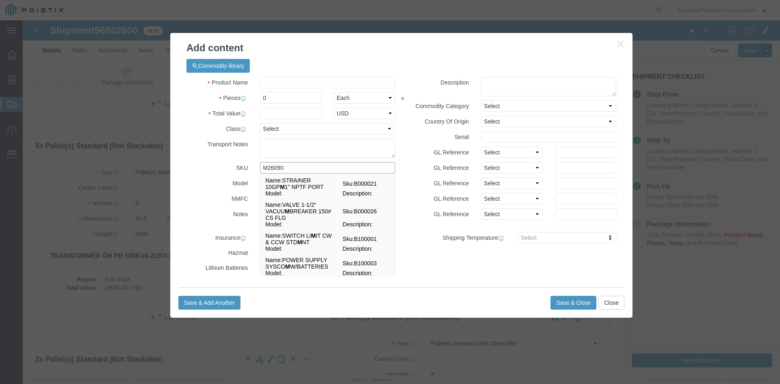
type input "M260901"
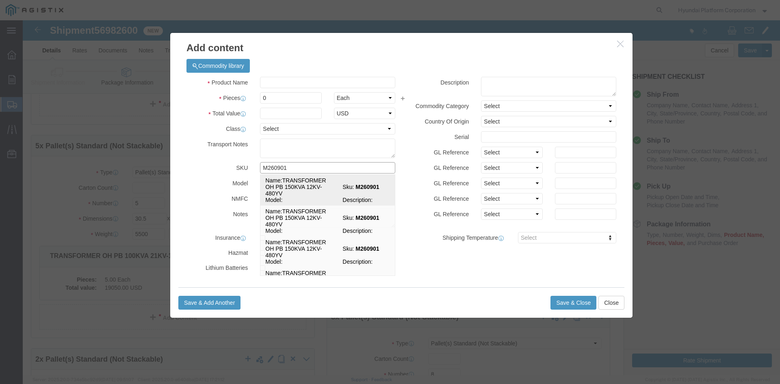
click strong "M260901"
select select
select select "USD"
type input "TRANSFORMER OH PB 150KVA 12KV-480YV"
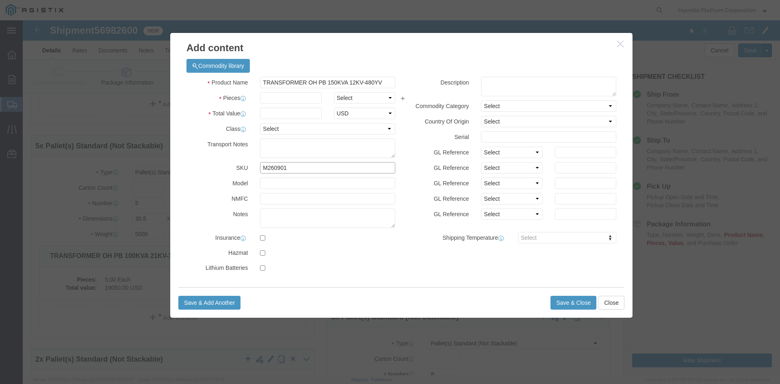
type input "M260901"
click input "text"
click select "Select Bag Barrels 100Board Feet Bottle Box Blister Pack Carats Can Capsule Car…"
click input "text"
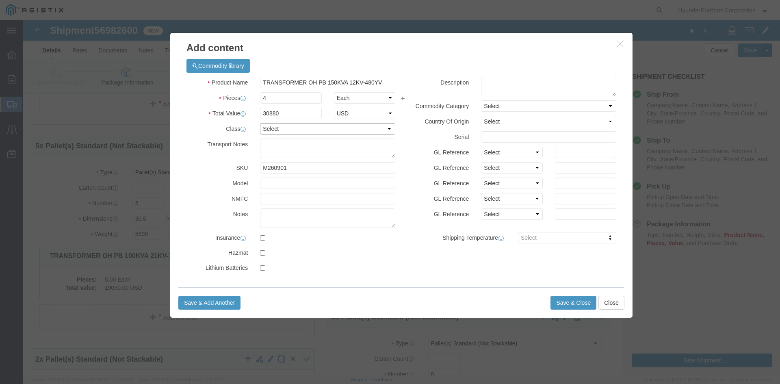
click select "Select 50 55 60 65 70 85 92.5 100 125 175 250 300 400"
click button "Save & Close"
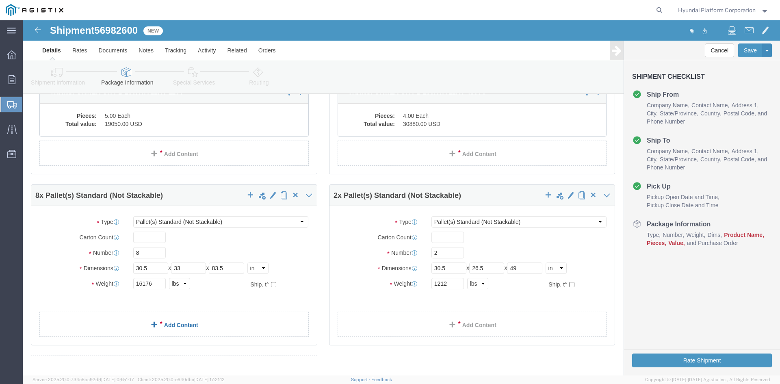
scroll to position [406, 0]
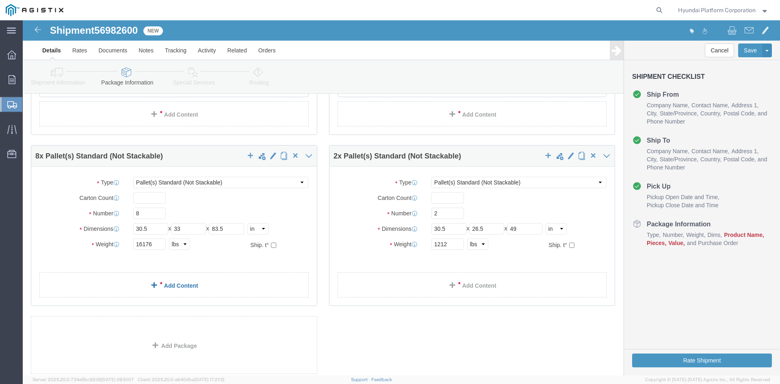
click link "Add Content"
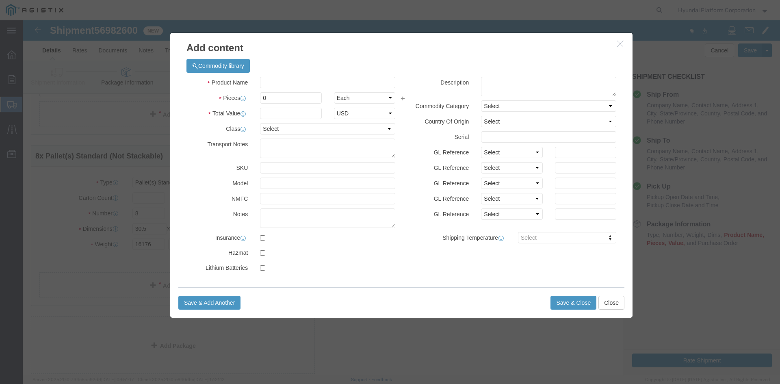
click div "Product Name Pieces 0 Select Bag Barrels 100Board Feet Bottle Box Blister Pack …"
click input "text"
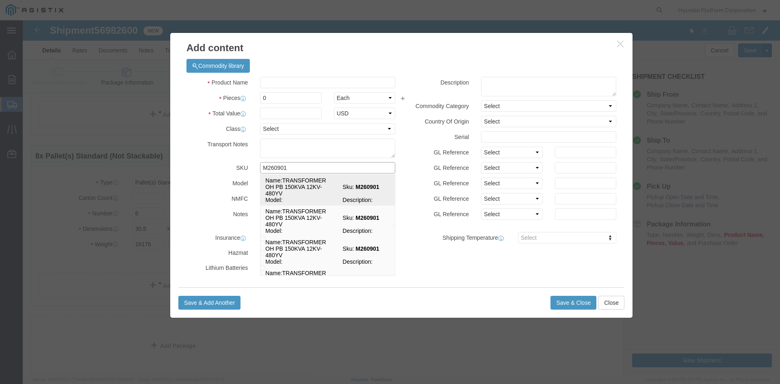
click td "Sku: M260901"
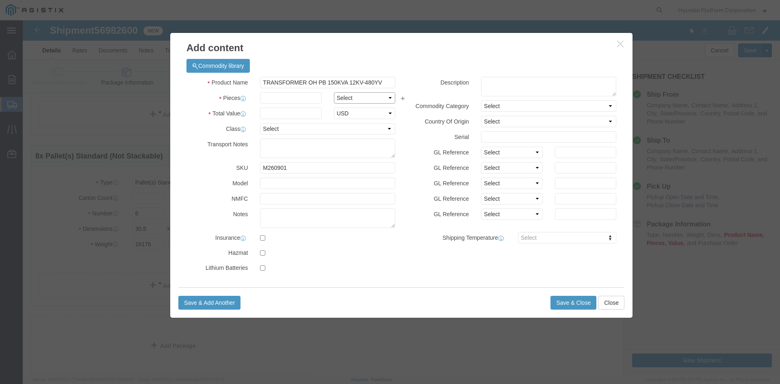
click select "Select Bag Barrels 100Board Feet Bottle Box Blister Pack Carats Can Capsule Car…"
click input "text"
click select "Select 50 55 60 65 70 85 92.5 100 125 175 250 300 400"
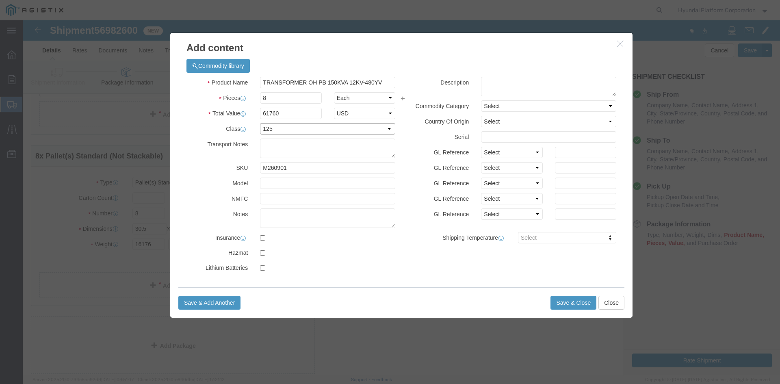
click select "Select 50 55 60 65 70 85 92.5 100 125 175 250 300 400"
click button "Save & Close"
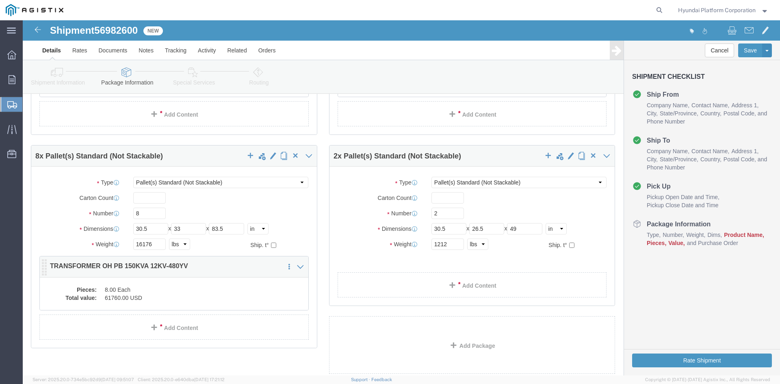
click dd "61760.00 USD"
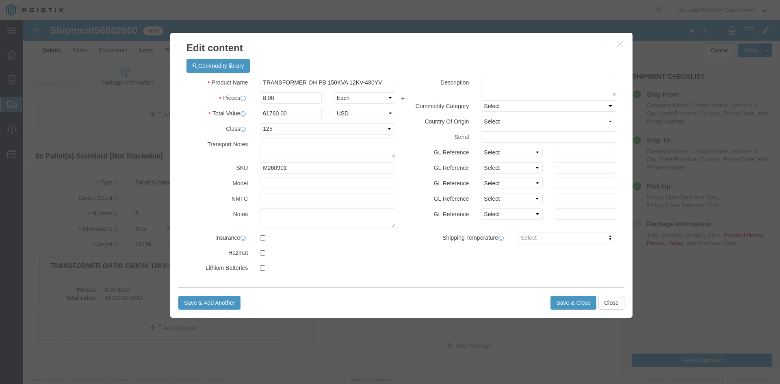
click button "button"
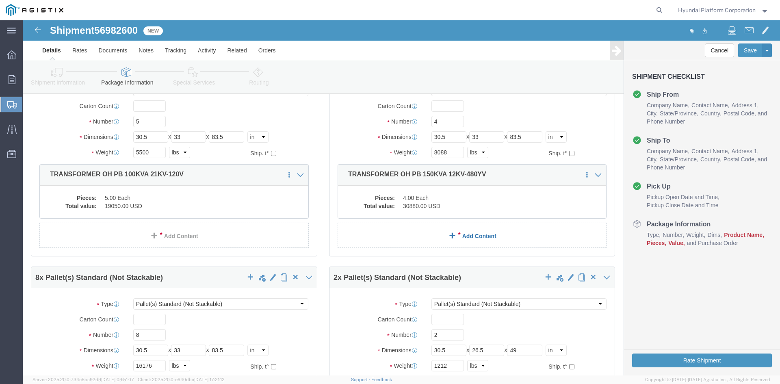
scroll to position [284, 0]
click div "Pieces: 4.00 Each Total value: 30880.00 USD"
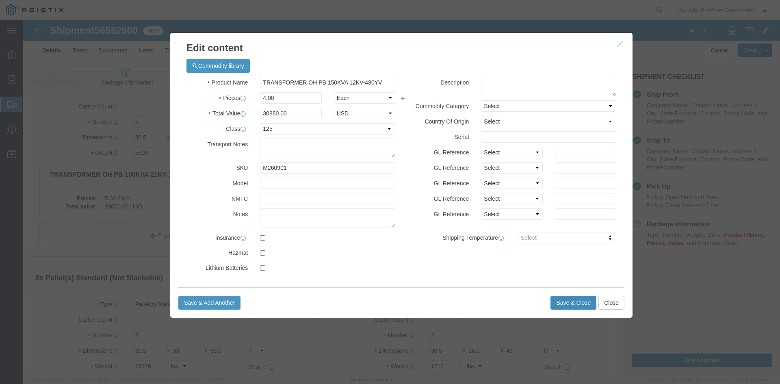
click button "Save & Close"
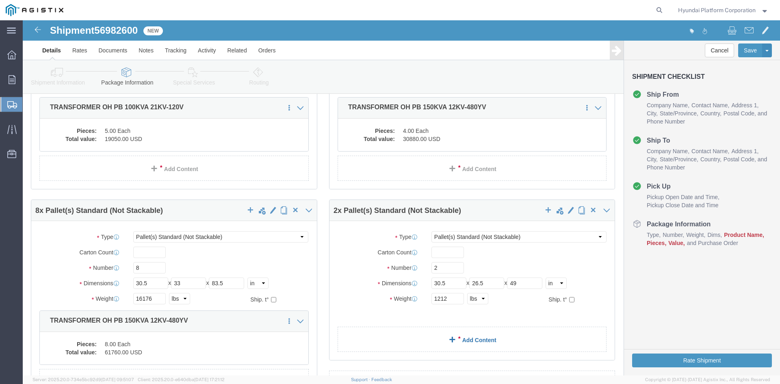
scroll to position [422, 0]
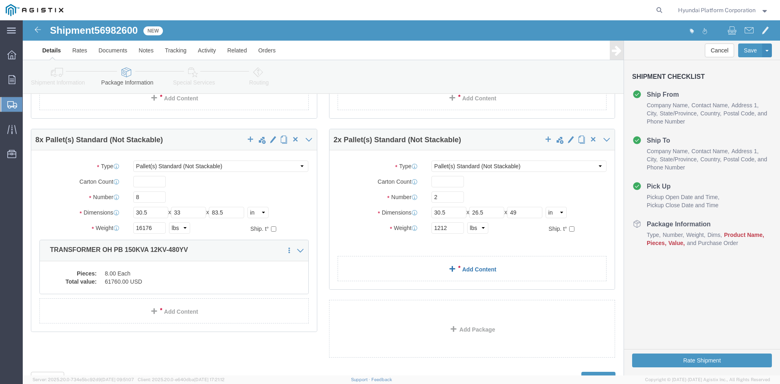
click link "Add Content"
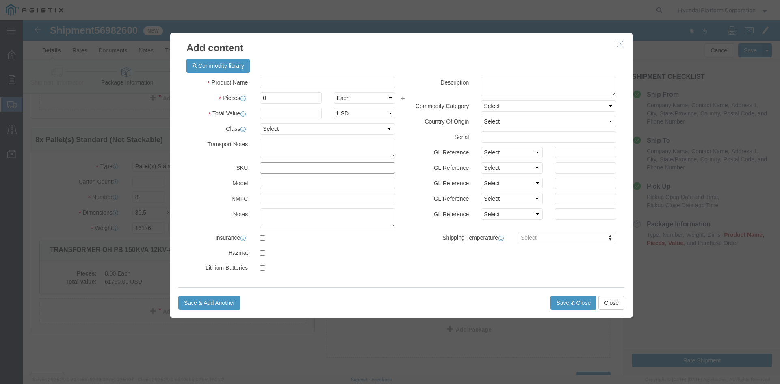
click input "text"
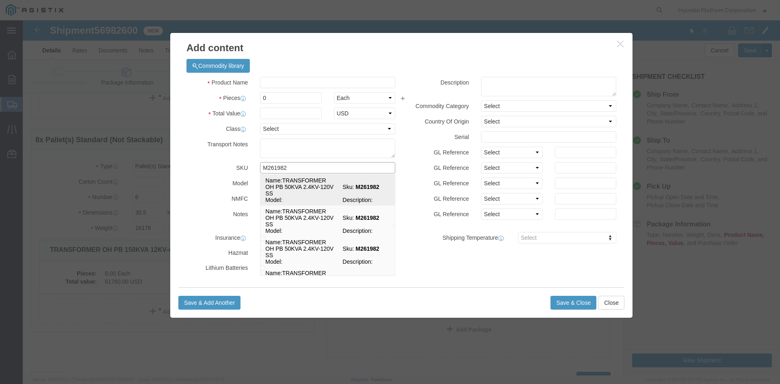
click td "Name: TRANSFORMER OH PB 50KVA 2.4KV-120V SS"
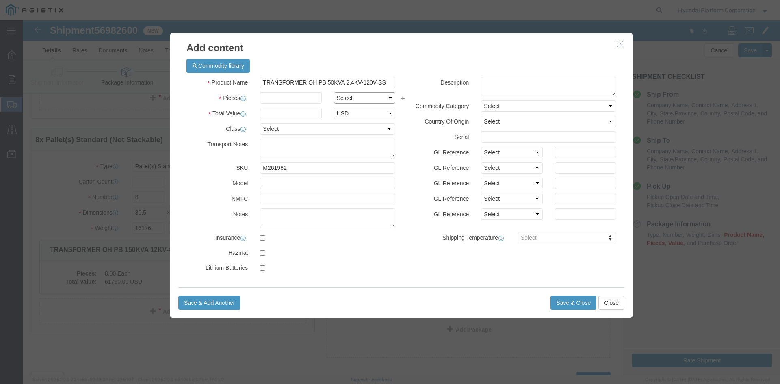
click select "Select Bag Barrels 100Board Feet Bottle Box Blister Pack Carats Can Capsule Car…"
click input "text"
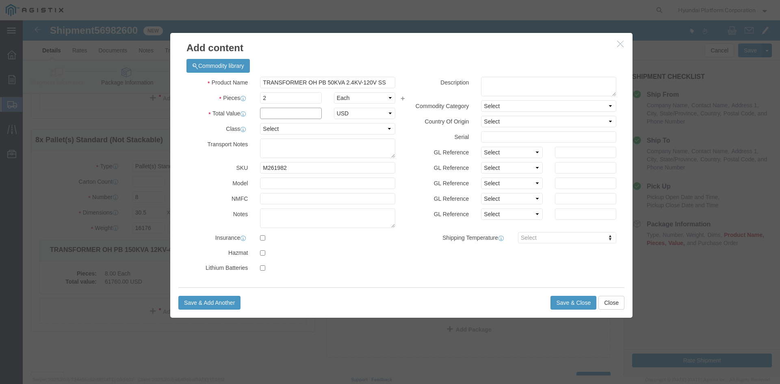
click input "text"
click select "Select 50 55 60 65 70 85 92.5 100 125 175 250 300 400"
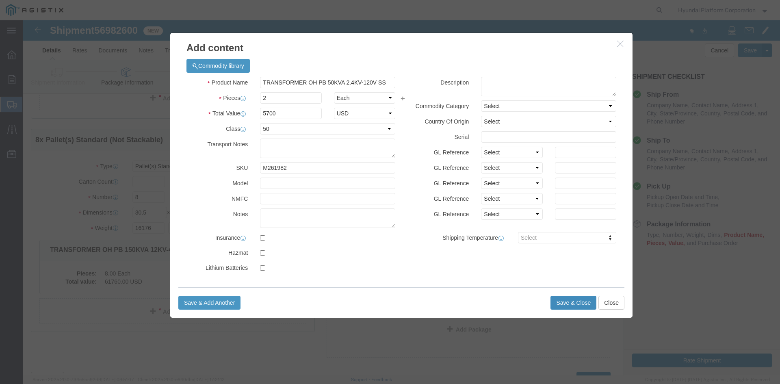
click button "Save & Close"
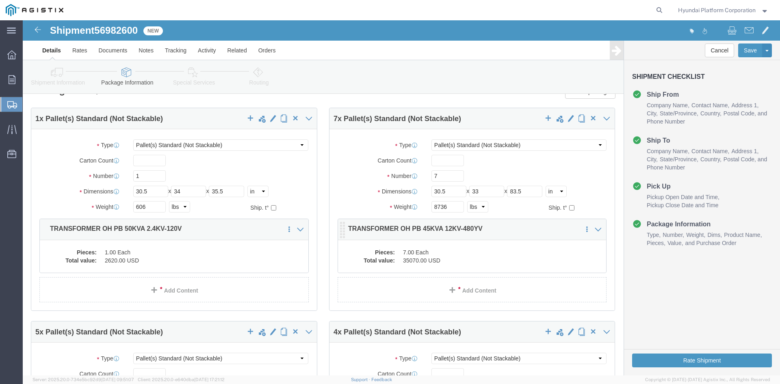
scroll to position [0, 0]
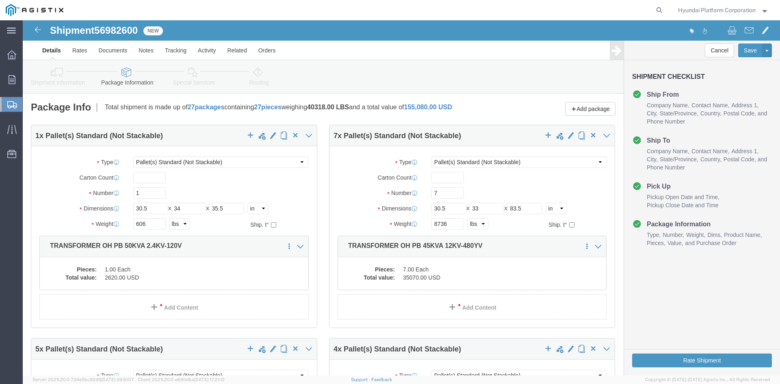
click icon
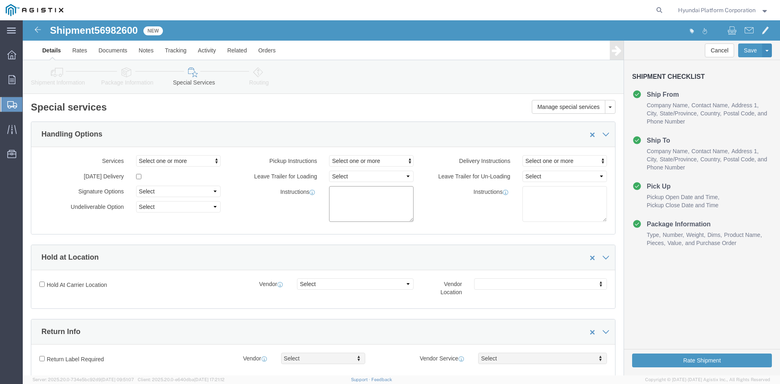
click textarea
paste textarea "*More than 20 straps needed *Corner Protector/guard needed *Please note that if…"
click div "Manage special services Handling Options Hold at Location Return Info Service O…"
click icon
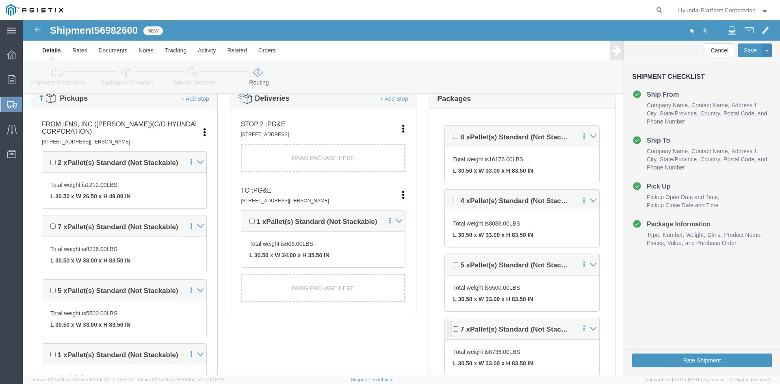
scroll to position [203, 0]
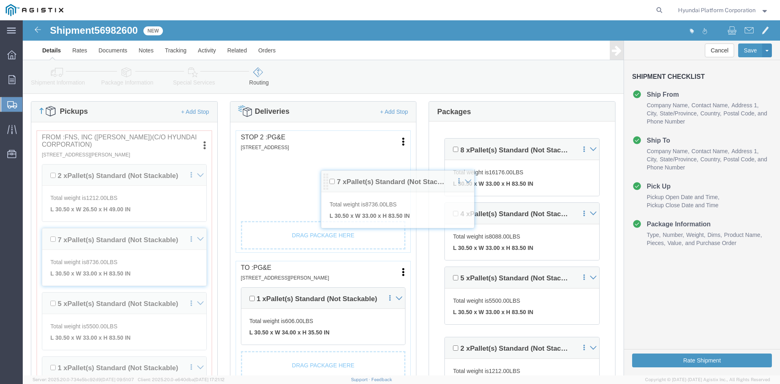
drag, startPoint x: 424, startPoint y: 321, endPoint x: 304, endPoint y: 160, distance: 200.4
click div "Pickups + Add Stop From : FNS, INC ([PERSON_NAME])(C/O Hyundai Corporation) [ST…"
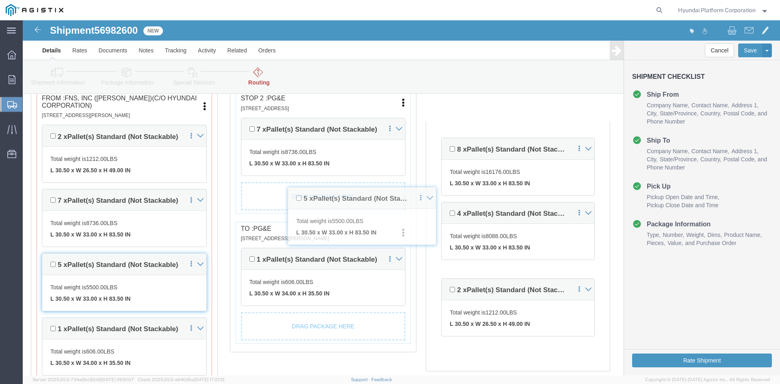
scroll to position [0, 0]
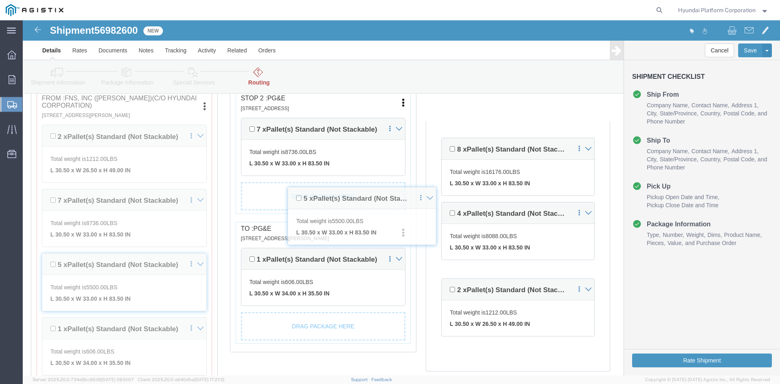
drag, startPoint x: 421, startPoint y: 237, endPoint x: 268, endPoint y: 181, distance: 163.3
click div "Pickups + Add Stop From : FNS, INC ([PERSON_NAME])(C/O Hyundai Corporation) [ST…"
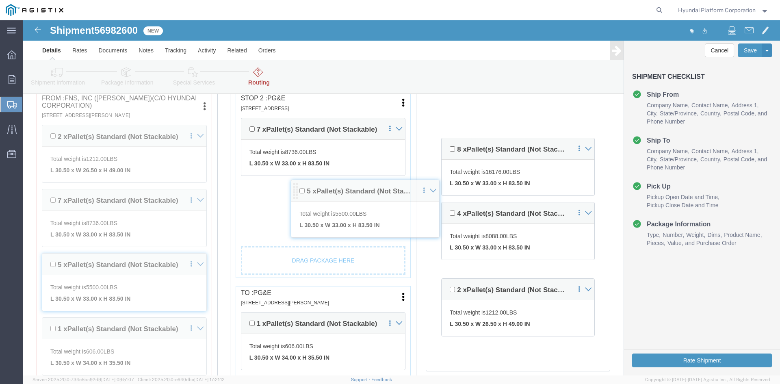
drag, startPoint x: 423, startPoint y: 261, endPoint x: 273, endPoint y: 174, distance: 173.4
click div "Pickups + Add Stop From : FNS, INC ([PERSON_NAME])(C/O Hyundai Corporation) [ST…"
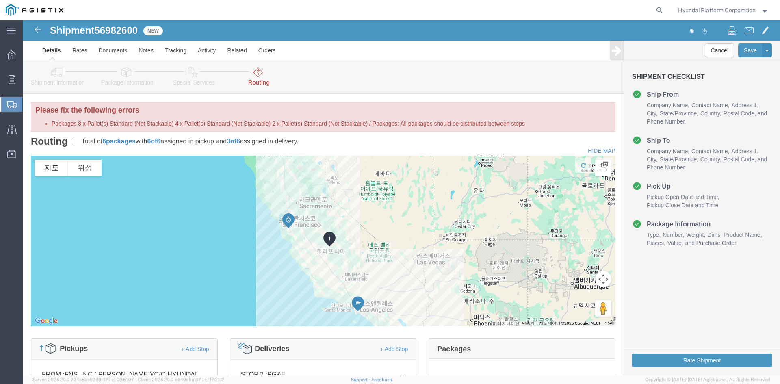
click label "Packages 8 x Pallet(s) Standard (Not Stackable) 4 x Pallet(s) Standard (Not Sta…"
click div "Please fix the following errors Packages 8 x Pallet(s) Standard (Not Stackable)…"
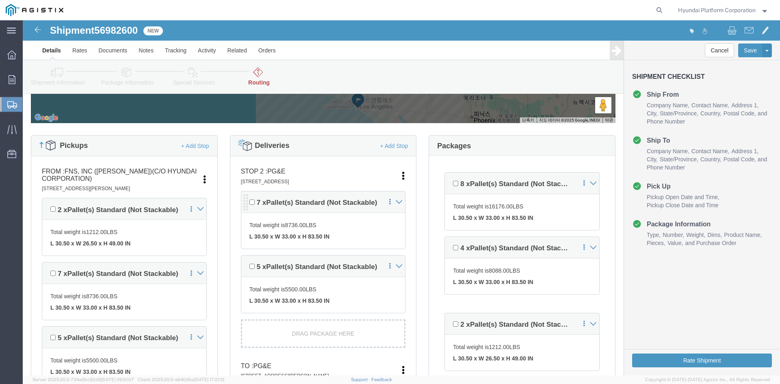
scroll to position [244, 0]
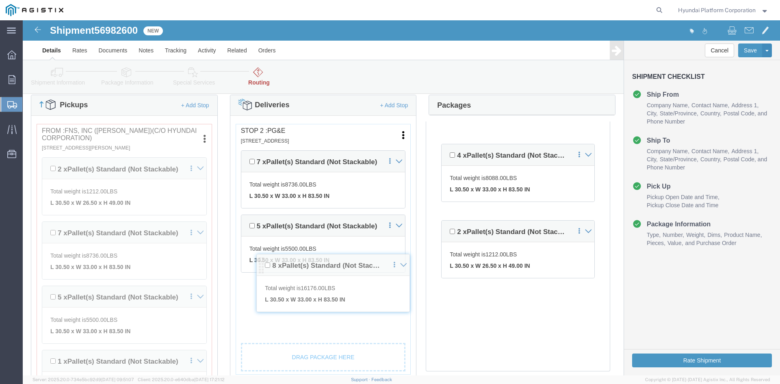
drag, startPoint x: 424, startPoint y: 135, endPoint x: 240, endPoint y: 251, distance: 218.2
click div "Pickups + Add Stop From : FNS, INC ([PERSON_NAME])(C/O Hyundai Corporation) [ST…"
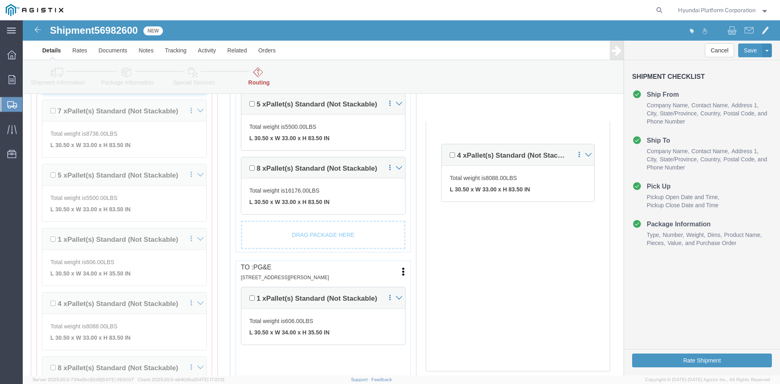
scroll to position [406, 0]
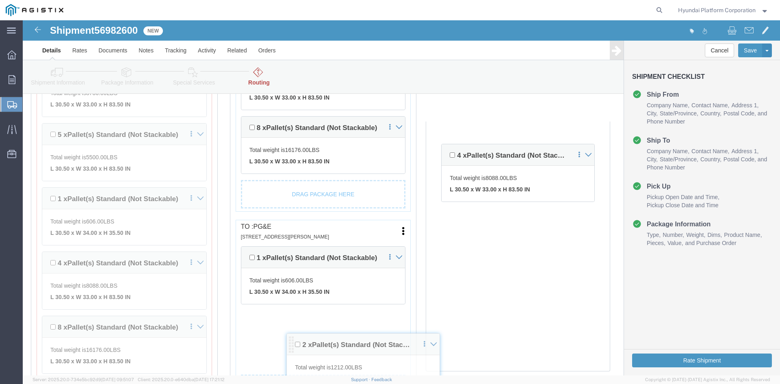
drag, startPoint x: 425, startPoint y: 244, endPoint x: 270, endPoint y: 323, distance: 173.4
click div "Pickups + Add Stop From : FNS, INC ([PERSON_NAME])(C/O Hyundai Corporation) [ST…"
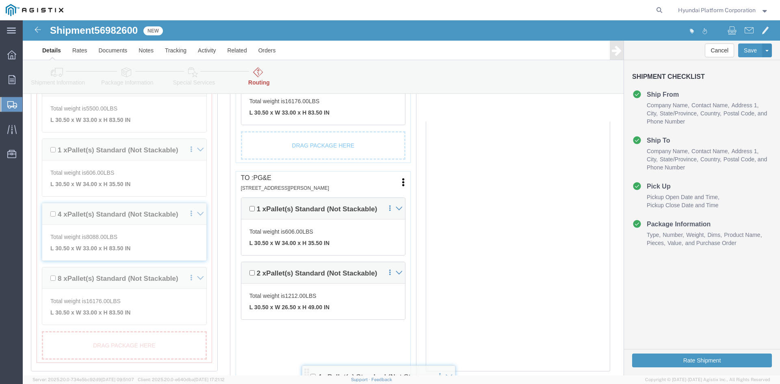
scroll to position [504, 0]
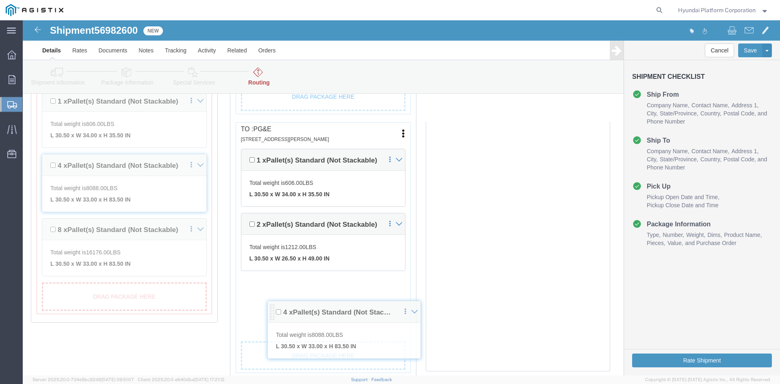
drag, startPoint x: 421, startPoint y: 217, endPoint x: 248, endPoint y: 298, distance: 192.0
click div "Pickups + Add Stop From : FNS, INC ([PERSON_NAME])(C/O Hyundai Corporation) [ST…"
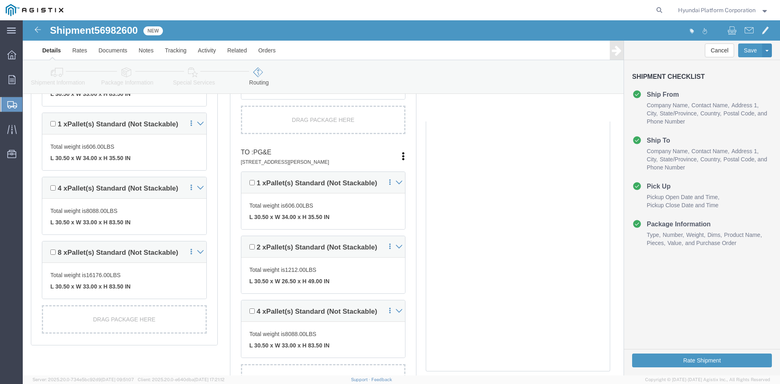
scroll to position [487, 0]
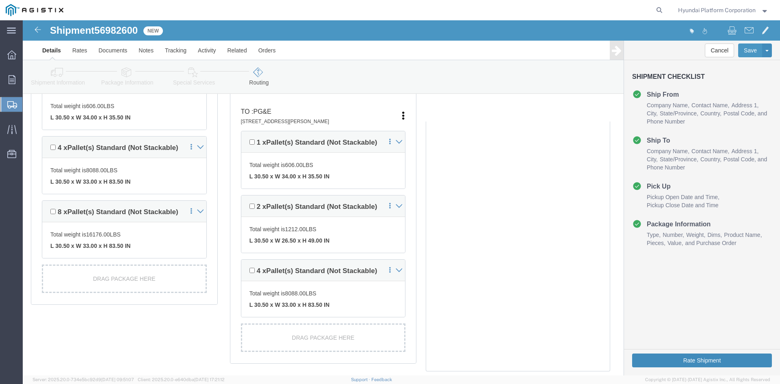
click button "Rate Shipment"
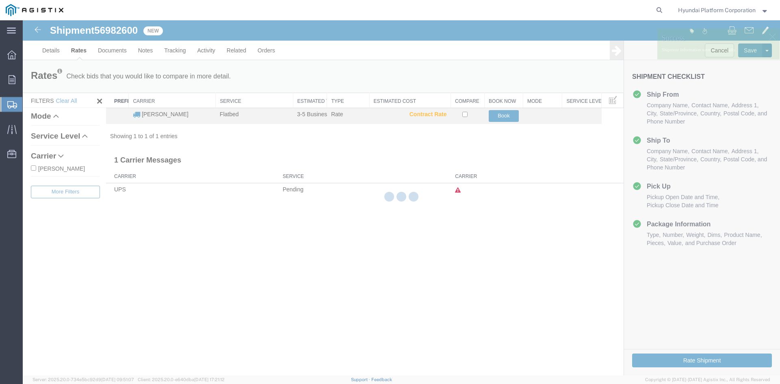
scroll to position [0, 0]
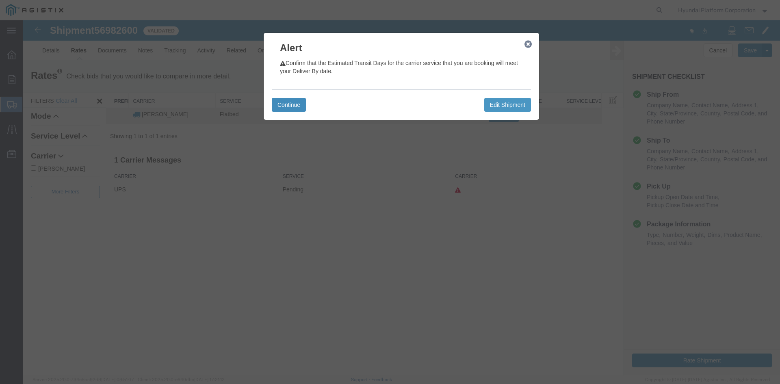
click at [281, 102] on button "Continue" at bounding box center [289, 105] width 34 height 14
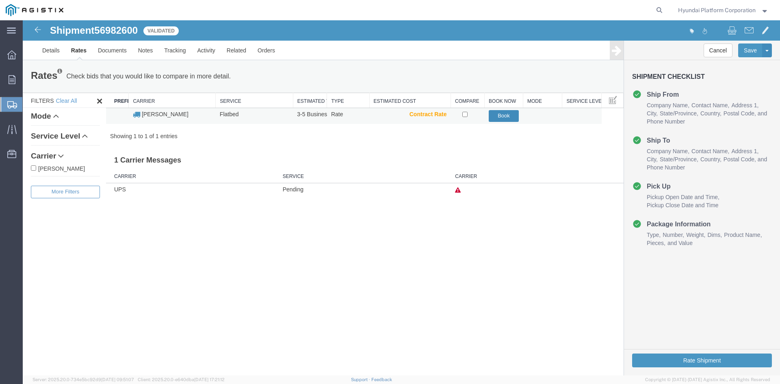
click at [495, 114] on button "Book" at bounding box center [503, 116] width 30 height 12
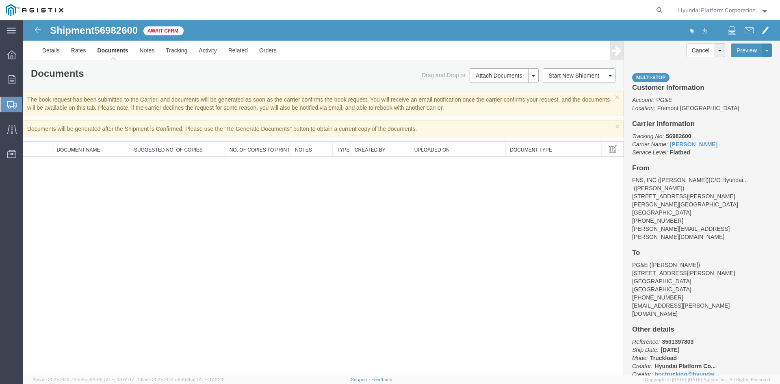
click at [120, 28] on span "56982600" at bounding box center [115, 30] width 43 height 11
copy span "56982600"
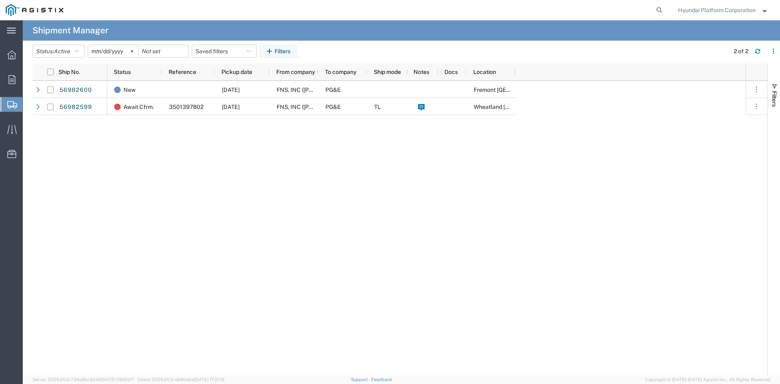
click at [0, 0] on span "Shipment Manager" at bounding box center [0, 0] width 0 height 0
click at [214, 259] on div "Await Cfrm. 3501397803 10/13/2025 FNS, INC (Harmon)(C/O Hyundai Corporation) PG…" at bounding box center [426, 228] width 638 height 294
drag, startPoint x: 212, startPoint y: 259, endPoint x: 142, endPoint y: 257, distance: 70.7
click at [142, 257] on div "Await Cfrm. 3501397803 10/13/2025 FNS, INC (Harmon)(C/O Hyundai Corporation) PG…" at bounding box center [426, 228] width 638 height 294
click at [0, 0] on span "Create Shipment" at bounding box center [0, 0] width 0 height 0
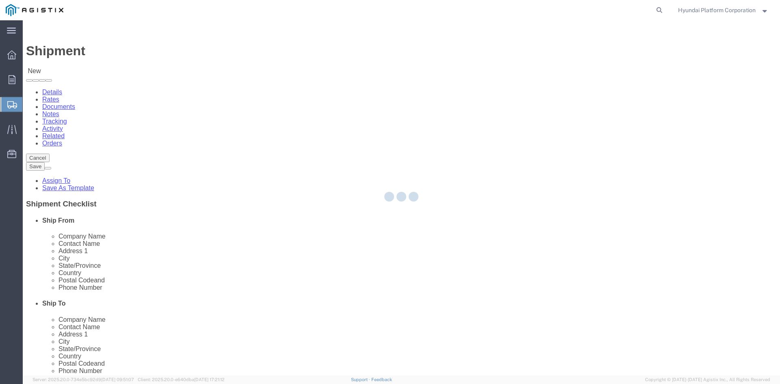
select select
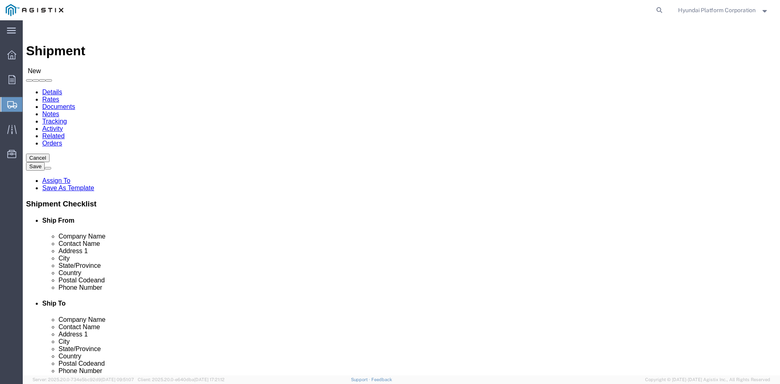
drag, startPoint x: 259, startPoint y: 120, endPoint x: 257, endPoint y: 124, distance: 4.5
click select "Select Hyundai Platform Corporation PG&E"
select select "9596"
click select "Select Hyundai Platform Corporation PG&E"
click select "Select"
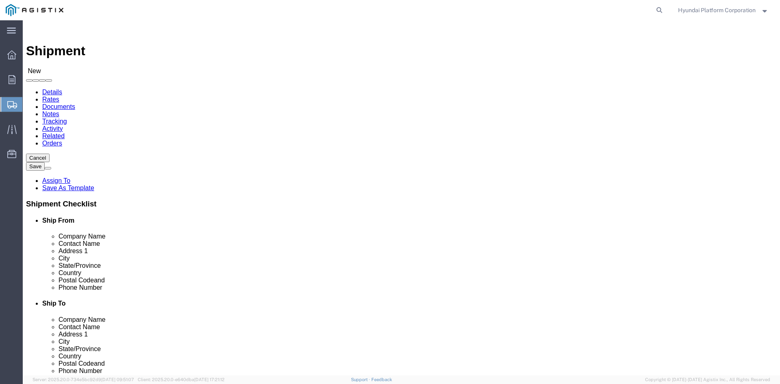
select select
select select "23082"
click select "Select All Others [GEOGRAPHIC_DATA] [GEOGRAPHIC_DATA] [GEOGRAPHIC_DATA] [GEOGRA…"
click div "Customer Information"
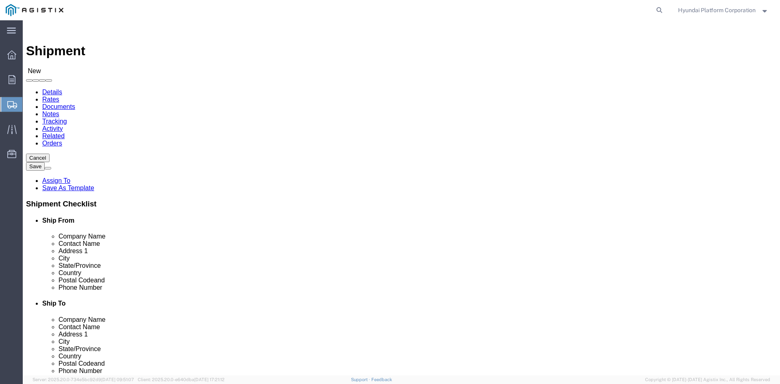
click div "Customer Information"
click input "text"
type input "john"
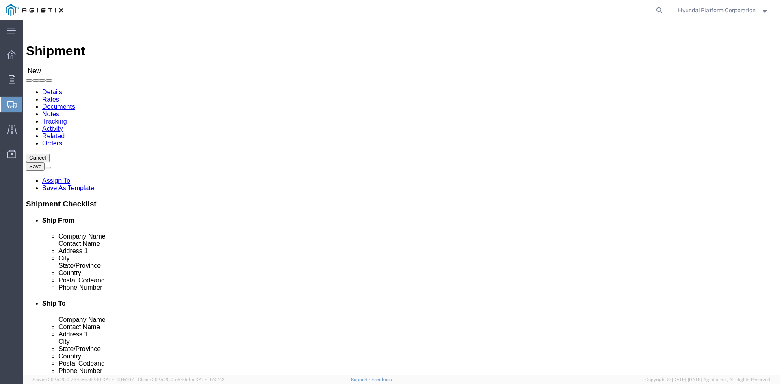
click p "- FNS, INC (Harmon)(C/O Hyundai Corporation) - (John Lee) 18620 Harmon Ave, Car…"
select select "CA"
type input "[PERSON_NAME]"
click input "text"
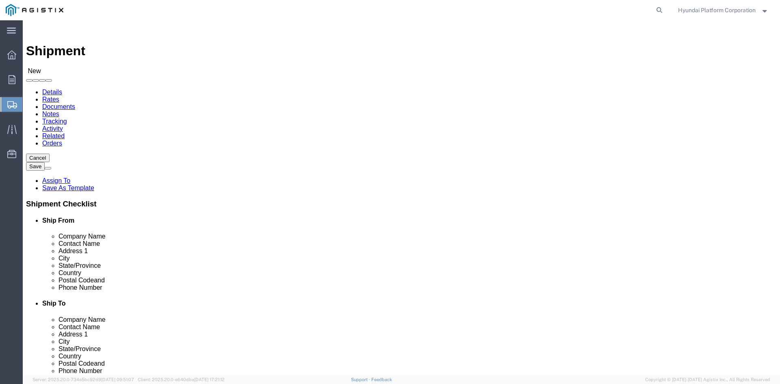
click input "text"
type input "s"
type input "pam"
drag, startPoint x: 19, startPoint y: 179, endPoint x: 511, endPoint y: 274, distance: 501.2
click p "- PG&E - (Pam Trevino) 4101 S. Airport Way, Stockton, CA, 95206, US"
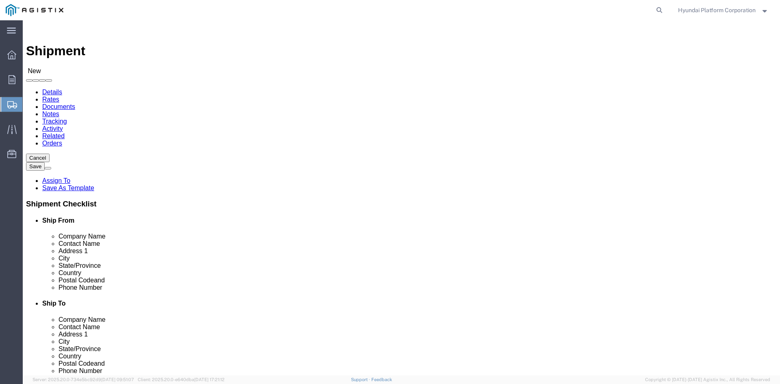
select select "CA"
type input "[PERSON_NAME]"
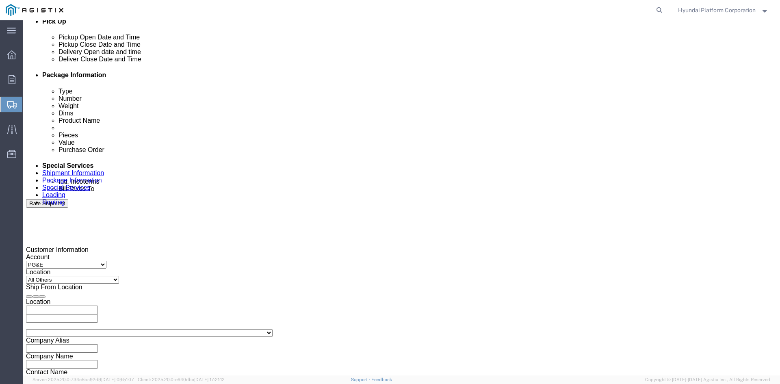
scroll to position [365, 0]
drag, startPoint x: 121, startPoint y: 296, endPoint x: 102, endPoint y: 273, distance: 29.7
click div "[DATE] 12:00 PM"
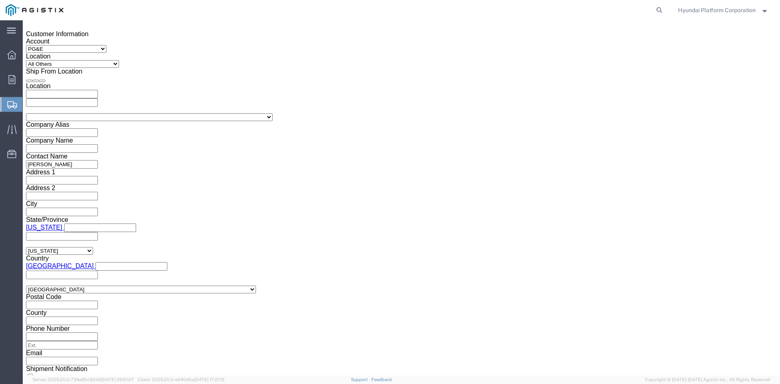
click input "12:00 PM"
click input "8:00 PM"
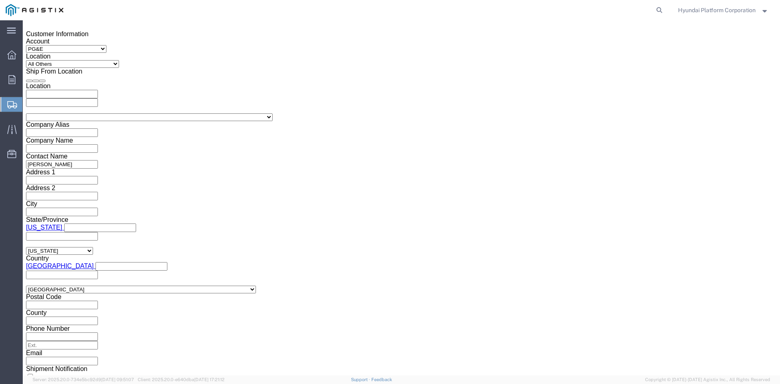
type input "8:00 am"
click button "Apply"
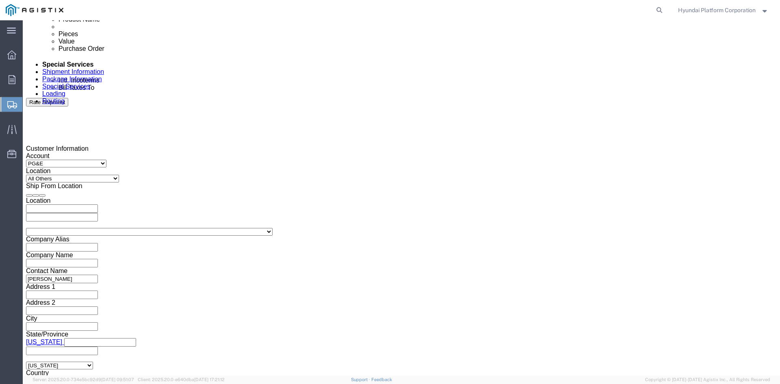
scroll to position [459, 0]
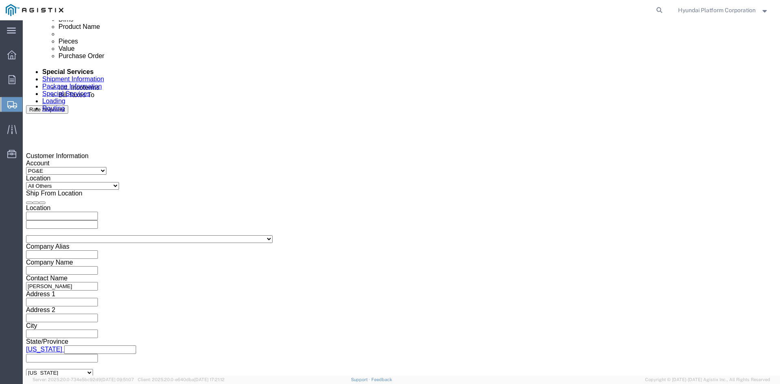
click div
click input "10:00 AM"
type input "7:00 AM"
click button "Apply"
click div
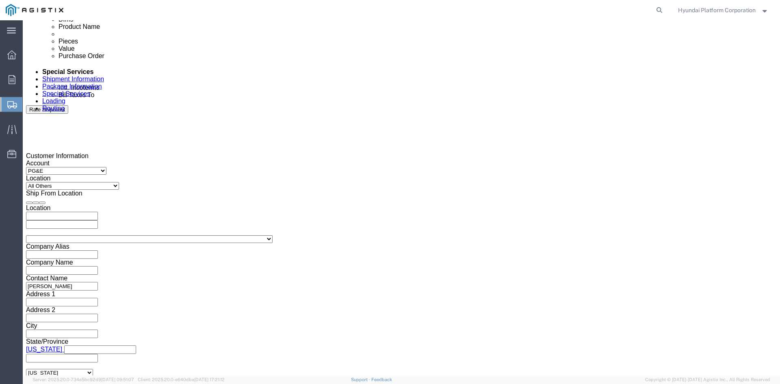
click input "1:00 AM"
type input "1:00 pm"
click button "Apply"
click input "text"
paste input "3501397864"
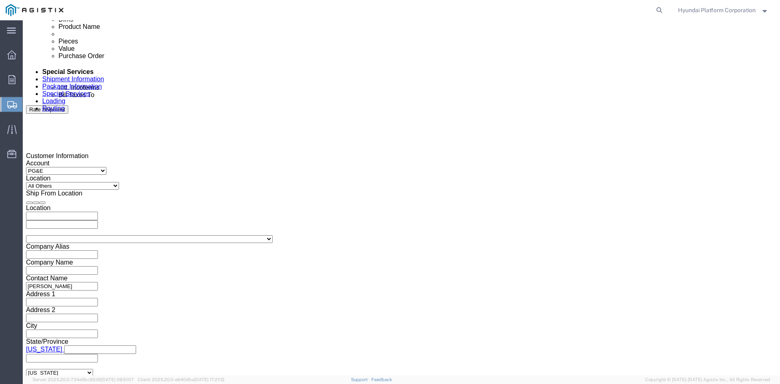
type input "3501397864"
click select "Select Account Type Activity ID Airline Appointment Number ASN Batch Request # …"
select select "PURCHORD"
click select "Select Account Type Activity ID Airline Appointment Number ASN Batch Request # …"
click input "text"
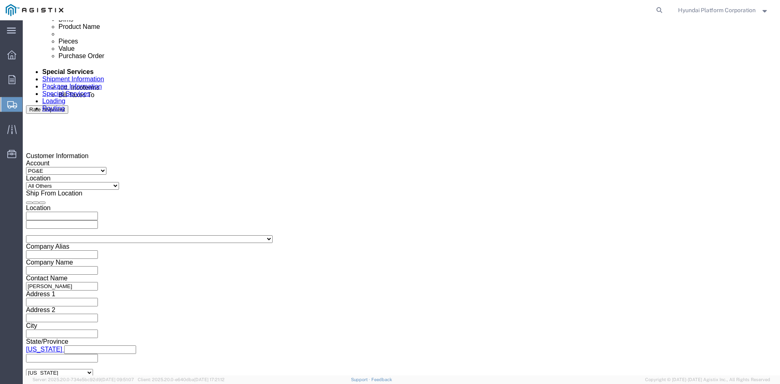
click input "text"
paste input "3501398253"
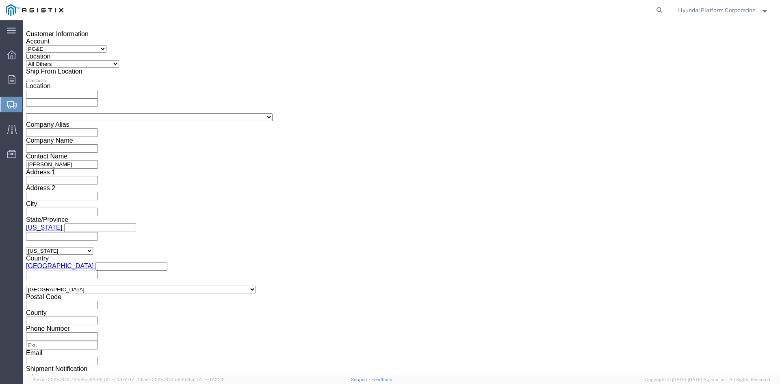
type input "3501398253"
click select "Select Air Less than Truckload Multi-Leg Ocean Freight Rail Small Parcel Truckl…"
select select "TL"
click select "Select Air Less than Truckload Multi-Leg Ocean Freight Rail Small Parcel Truckl…"
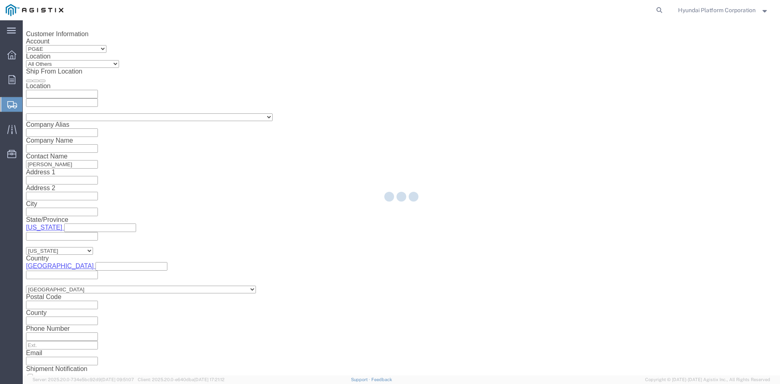
click at [84, 295] on div at bounding box center [401, 197] width 757 height 355
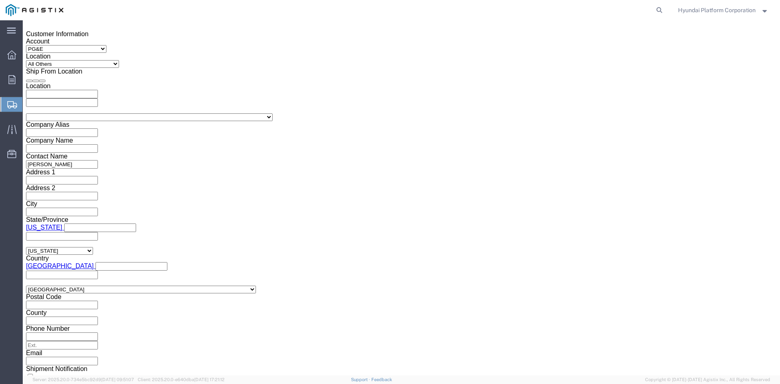
click select "Select 1-Ton (PSS) 10 Wheel 10 Yard Dump Truck 20 Yard Dump Truck Bobtail Botto…"
select select "FLBD"
click select "Select 1-Ton (PSS) 10 Wheel 10 Yard Dump Truck 20 Yard Dump Truck Bobtail Botto…"
click icon
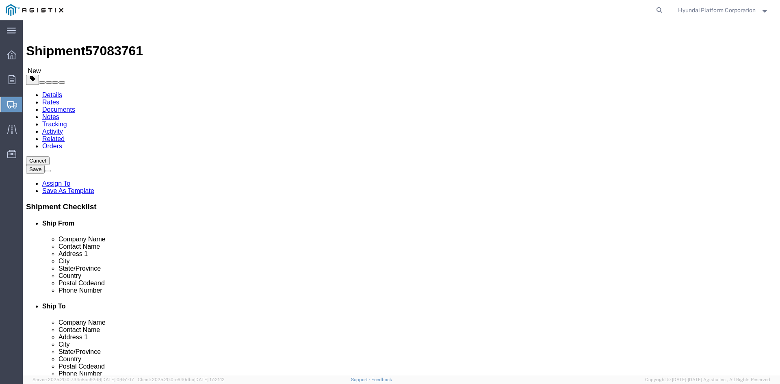
click select "Select Bulk Bundle(s) Cardboard Box(es) Carton(s) Crate(s) Drum(s) (Fiberboard)…"
select select "PSNS"
click select "Select Bulk Bundle(s) Cardboard Box(es) Carton(s) Crate(s) Drum(s) (Fiberboard)…"
drag, startPoint x: 134, startPoint y: 192, endPoint x: 380, endPoint y: 165, distance: 246.7
click input "text"
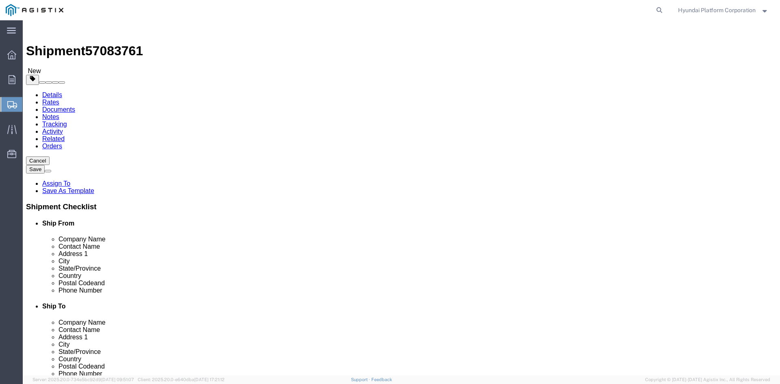
click input "text"
type input "30.5"
type input "23.5"
type input "49"
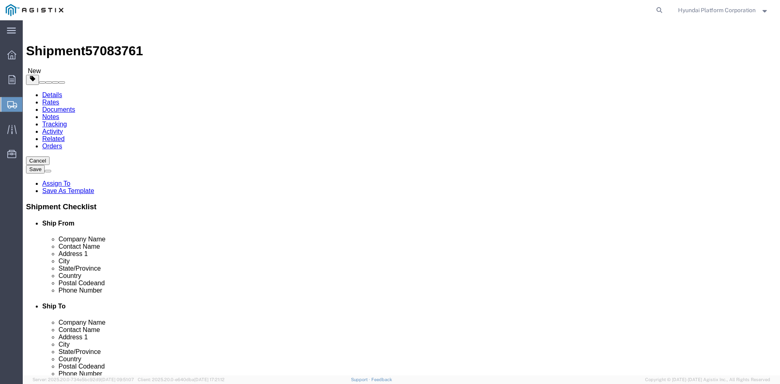
click input "0.00"
type input "25260"
click div "Package Type Select Bulk Bundle(s) Cardboard Box(es) Carton(s) Crate(s) Drum(s)…"
click link "Add Content"
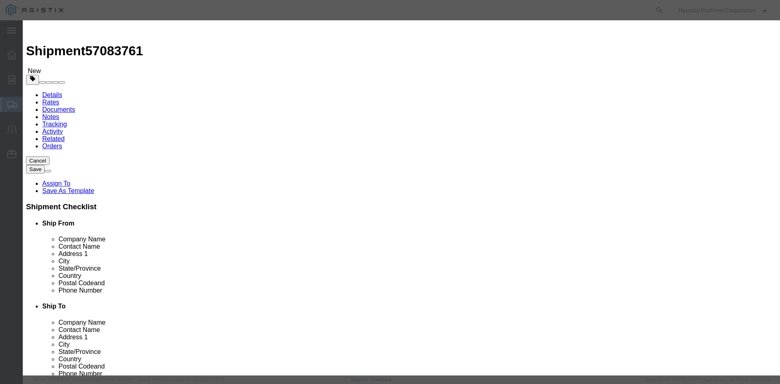
click input "text"
type input "M260404"
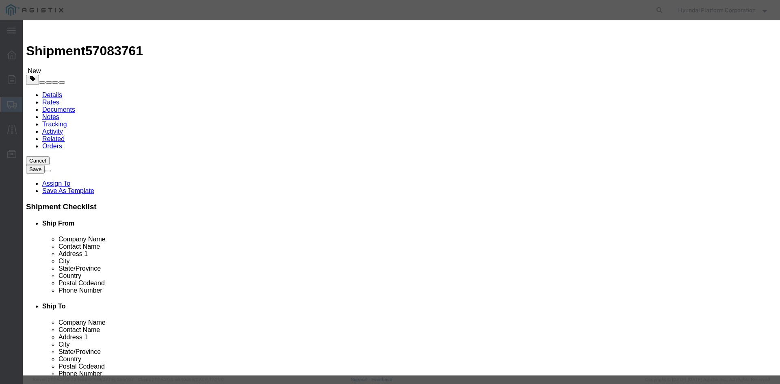
click td "Sku: M260404"
select select
select select "USD"
type input "TRANSFORMER OH PB 15KVA 12KV-120V SS"
type input "M260404"
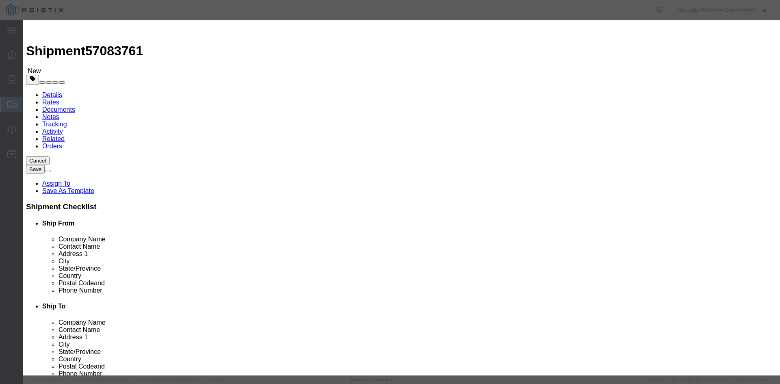
click select "Select Bag Barrels 100Board Feet Bottle Box Blister Pack Carats Can Capsule Car…"
select select "EA"
click input "text"
type input "60"
click input "text"
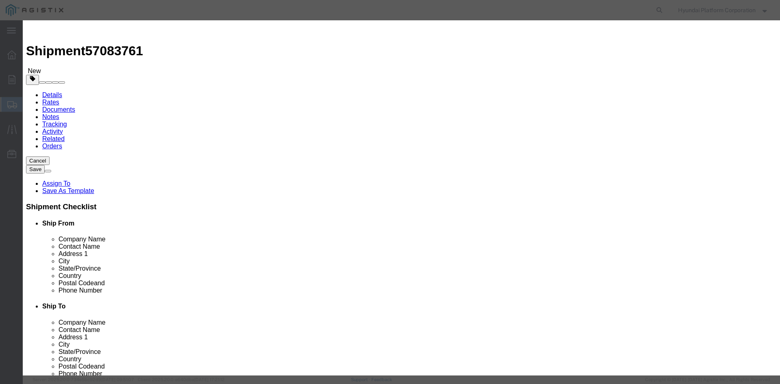
click input "text"
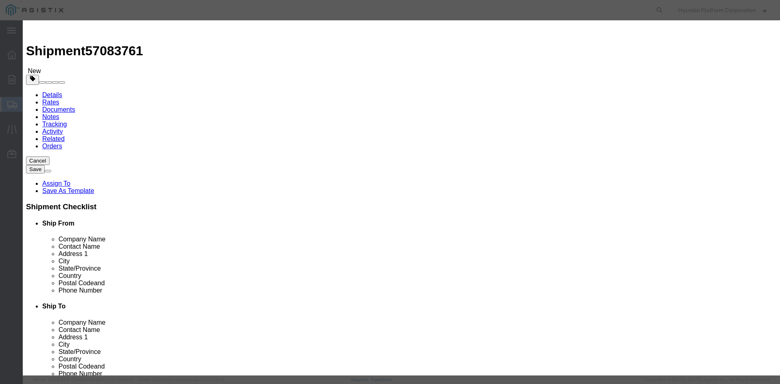
click input "text"
type input "126000"
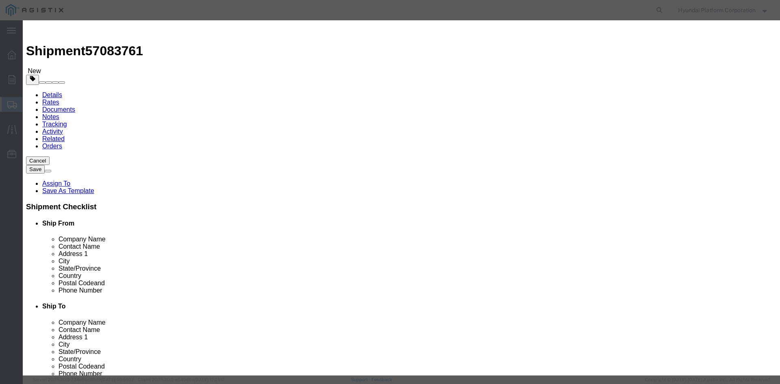
click select "Select 50 55 60 65 70 85 92.5 100 125 175 250 300 400"
select select "50"
click select "Select 50 55 60 65 70 85 92.5 100 125 175 250 300 400"
click button "Save & Close"
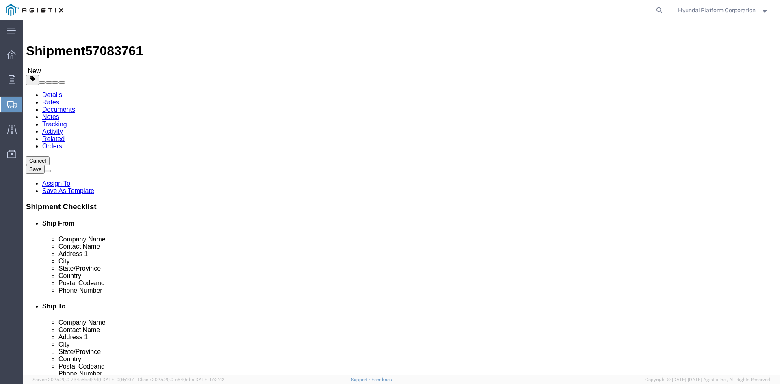
click div "Package Type Select Bulk Bundle(s) Cardboard Box(es) Carton(s) Crate(s) Drum(s)…"
click input "1"
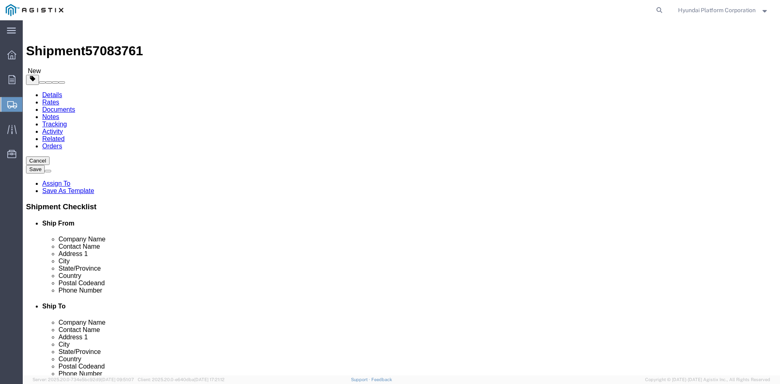
type input "60"
click div "Shipment Information Package Information Special Services Loading Routing"
click link "Special Services"
click textarea
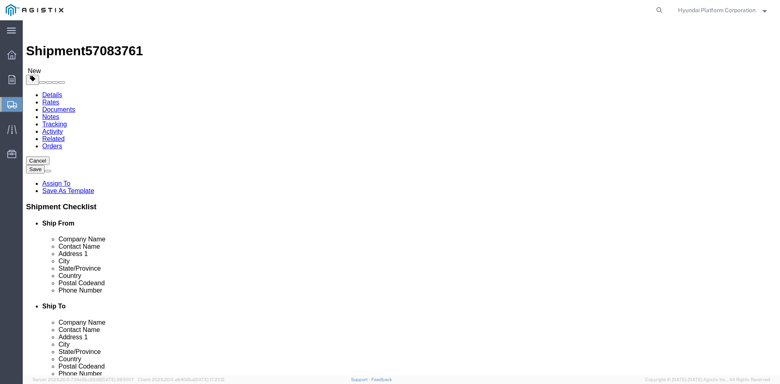
click textarea
paste textarea "*More than 20 straps needed *Corner Protector/guard needed *Please note that if…"
type textarea "*More than 20 straps needed *Corner Protector/guard needed *Please note that if…"
click button "Rate Shipment"
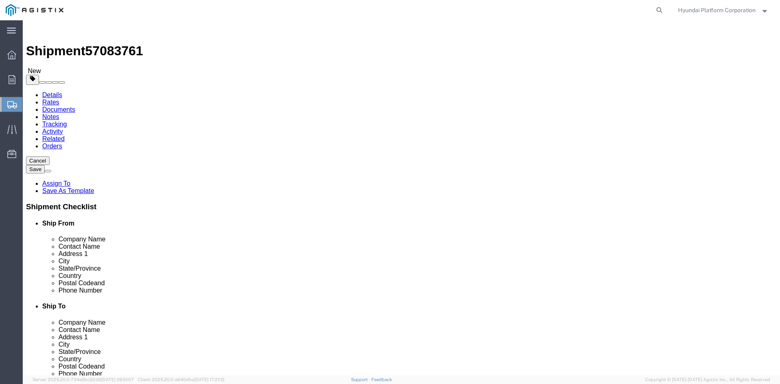
drag, startPoint x: 29, startPoint y: 61, endPoint x: 753, endPoint y: 198, distance: 737.4
click link "Shipment Information"
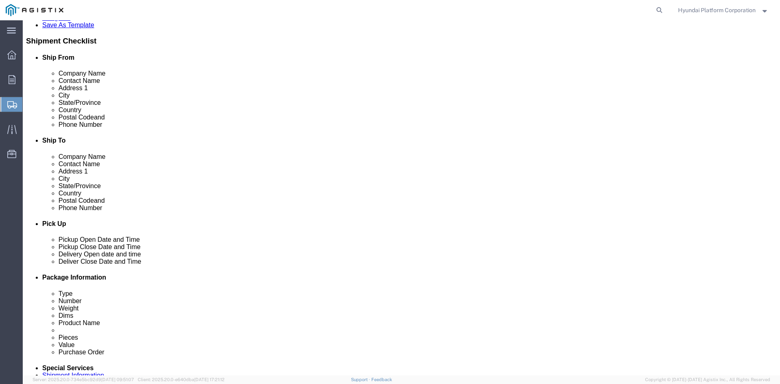
scroll to position [162, 0]
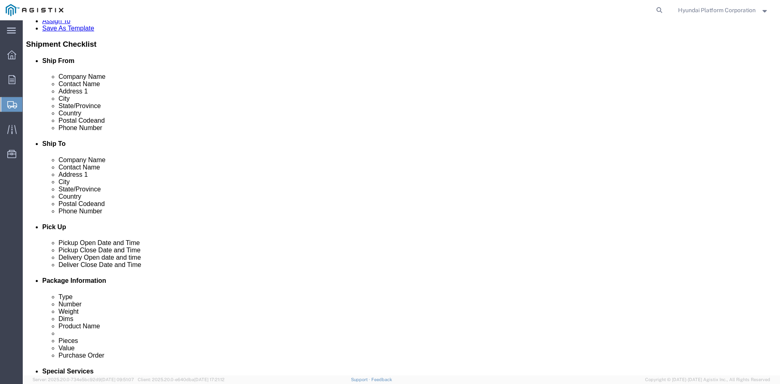
drag, startPoint x: 475, startPoint y: 182, endPoint x: 438, endPoint y: 188, distance: 37.0
click input "text"
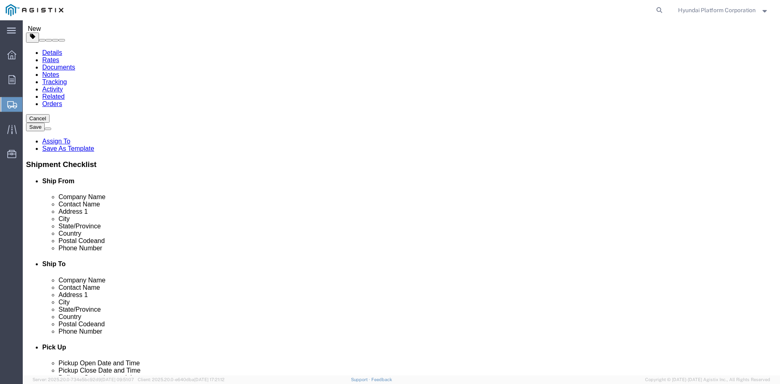
scroll to position [81, 0]
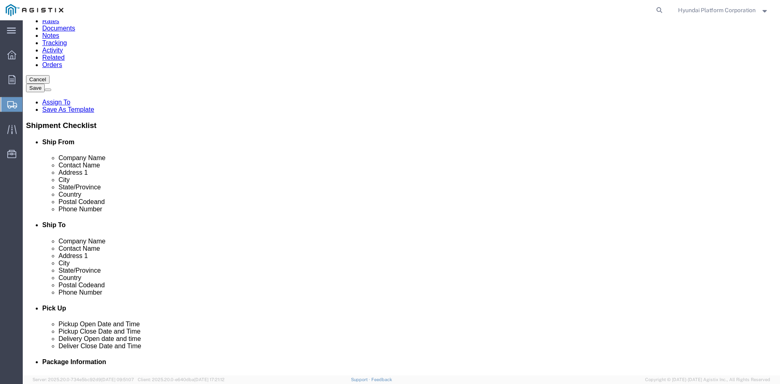
click input "text"
paste input "Pam.Trevino@pge.com"
type input "Pam.Trevino@pge.com"
click input "text"
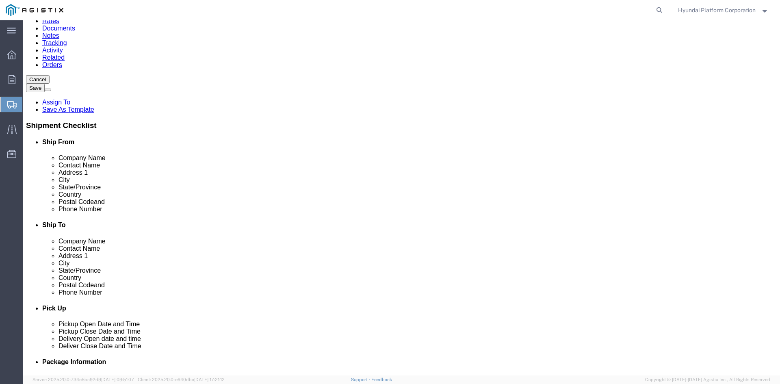
paste input "[PHONE_NUMBER]"
type input "[PHONE_NUMBER]"
drag, startPoint x: 169, startPoint y: 267, endPoint x: 165, endPoint y: 259, distance: 8.9
click div
click input "text"
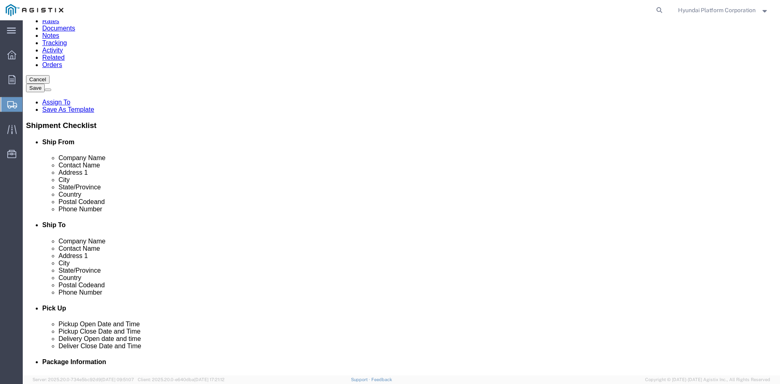
paste input "[PHONE_NUMBER]"
type input "[PHONE_NUMBER]"
click input "text"
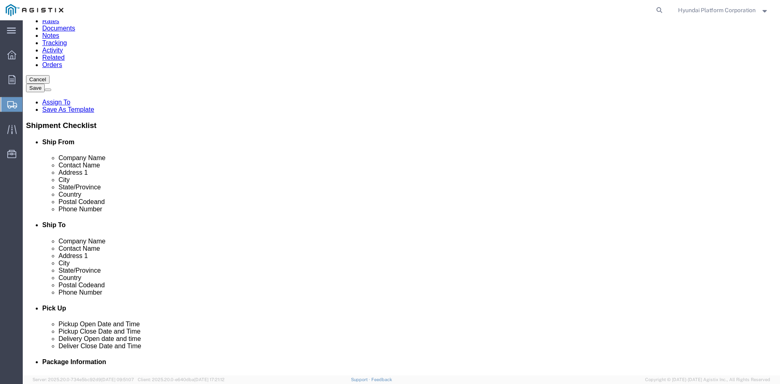
paste input "[PERSON_NAME][EMAIL_ADDRESS][PERSON_NAME][DOMAIN_NAME]"
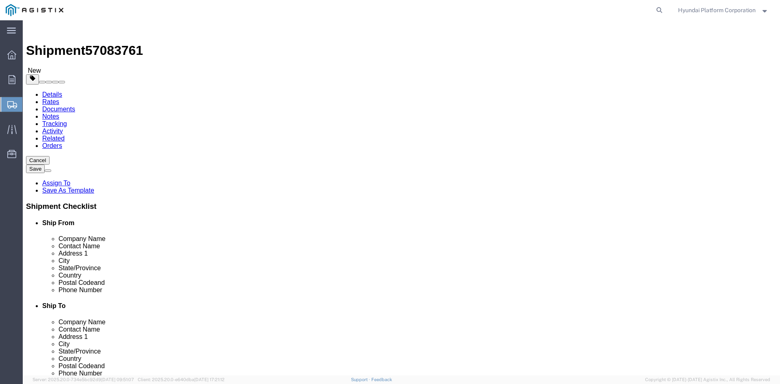
scroll to position [0, 0]
type input "[PERSON_NAME][EMAIL_ADDRESS][PERSON_NAME][DOMAIN_NAME]"
click button "Rate Shipment"
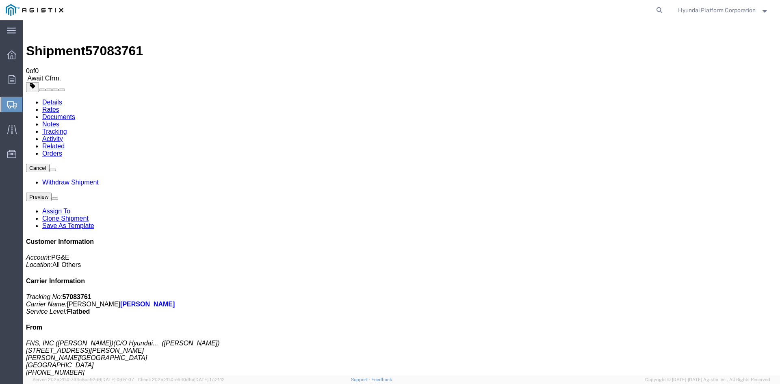
click at [127, 43] on span "57083761" at bounding box center [114, 50] width 58 height 15
copy span "57083761"
click at [125, 43] on span "57083761" at bounding box center [114, 50] width 58 height 15
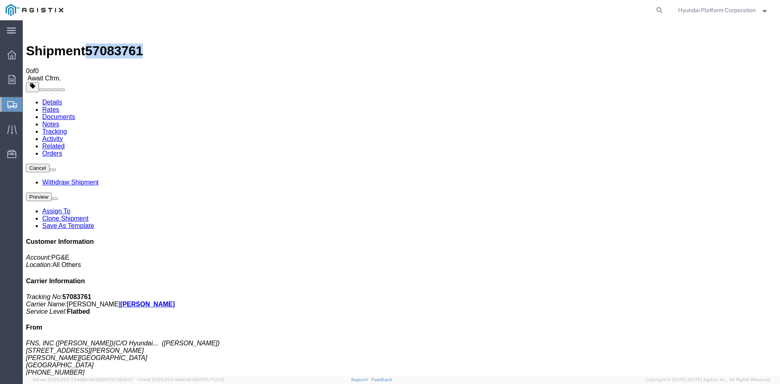
copy span "57083761"
